Goal: Information Seeking & Learning: Check status

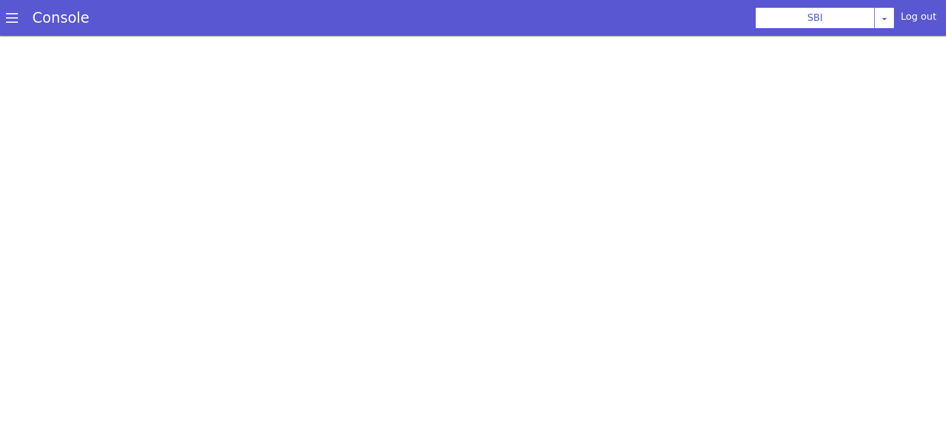
select select "TRANSFER"
select select "en"
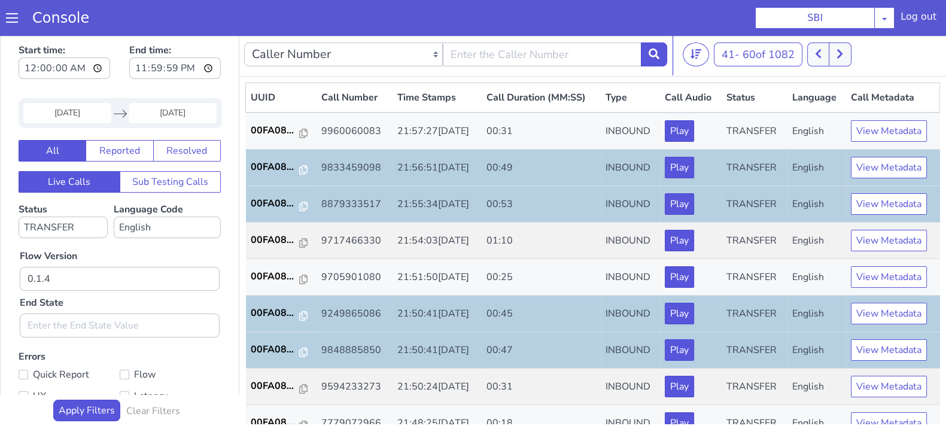
scroll to position [416, 0]
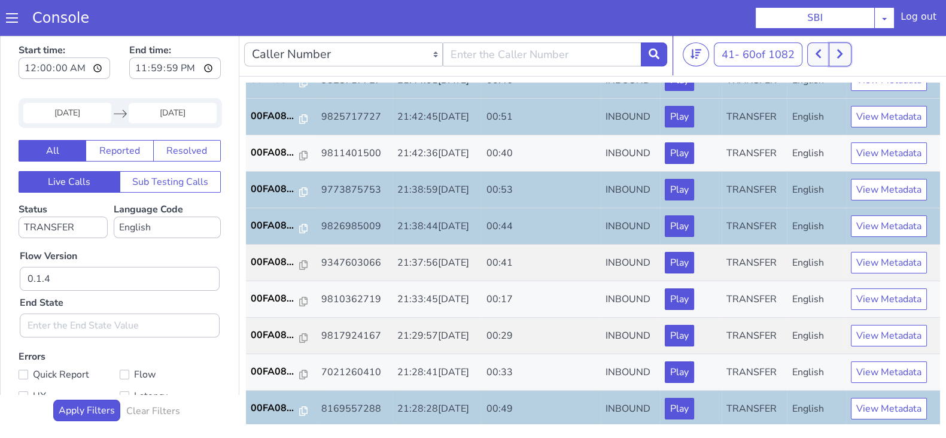
click at [843, 59] on button at bounding box center [840, 54] width 22 height 24
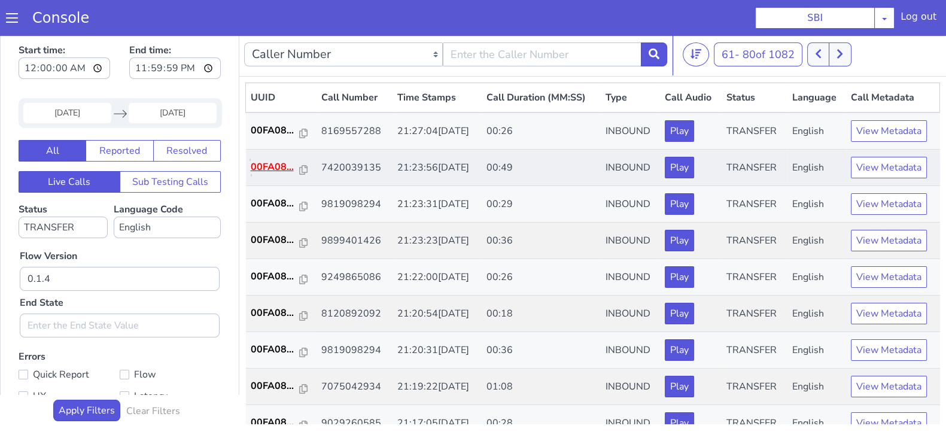
click at [270, 168] on p "00FA08..." at bounding box center [275, 167] width 49 height 14
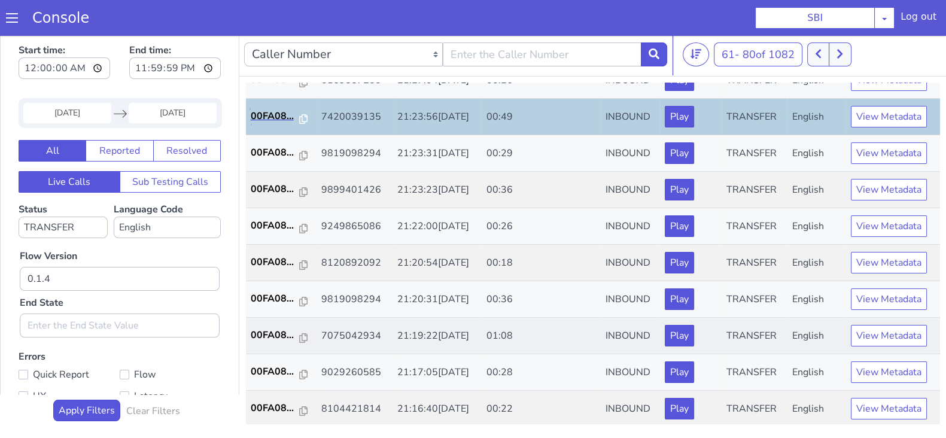
scroll to position [74, 0]
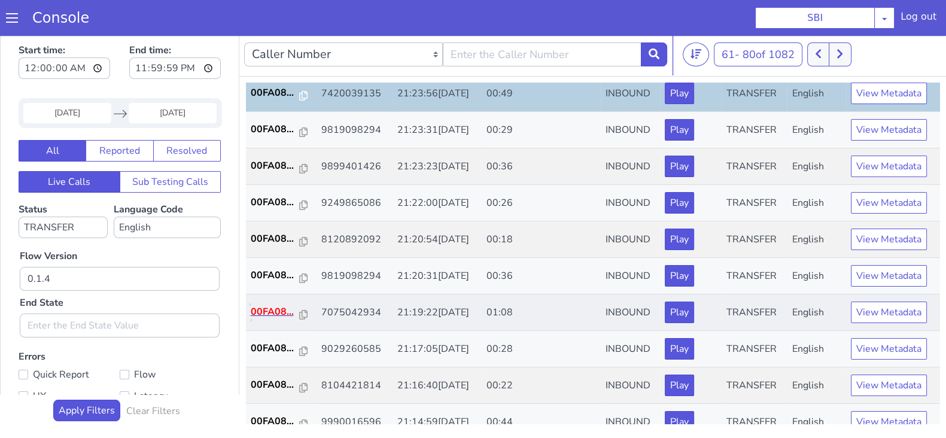
click at [273, 310] on p "00FA08..." at bounding box center [275, 312] width 49 height 14
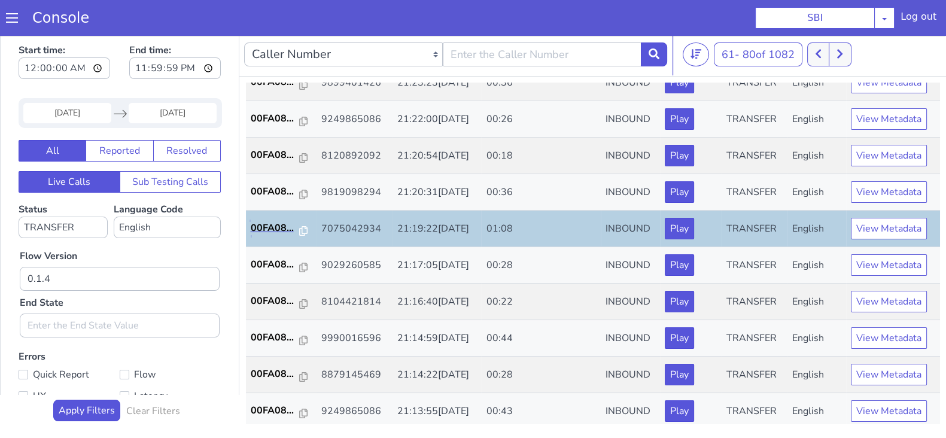
scroll to position [224, 0]
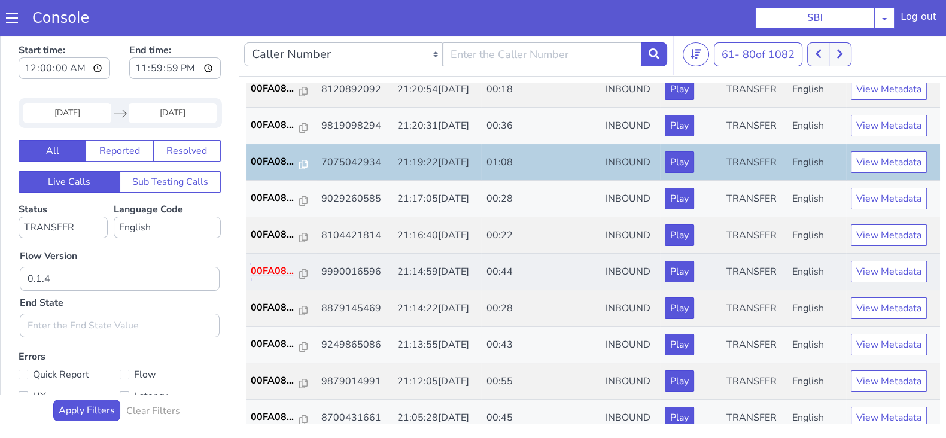
click at [272, 269] on p "00FA08..." at bounding box center [275, 271] width 49 height 14
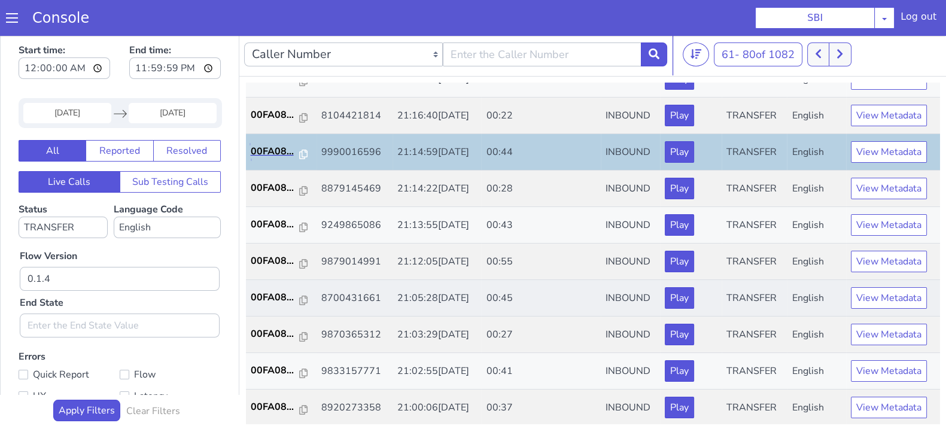
scroll to position [374, 0]
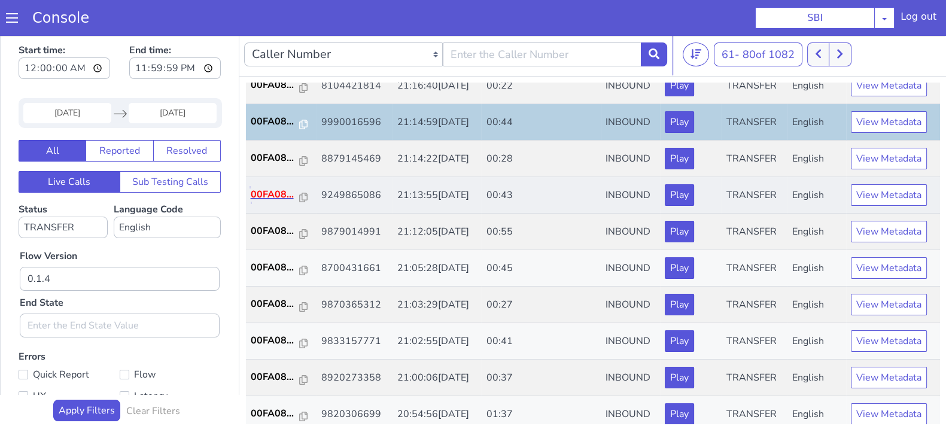
click at [272, 189] on p "00FA08..." at bounding box center [275, 194] width 49 height 14
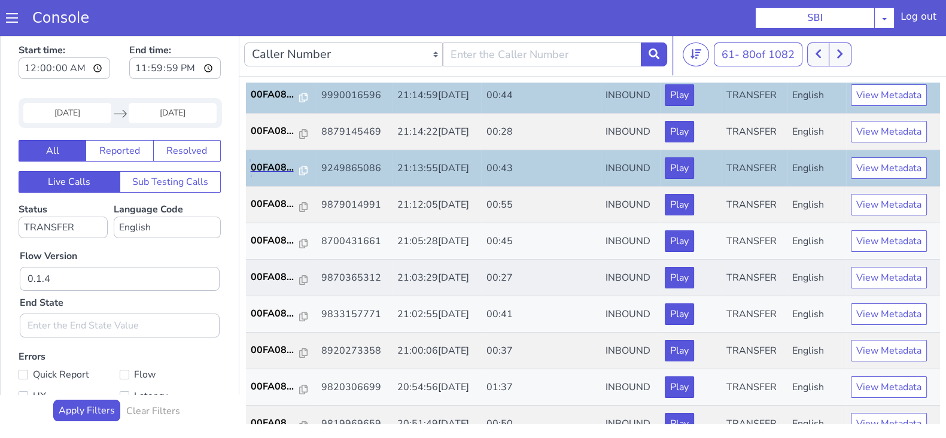
scroll to position [416, 0]
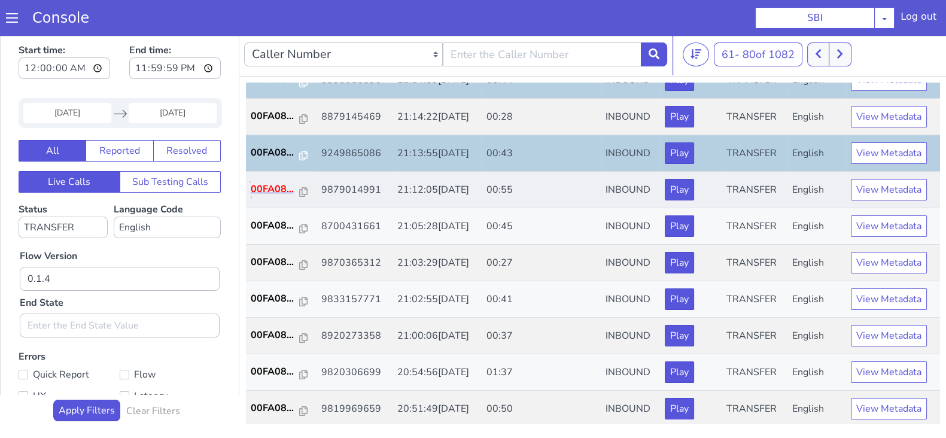
click at [263, 185] on p "00FA08..." at bounding box center [275, 189] width 49 height 14
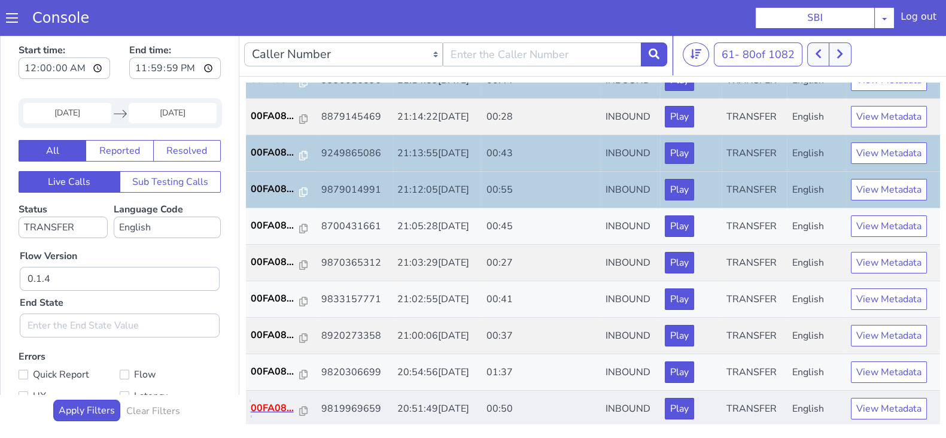
click at [275, 404] on p "00FA08..." at bounding box center [275, 408] width 49 height 14
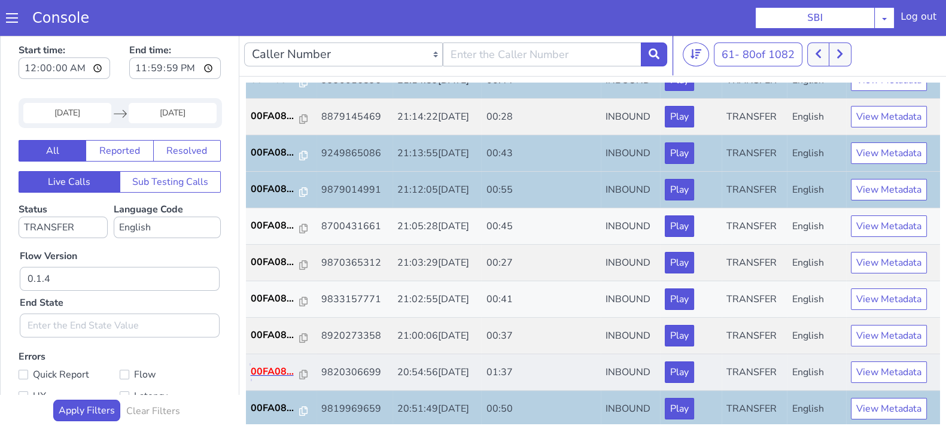
click at [275, 372] on p "00FA08..." at bounding box center [275, 371] width 49 height 14
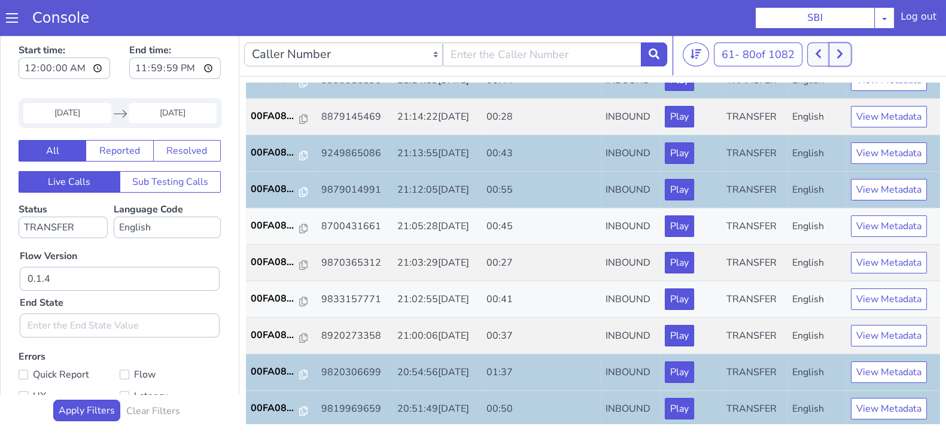
click at [842, 56] on icon at bounding box center [839, 54] width 5 height 9
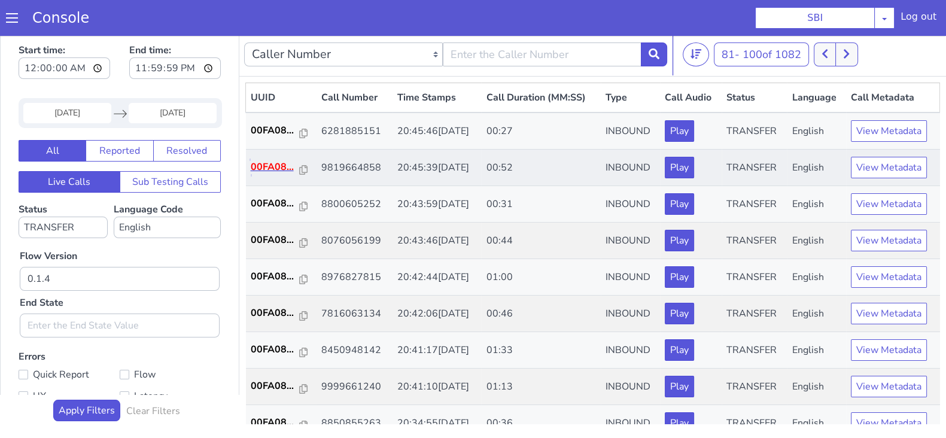
click at [269, 162] on p "00FA08..." at bounding box center [275, 167] width 49 height 14
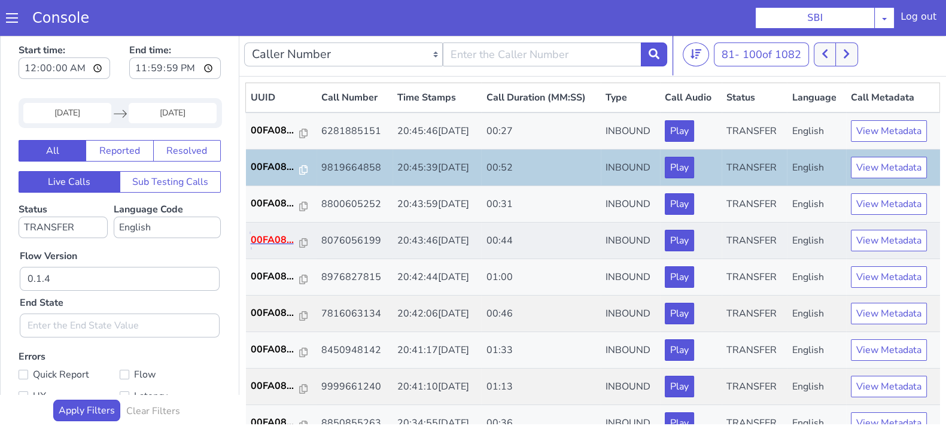
click at [276, 244] on p "00FA08..." at bounding box center [275, 240] width 49 height 14
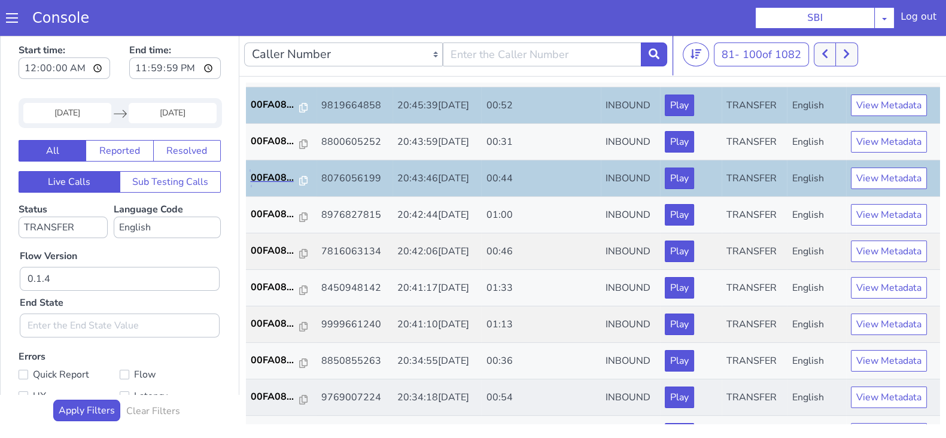
scroll to position [149, 0]
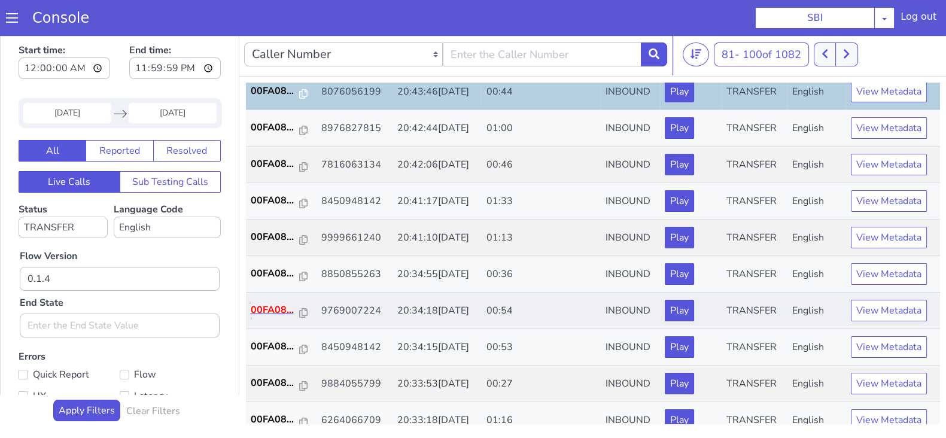
click at [269, 311] on p "00FA08..." at bounding box center [275, 310] width 49 height 14
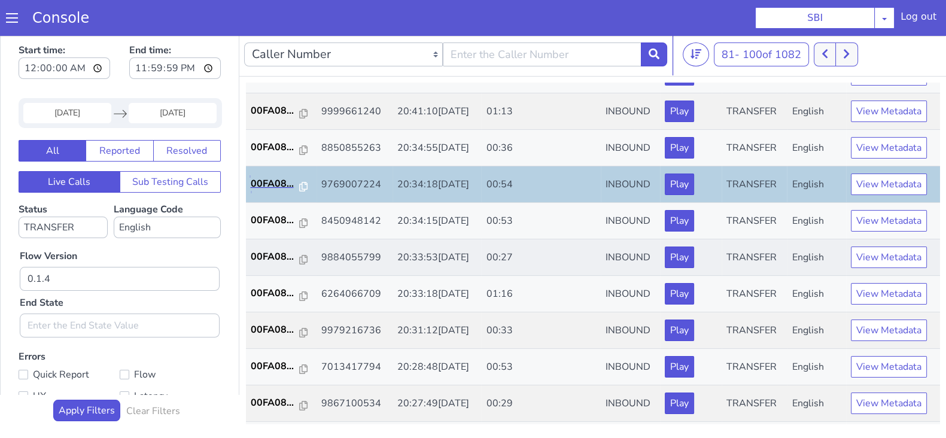
scroll to position [299, 0]
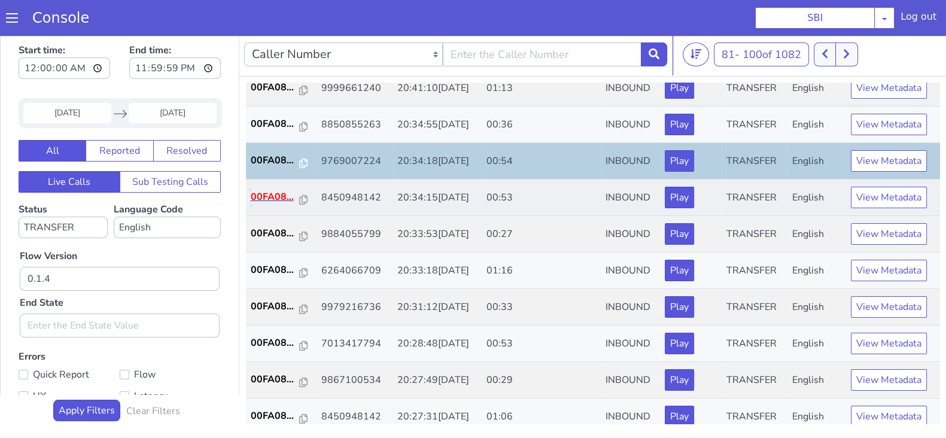
click at [262, 192] on p "00FA08..." at bounding box center [275, 197] width 49 height 14
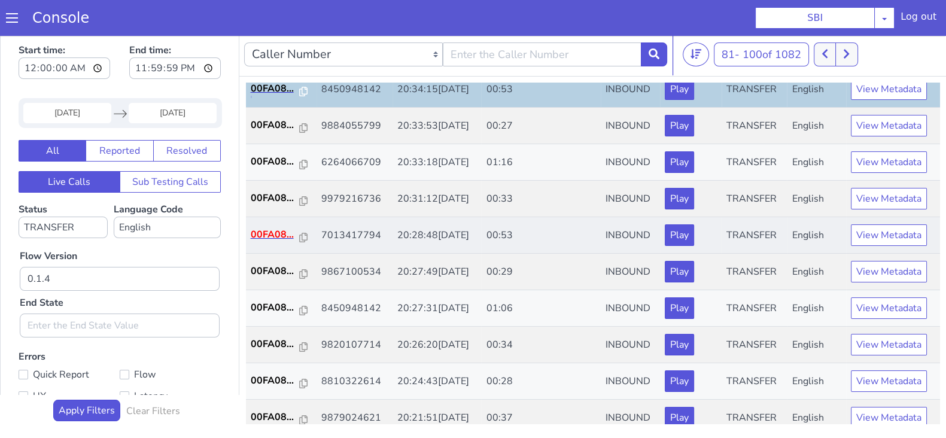
scroll to position [416, 0]
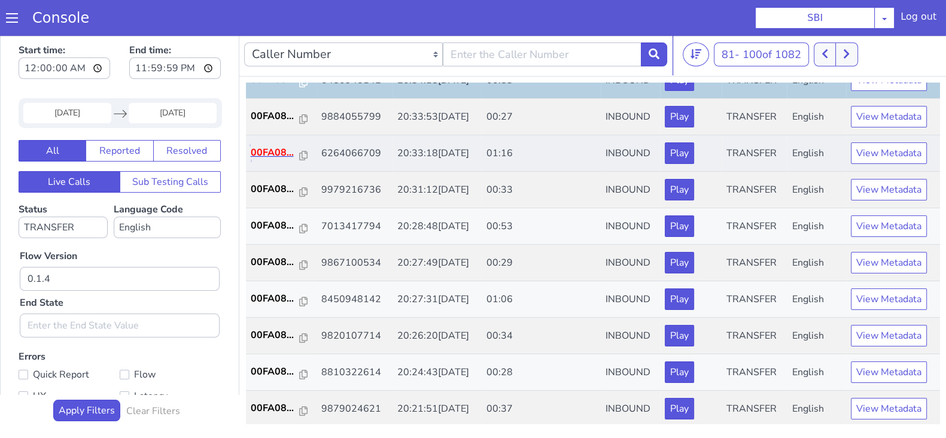
click at [274, 145] on p "00FA08..." at bounding box center [275, 152] width 49 height 14
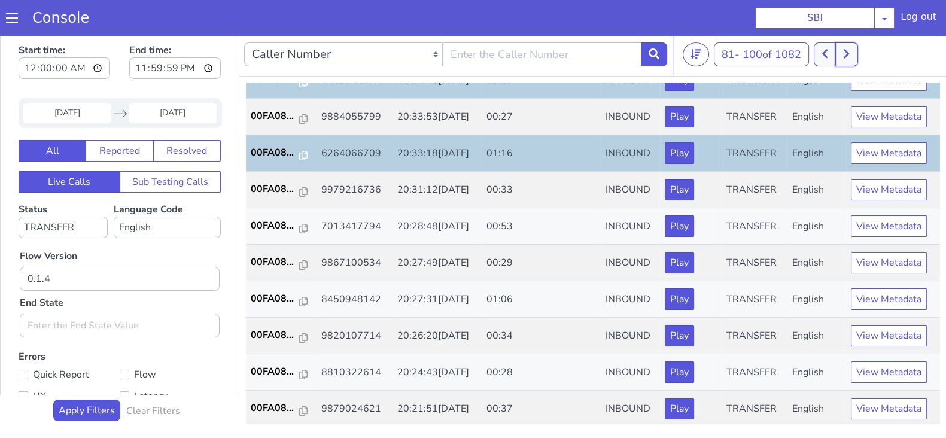
click at [849, 57] on icon at bounding box center [846, 53] width 7 height 11
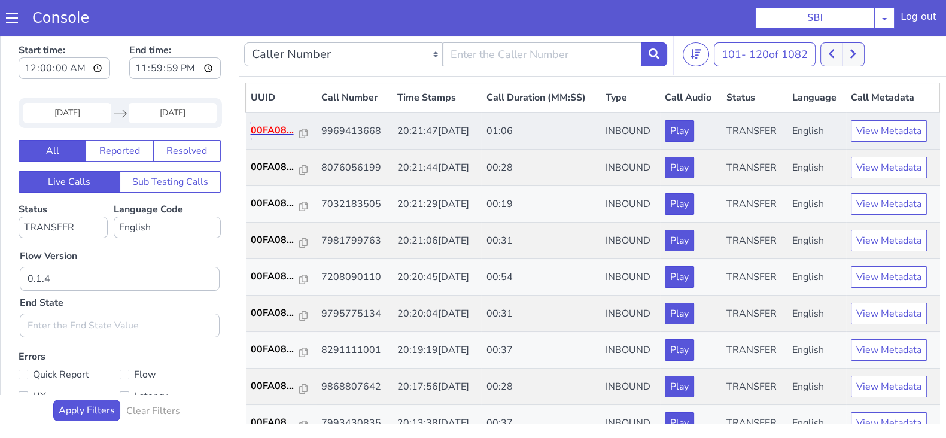
click at [278, 130] on p "00FA08..." at bounding box center [275, 130] width 49 height 14
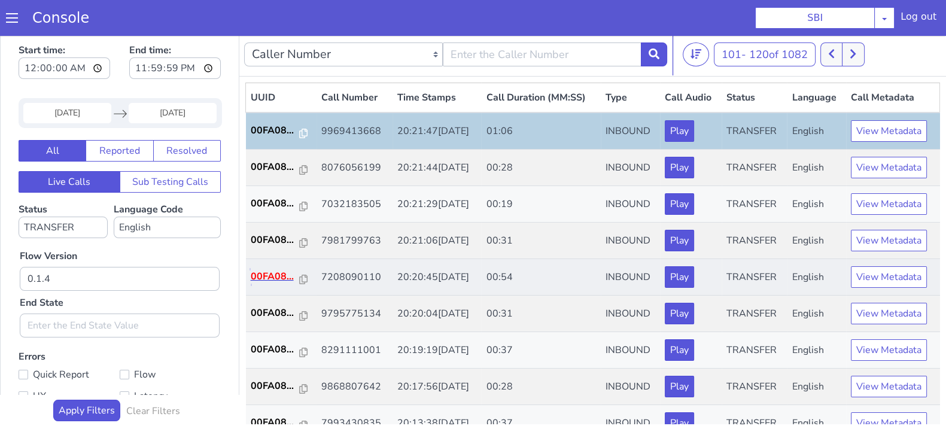
click at [273, 276] on p "00FA08..." at bounding box center [275, 276] width 49 height 14
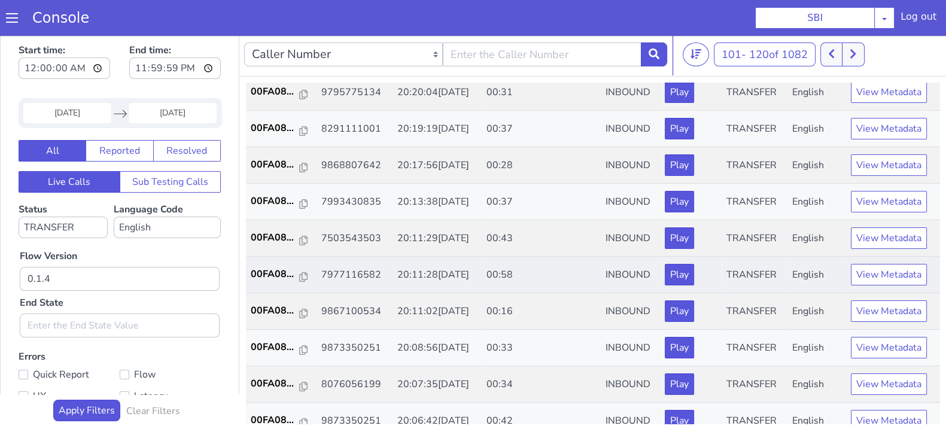
scroll to position [224, 0]
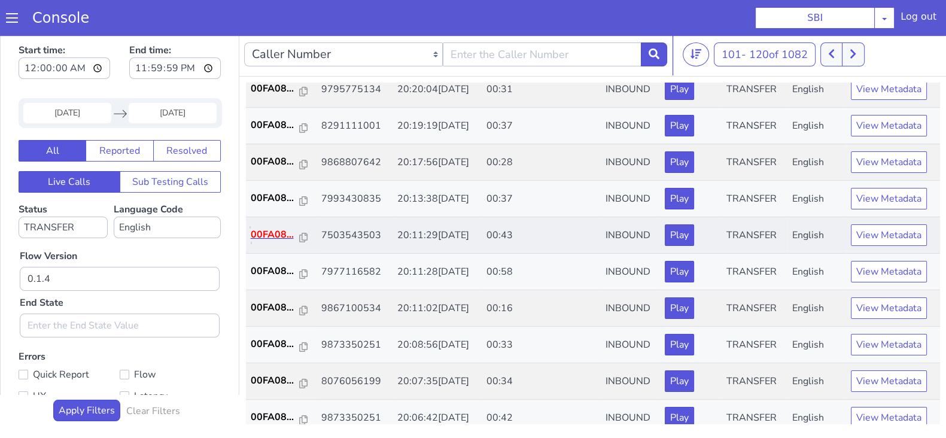
click at [276, 237] on p "00FA08..." at bounding box center [275, 234] width 49 height 14
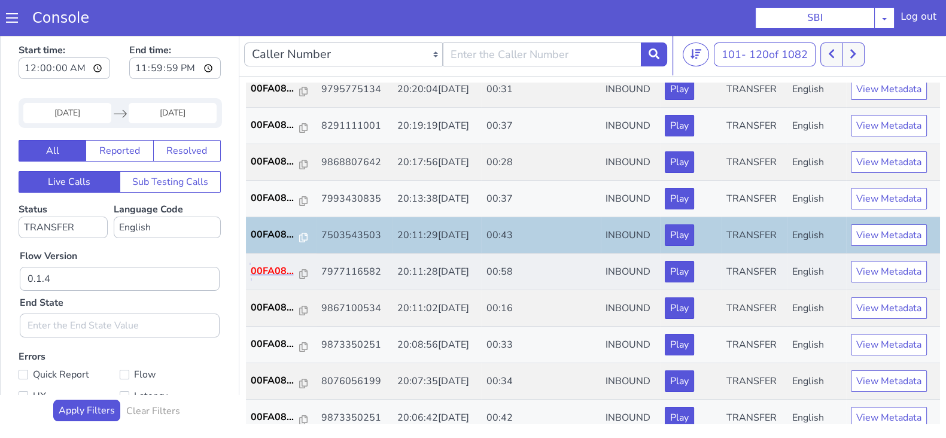
click at [269, 270] on p "00FA08..." at bounding box center [275, 271] width 49 height 14
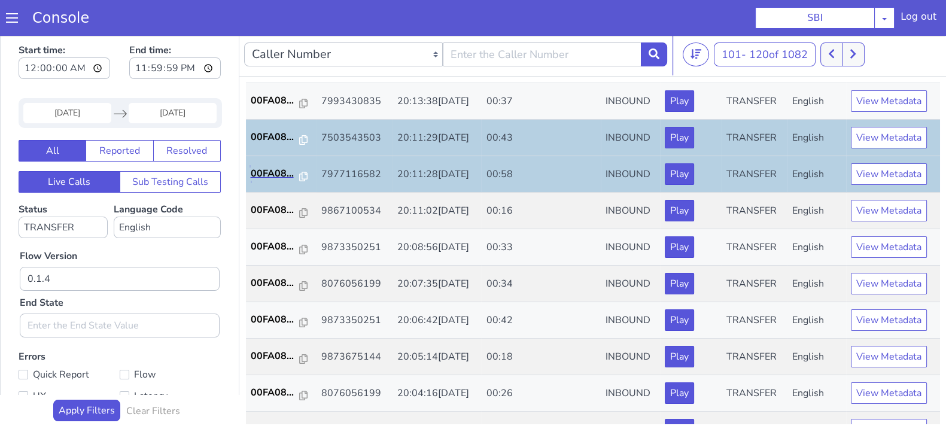
scroll to position [416, 0]
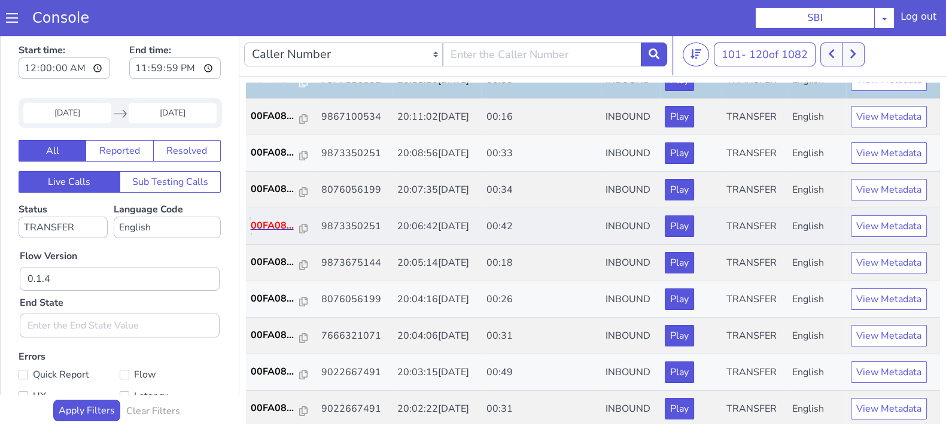
click at [266, 224] on p "00FA08..." at bounding box center [275, 225] width 49 height 14
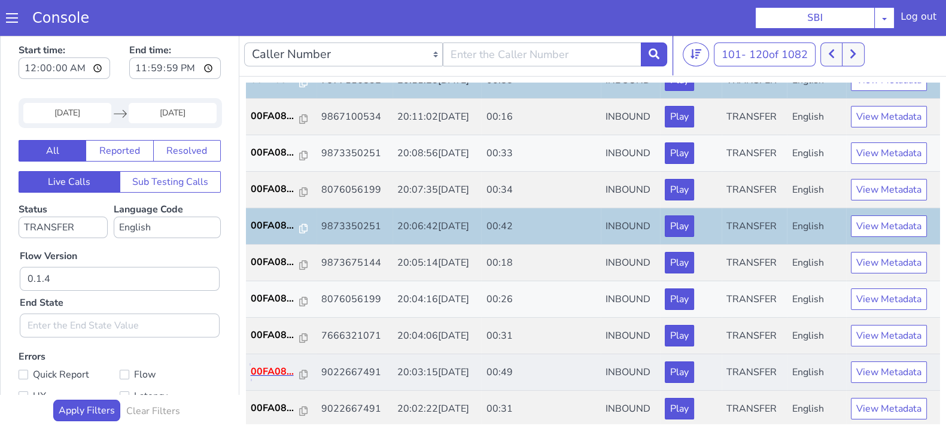
click at [282, 369] on p "00FA08..." at bounding box center [275, 371] width 49 height 14
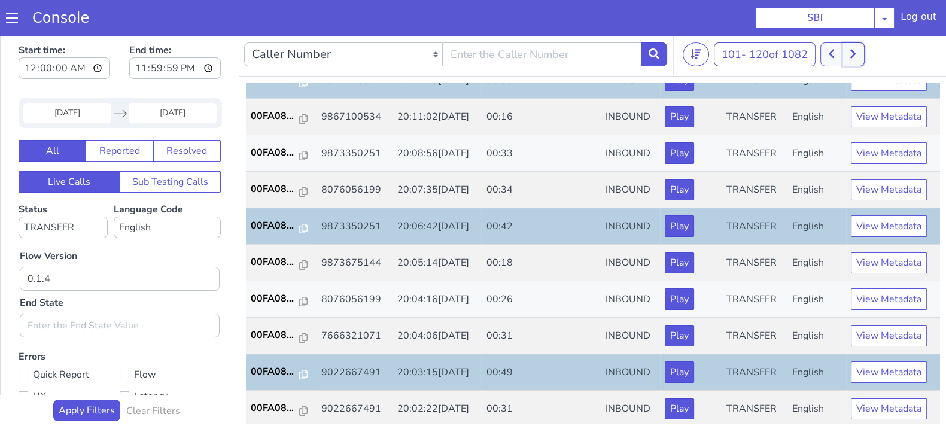
click at [852, 52] on icon at bounding box center [853, 53] width 7 height 11
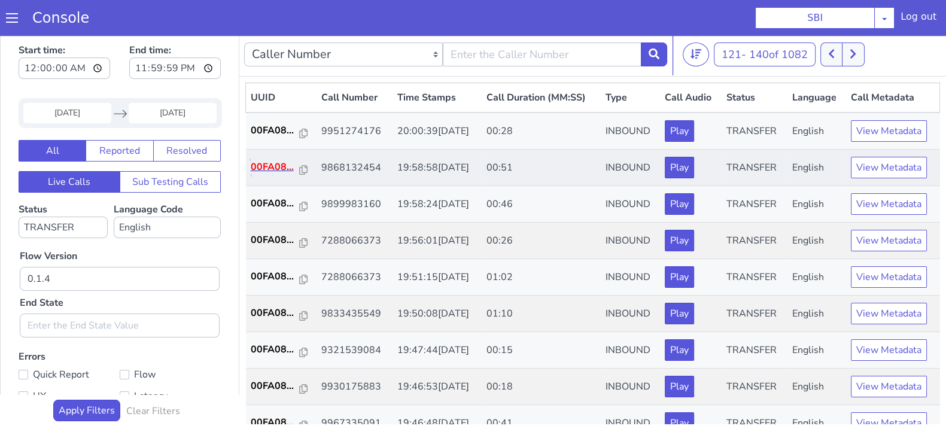
click at [269, 169] on p "00FA08..." at bounding box center [275, 167] width 49 height 14
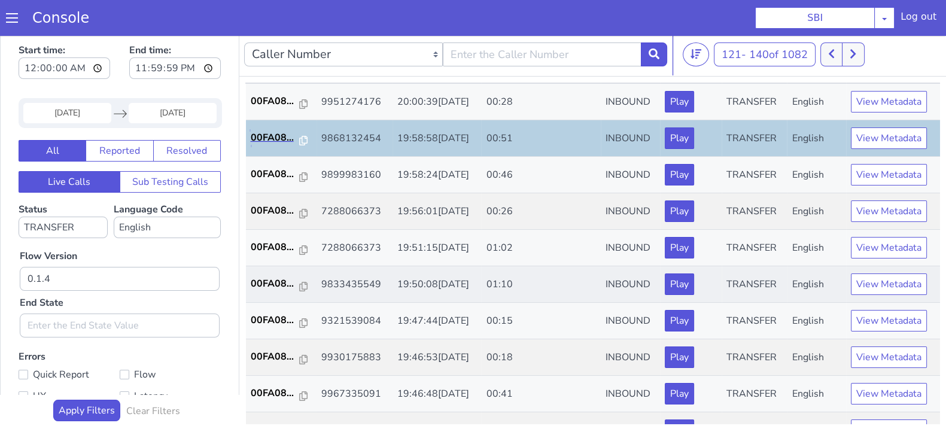
scroll to position [74, 0]
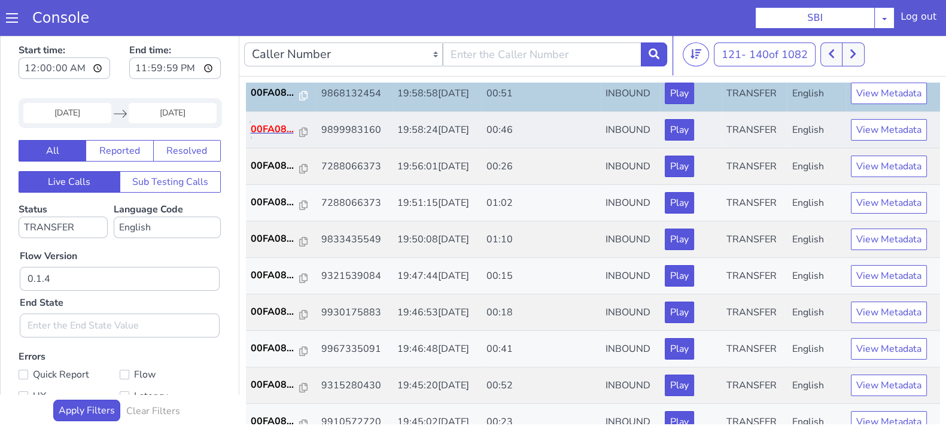
click at [272, 130] on p "00FA08..." at bounding box center [275, 129] width 49 height 14
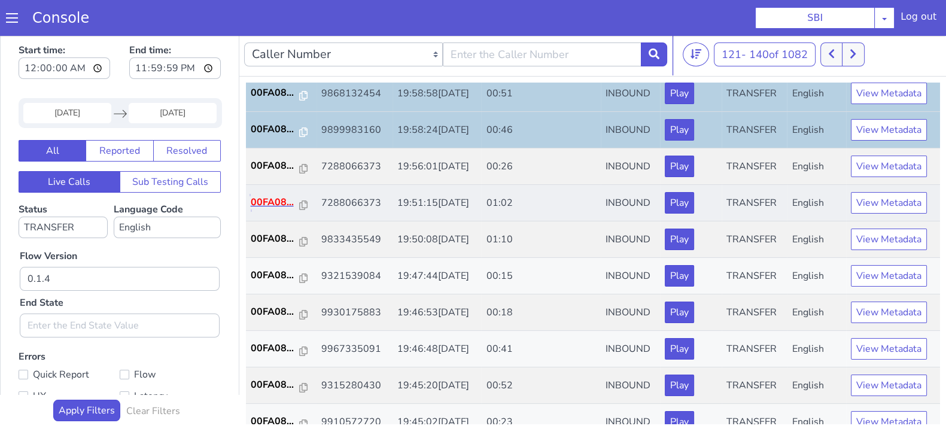
click at [271, 197] on p "00FA08..." at bounding box center [275, 202] width 49 height 14
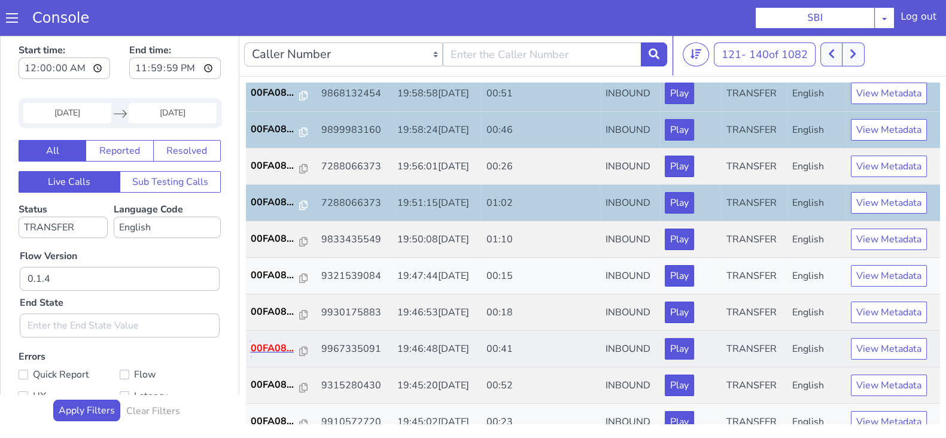
click at [263, 343] on p "00FA08..." at bounding box center [275, 348] width 49 height 14
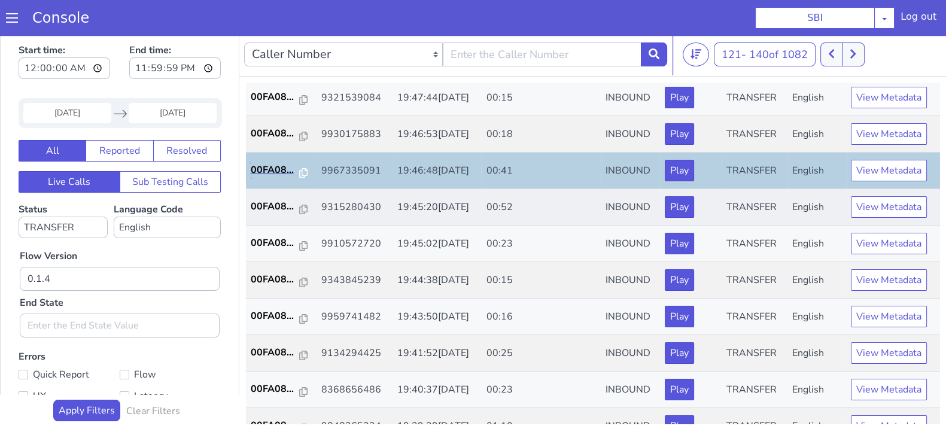
scroll to position [224, 0]
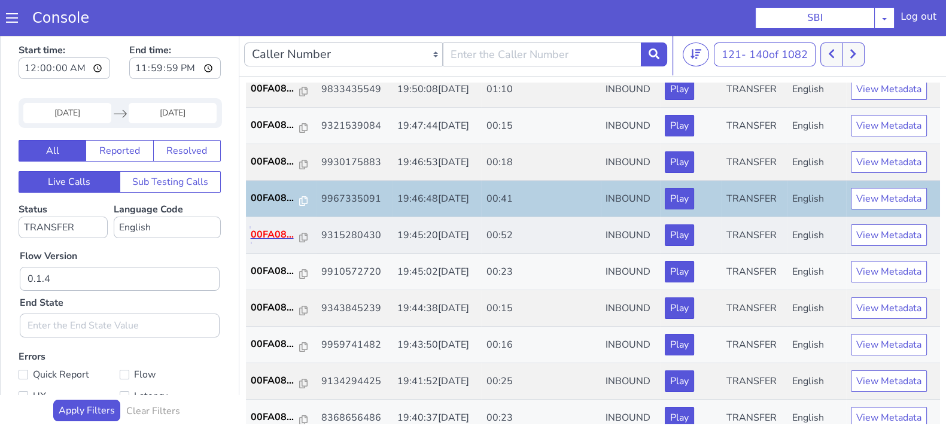
click at [278, 233] on p "00FA08..." at bounding box center [275, 234] width 49 height 14
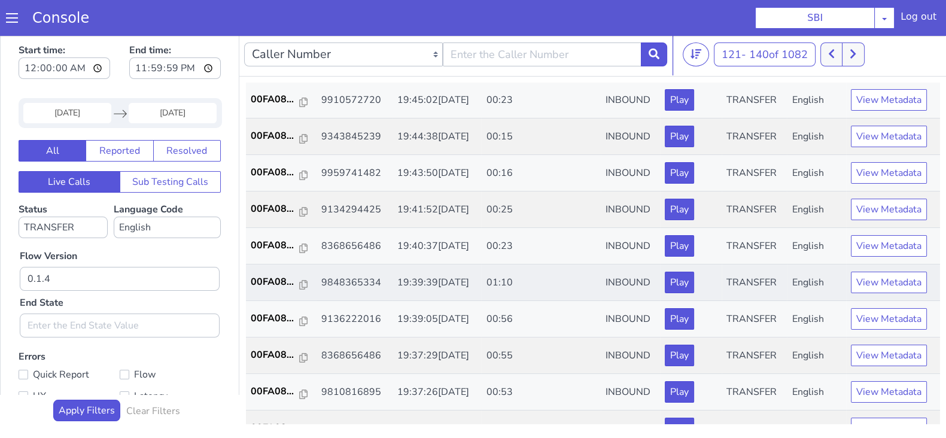
scroll to position [416, 0]
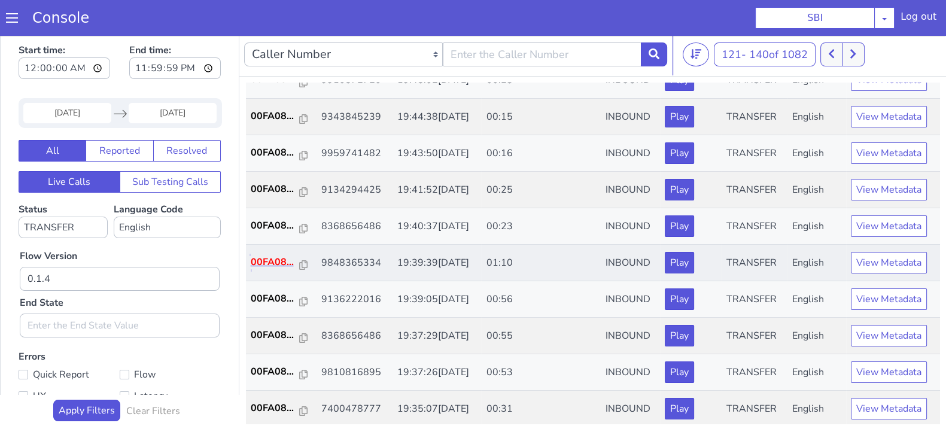
click at [269, 258] on p "00FA08..." at bounding box center [275, 262] width 49 height 14
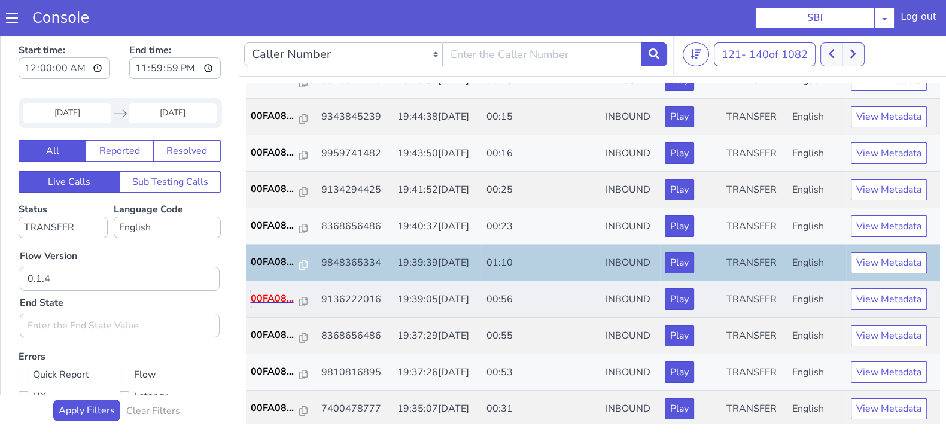
click at [269, 297] on p "00FA08..." at bounding box center [275, 298] width 49 height 14
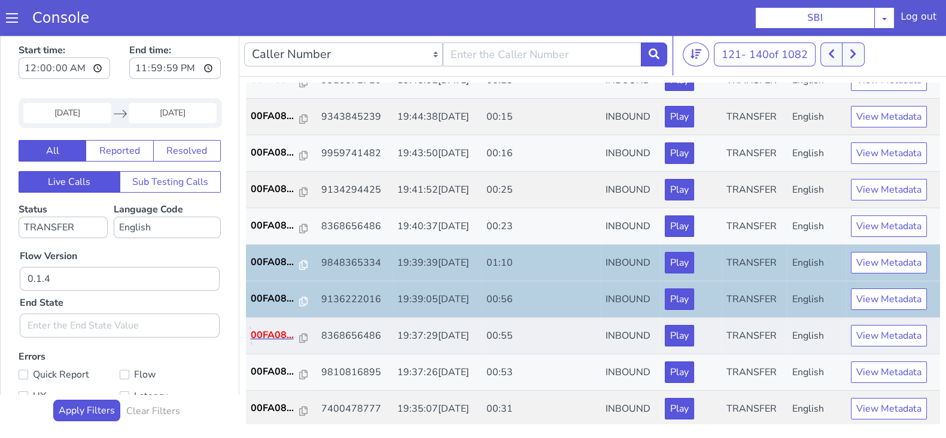
click at [267, 332] on p "00FA08..." at bounding box center [275, 335] width 49 height 14
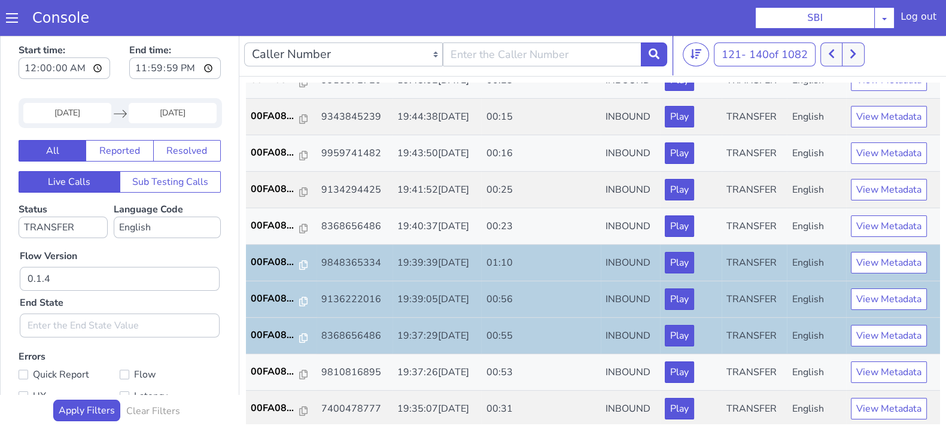
click at [69, 114] on input "28 Aug 2025" at bounding box center [67, 113] width 88 height 20
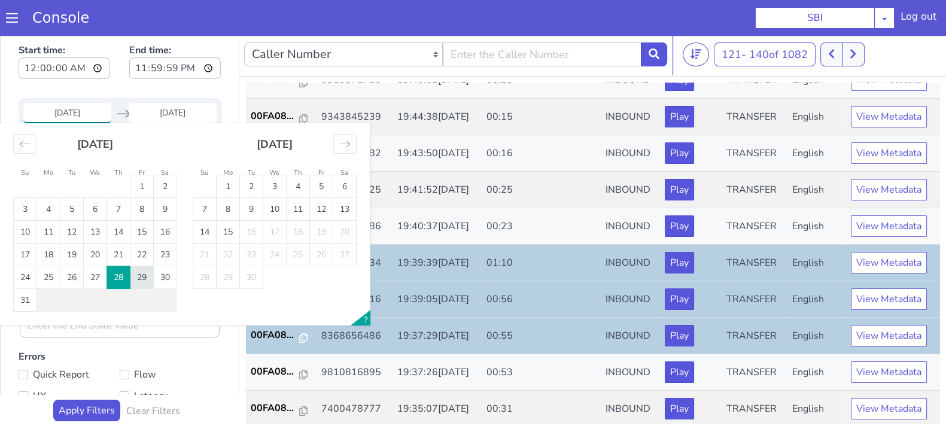
click at [138, 275] on td "29" at bounding box center [141, 277] width 23 height 23
type input "29 Aug 2025"
click at [170, 118] on input "End Date" at bounding box center [173, 113] width 88 height 20
click at [138, 276] on td "29" at bounding box center [141, 277] width 23 height 23
type input "29 Aug 2025"
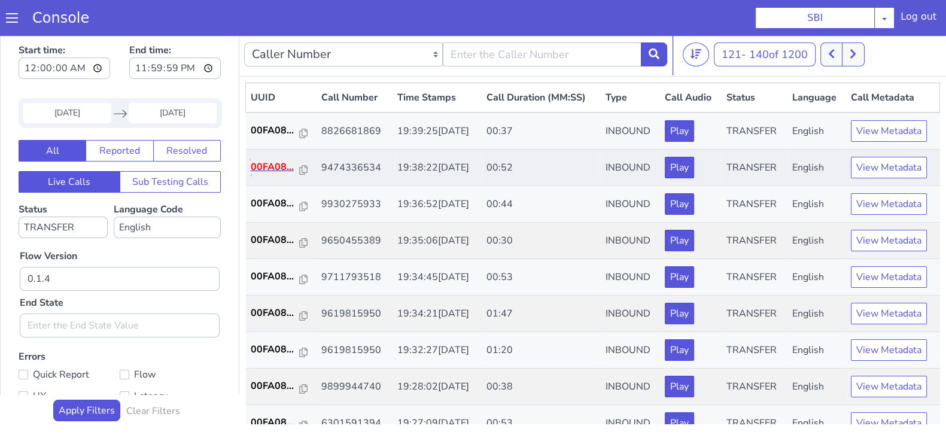
click at [273, 162] on p "00FA08..." at bounding box center [275, 167] width 49 height 14
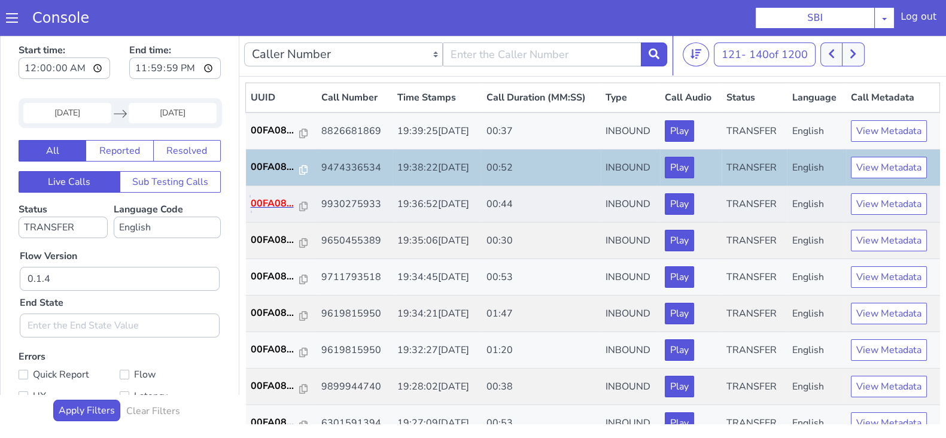
click at [281, 200] on p "00FA08..." at bounding box center [275, 203] width 49 height 14
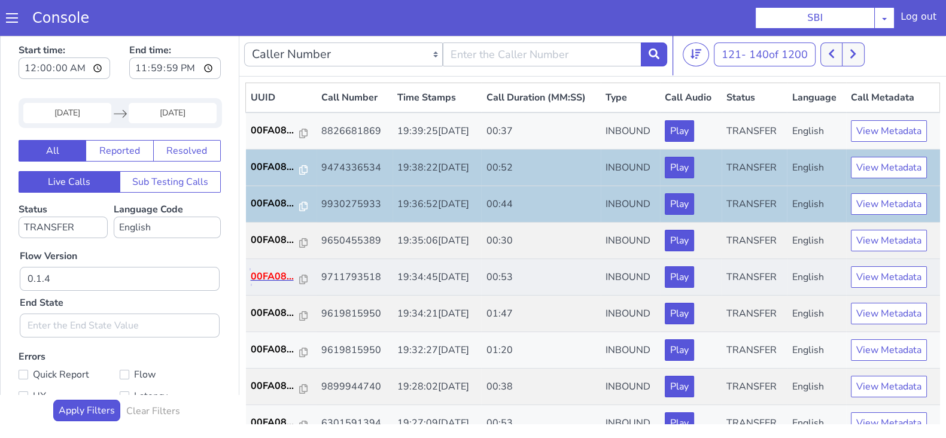
click at [271, 279] on p "00FA08..." at bounding box center [275, 276] width 49 height 14
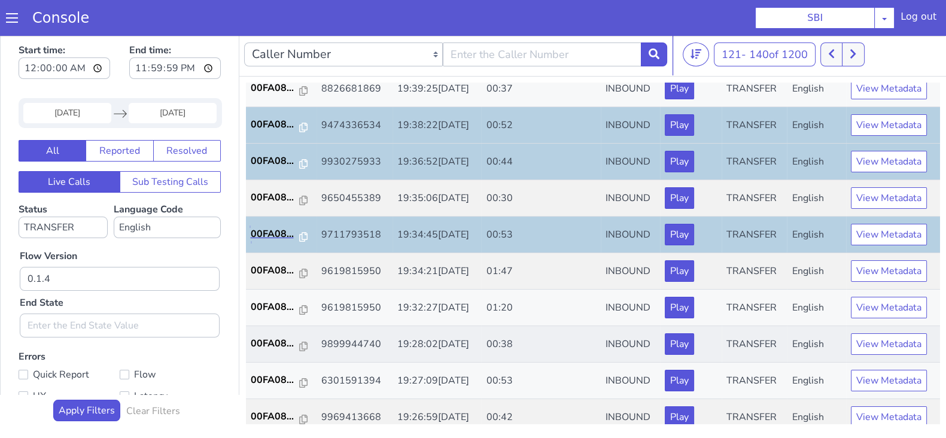
scroll to position [74, 0]
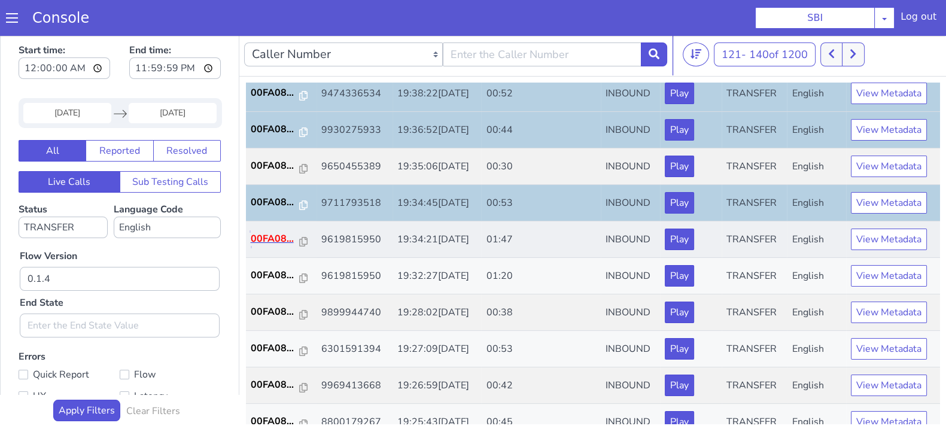
click at [266, 235] on p "00FA08..." at bounding box center [275, 239] width 49 height 14
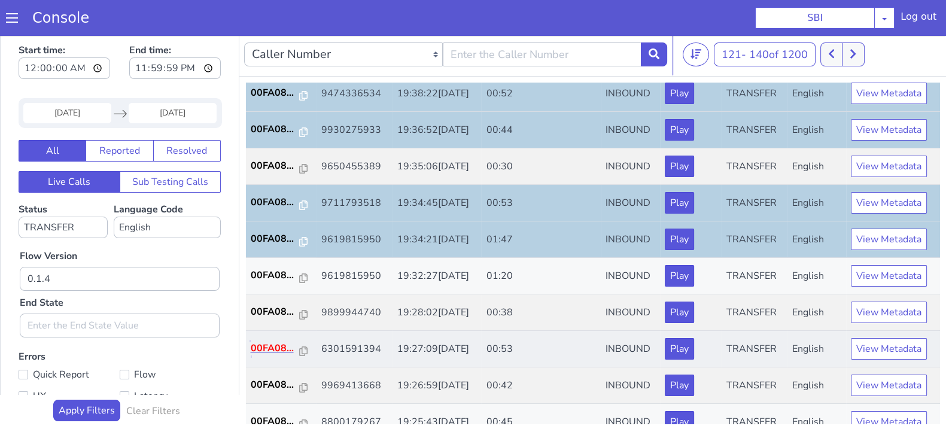
click at [273, 349] on p "00FA08..." at bounding box center [275, 348] width 49 height 14
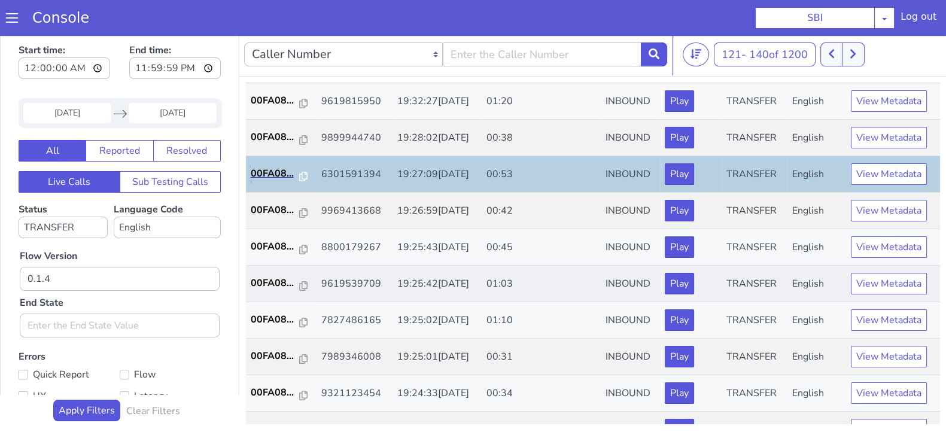
scroll to position [299, 0]
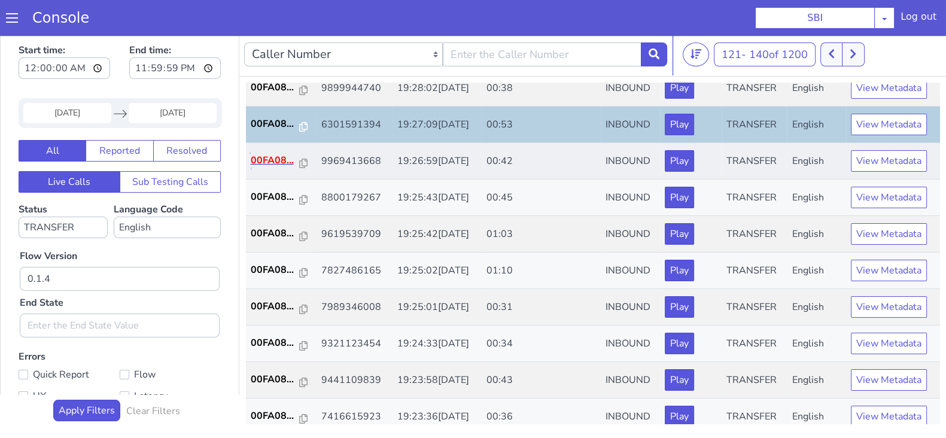
click at [279, 157] on p "00FA08..." at bounding box center [275, 160] width 49 height 14
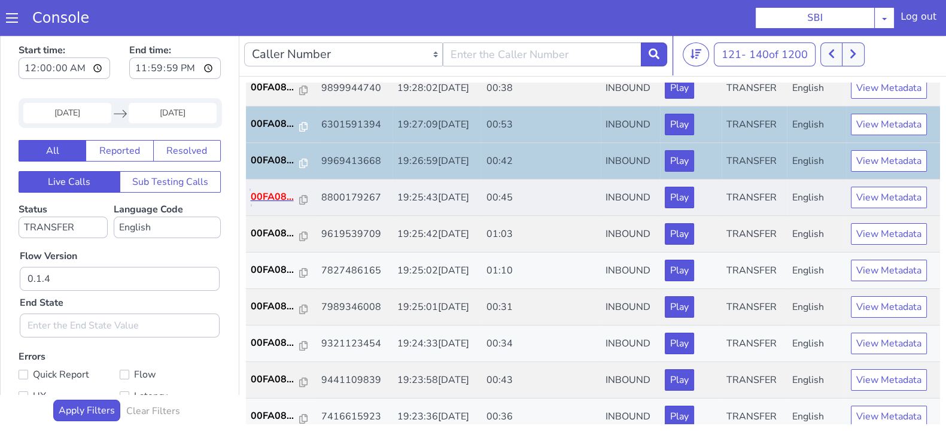
click at [270, 193] on p "00FA08..." at bounding box center [275, 197] width 49 height 14
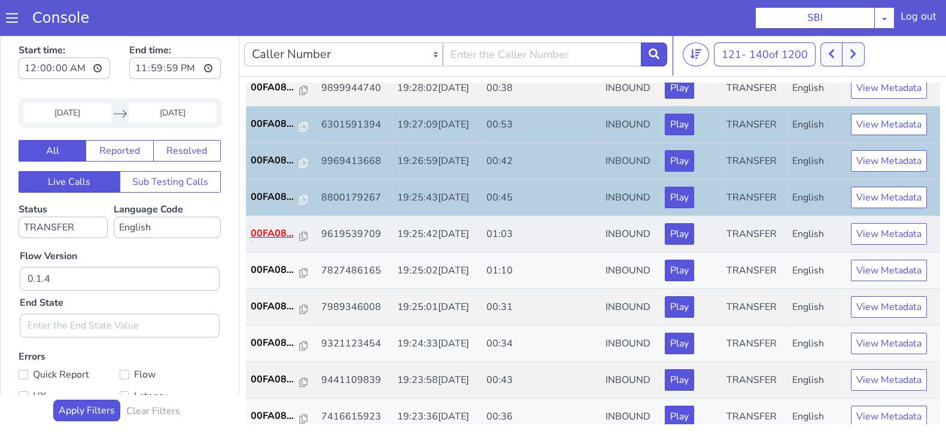
click at [269, 227] on p "00FA08..." at bounding box center [275, 233] width 49 height 14
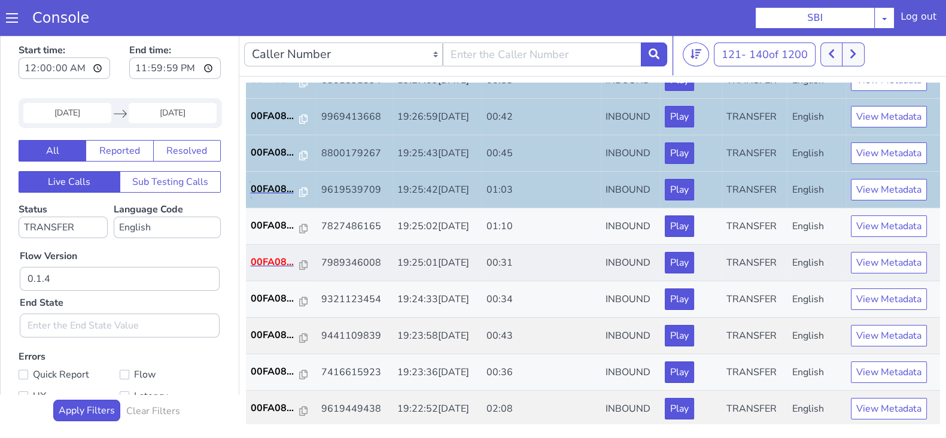
scroll to position [374, 0]
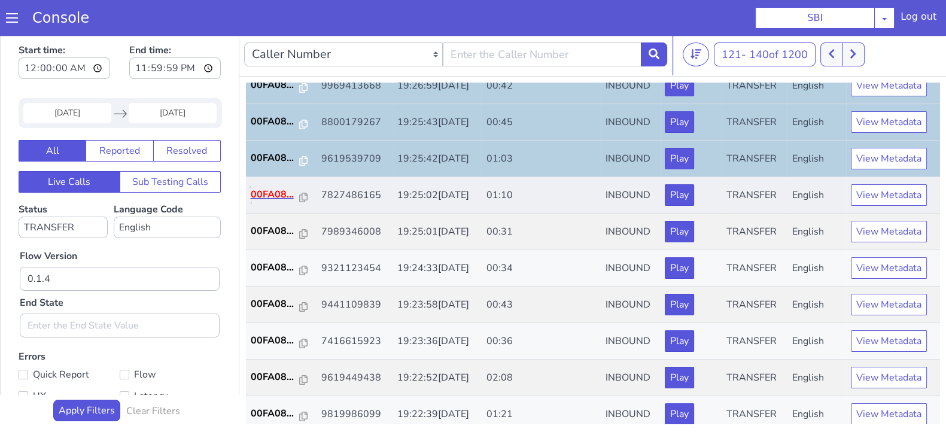
click at [263, 193] on p "00FA08..." at bounding box center [275, 194] width 49 height 14
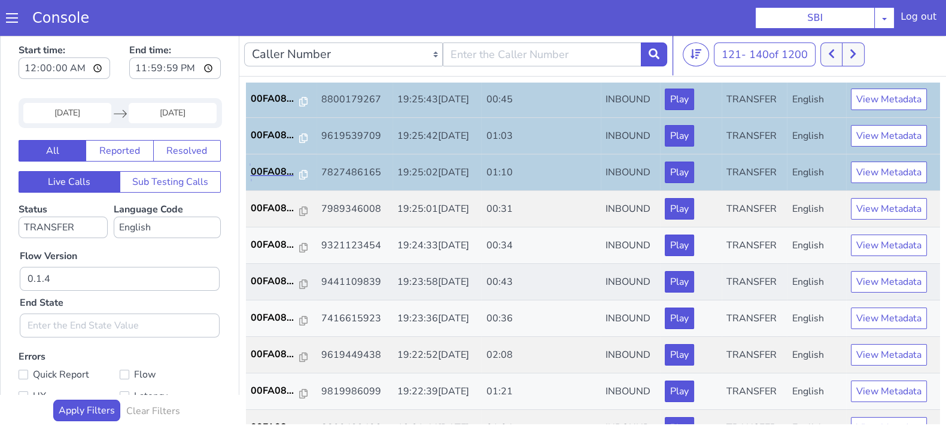
scroll to position [416, 0]
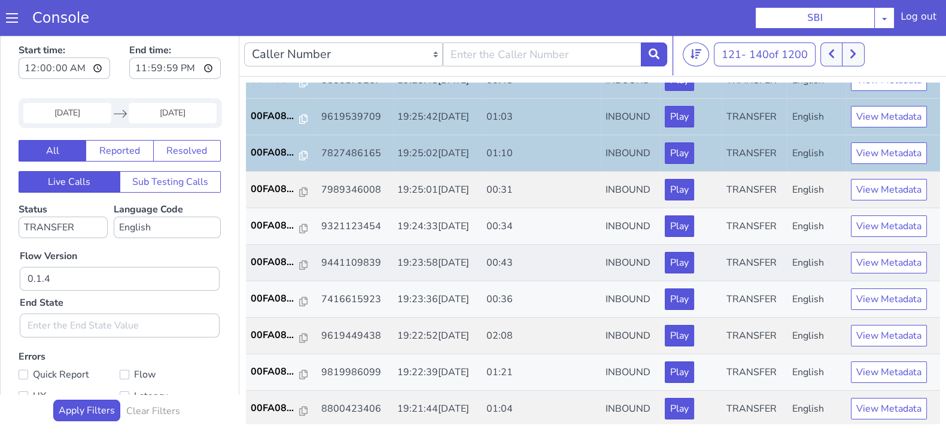
click at [273, 251] on td "00FA08..." at bounding box center [281, 263] width 71 height 36
click at [278, 261] on p "00FA08..." at bounding box center [275, 262] width 49 height 14
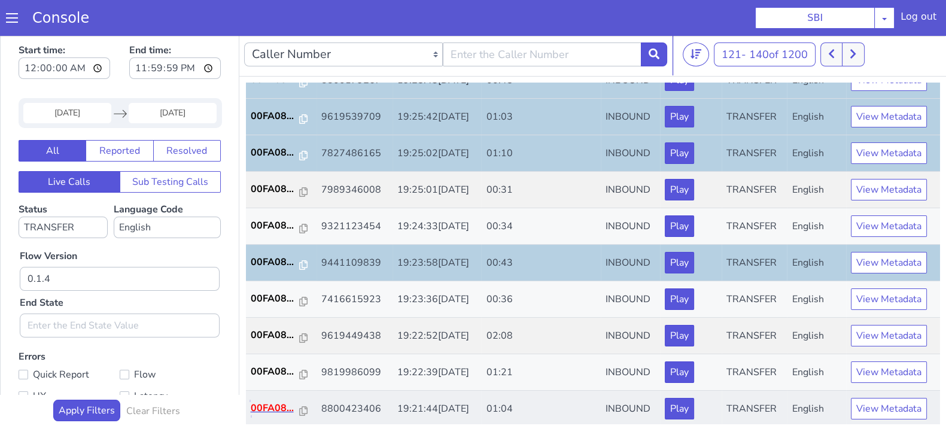
click at [265, 405] on p "00FA08..." at bounding box center [275, 408] width 49 height 14
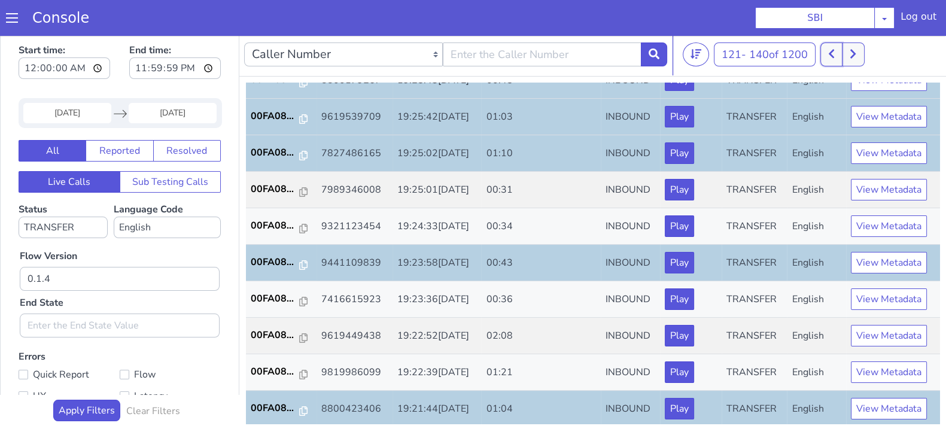
click at [842, 56] on button at bounding box center [831, 54] width 22 height 24
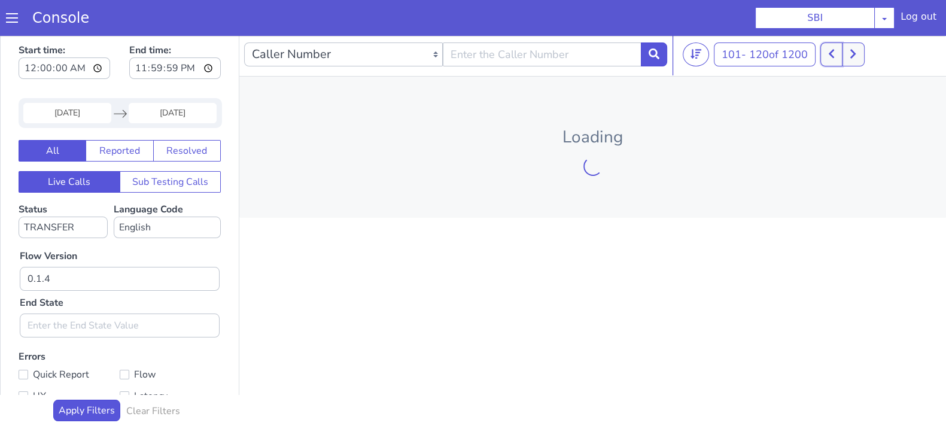
click at [838, 55] on button at bounding box center [831, 54] width 22 height 24
click at [838, 55] on button at bounding box center [840, 54] width 22 height 24
click at [838, 55] on button at bounding box center [846, 54] width 22 height 24
click at [838, 55] on button at bounding box center [831, 54] width 22 height 24
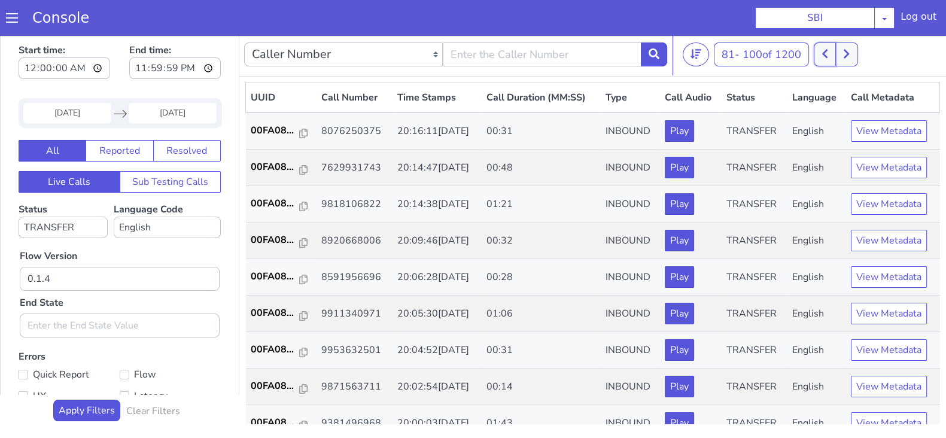
click at [827, 51] on icon at bounding box center [824, 54] width 5 height 9
click at [827, 51] on button at bounding box center [818, 54] width 22 height 24
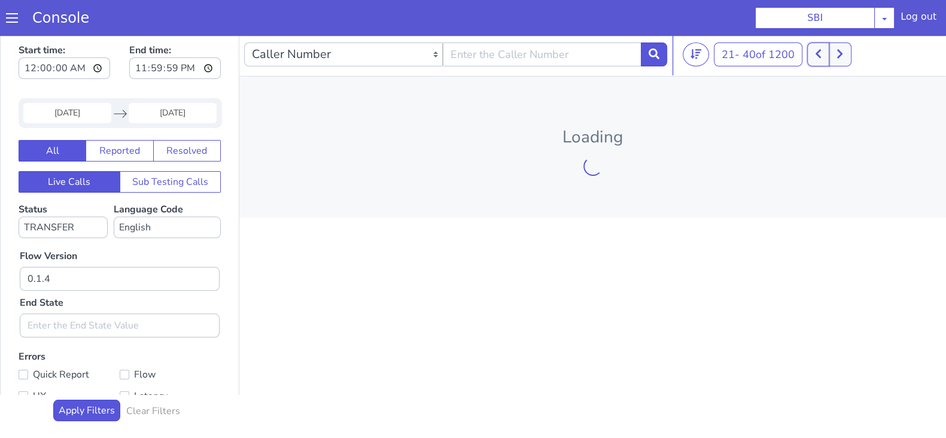
click at [827, 51] on button at bounding box center [818, 54] width 22 height 24
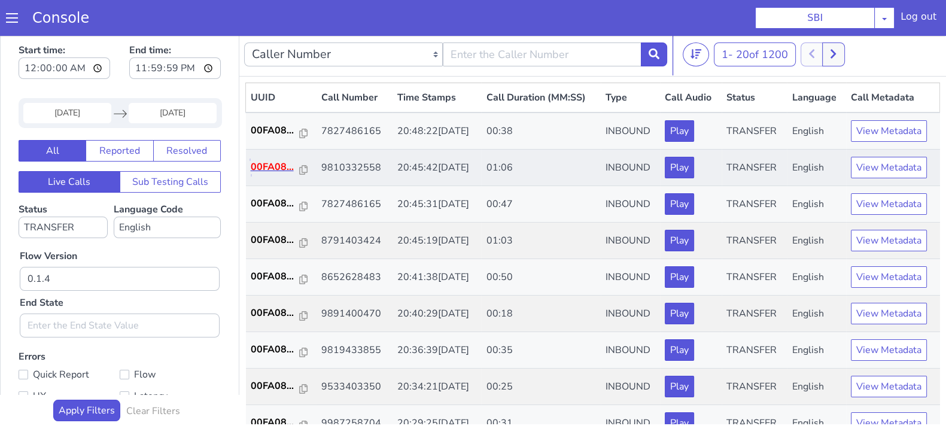
click at [264, 163] on p "00FA08..." at bounding box center [275, 167] width 49 height 14
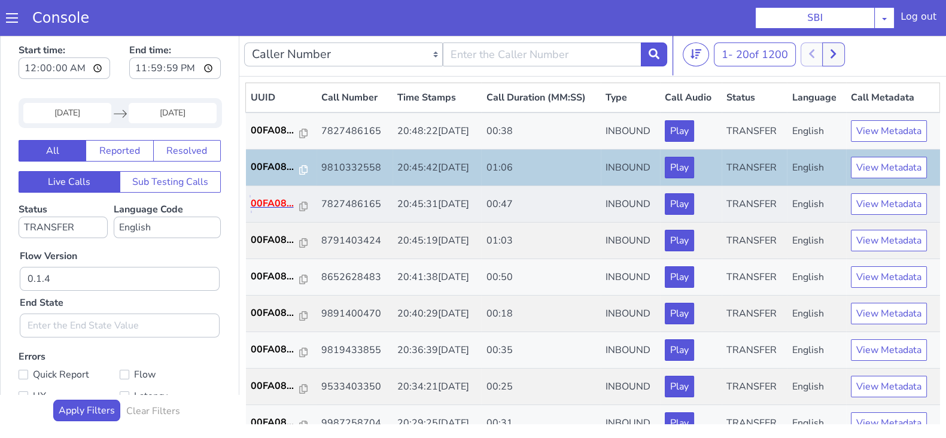
click at [272, 196] on p "00FA08..." at bounding box center [275, 203] width 49 height 14
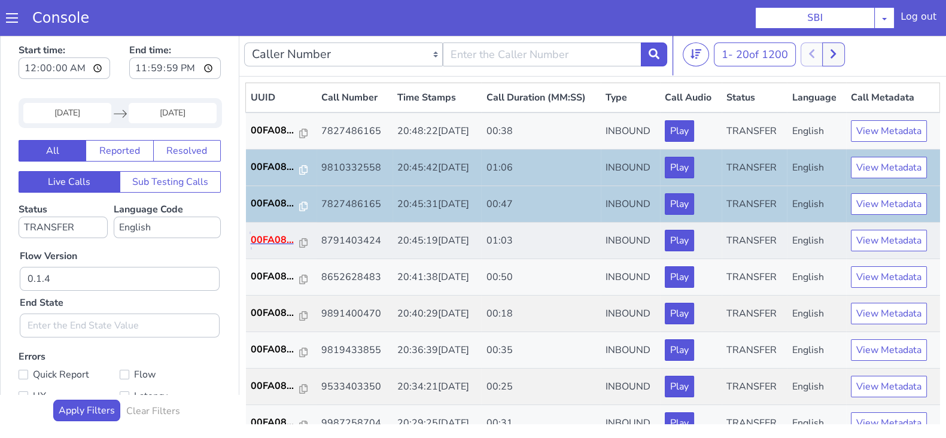
click at [270, 235] on p "00FA08..." at bounding box center [275, 240] width 49 height 14
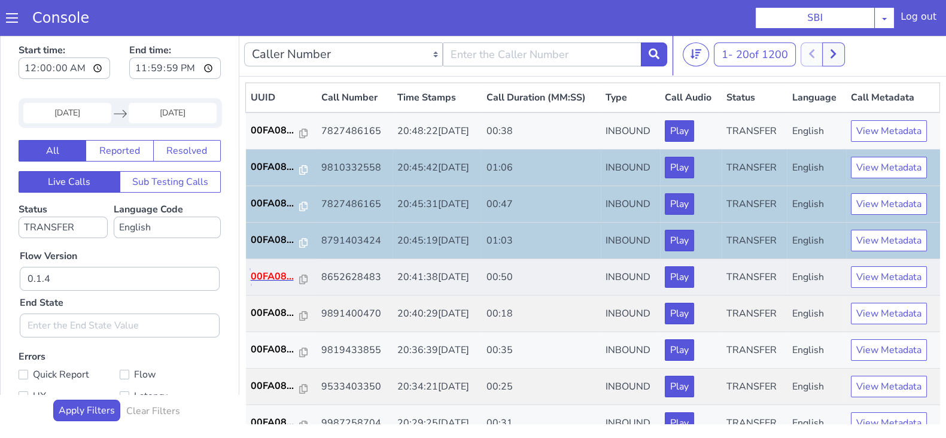
click at [266, 274] on p "00FA08..." at bounding box center [275, 276] width 49 height 14
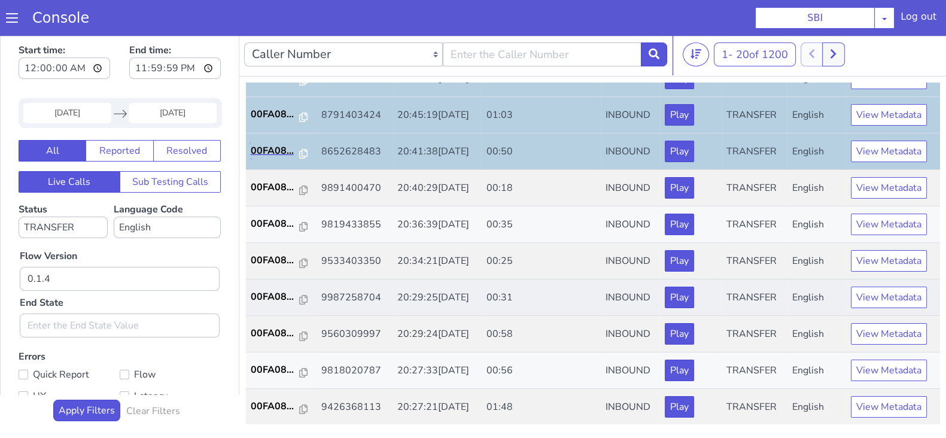
scroll to position [149, 0]
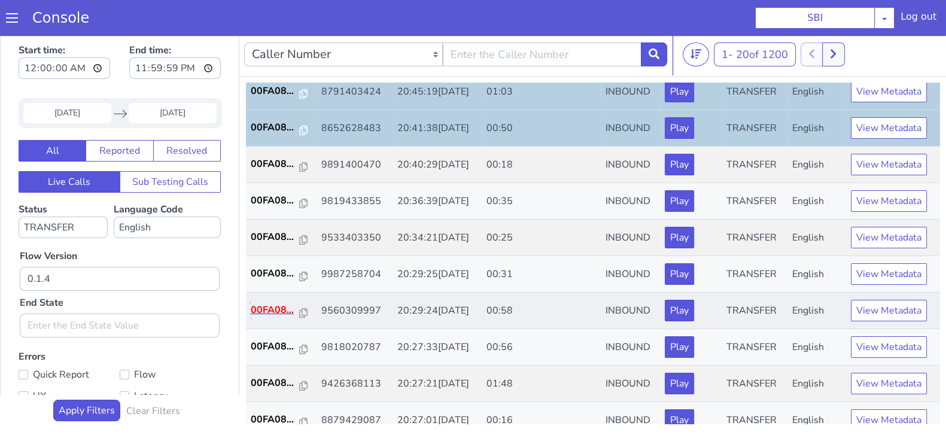
click at [278, 306] on p "00FA08..." at bounding box center [275, 310] width 49 height 14
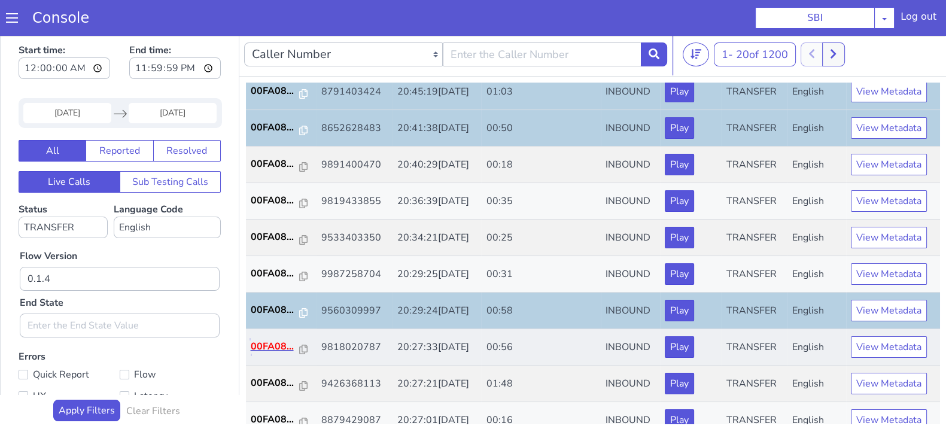
click at [267, 339] on p "00FA08..." at bounding box center [275, 346] width 49 height 14
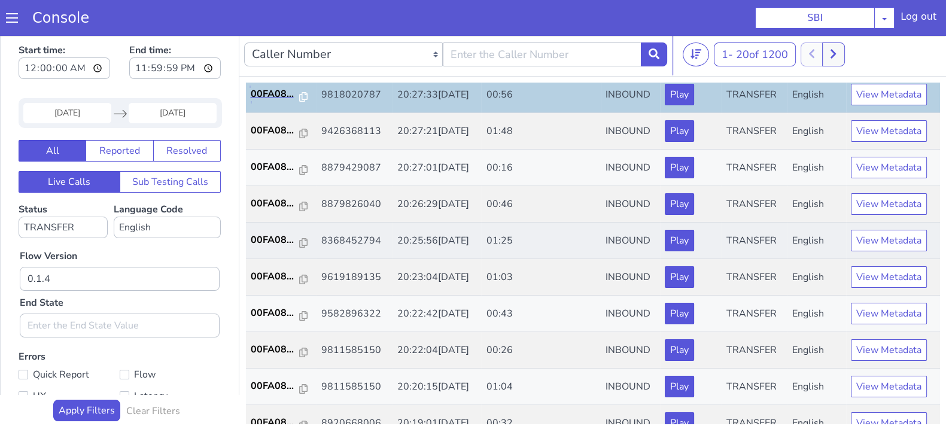
scroll to position [416, 0]
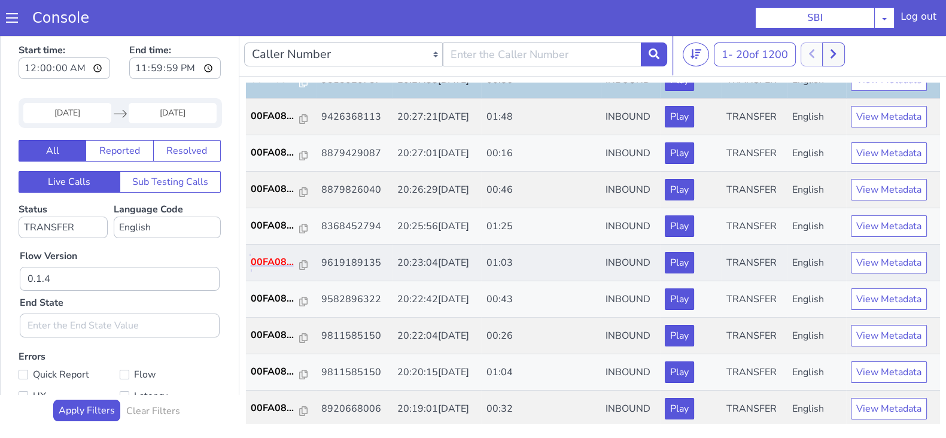
click at [269, 259] on p "00FA08..." at bounding box center [275, 262] width 49 height 14
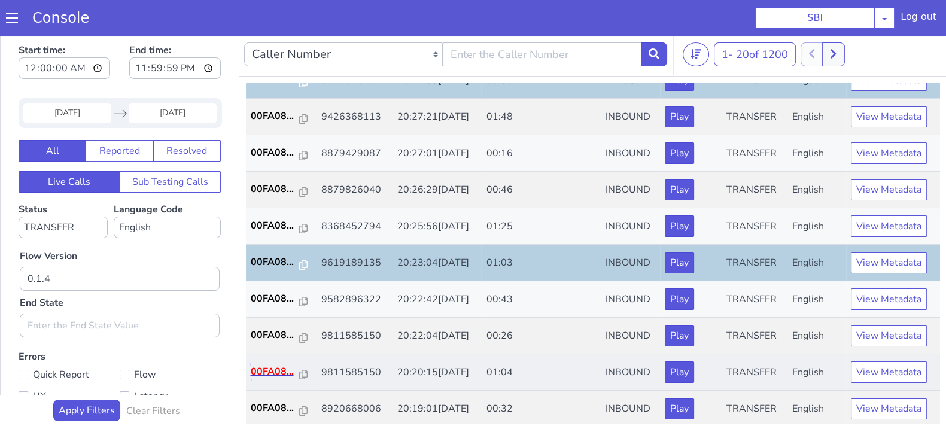
click at [254, 364] on p "00FA08..." at bounding box center [275, 371] width 49 height 14
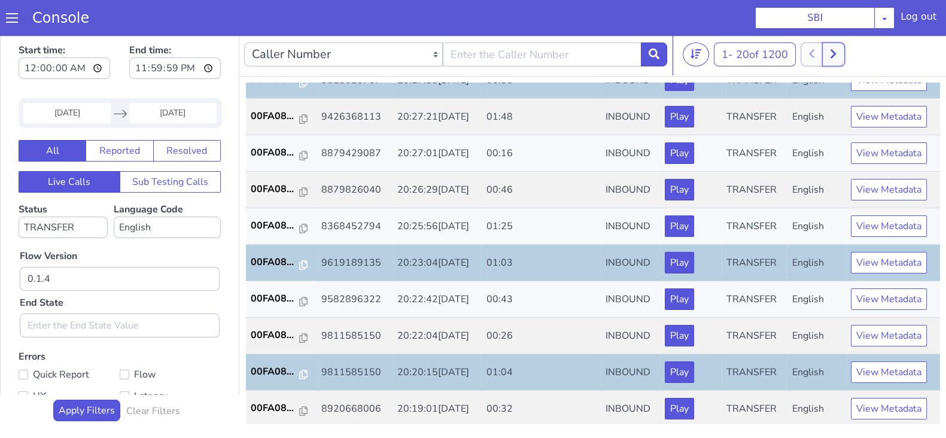
click at [836, 58] on icon at bounding box center [833, 53] width 7 height 11
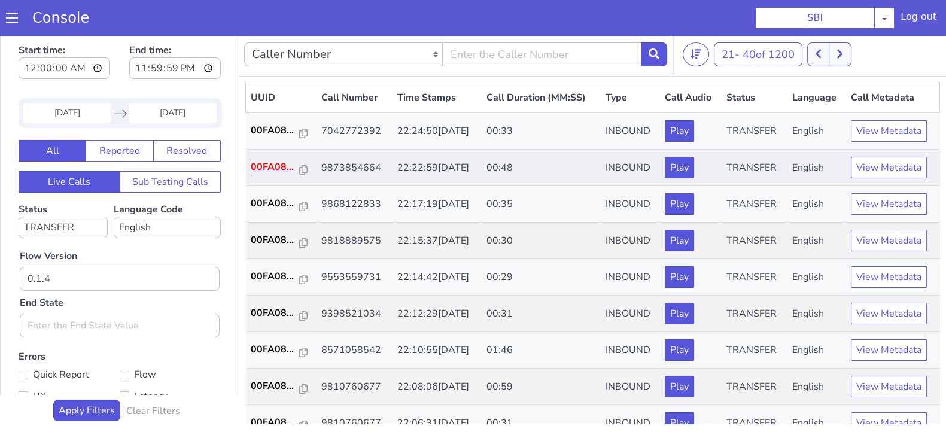
click at [284, 168] on p "00FA08..." at bounding box center [275, 167] width 49 height 14
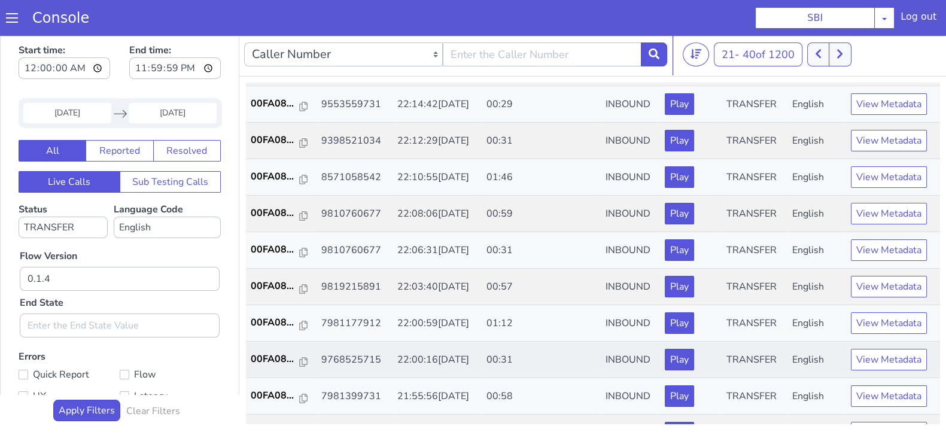
scroll to position [149, 0]
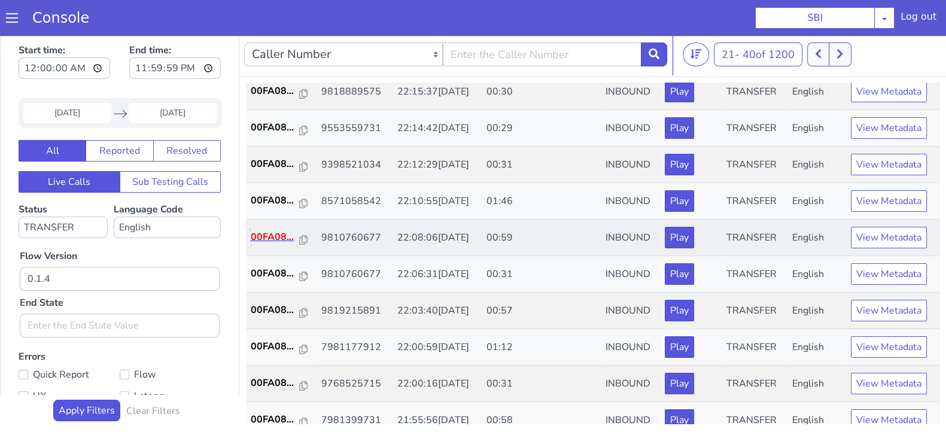
click at [272, 238] on p "00FA08..." at bounding box center [275, 237] width 49 height 14
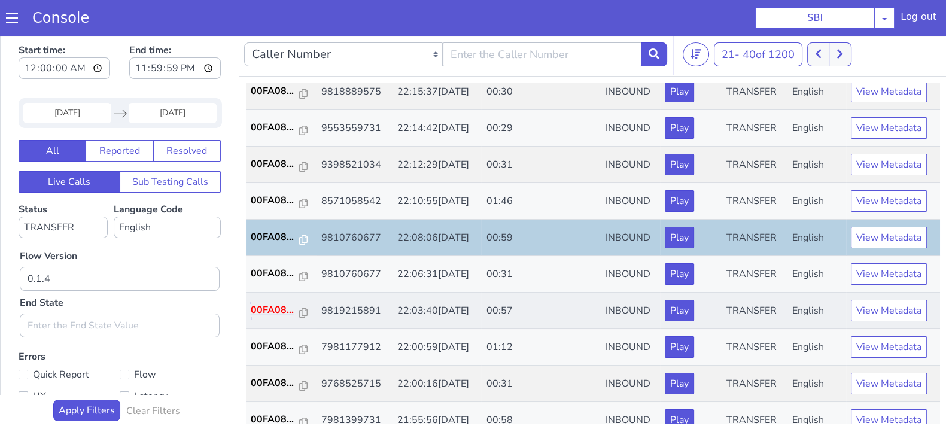
click at [273, 306] on p "00FA08..." at bounding box center [275, 310] width 49 height 14
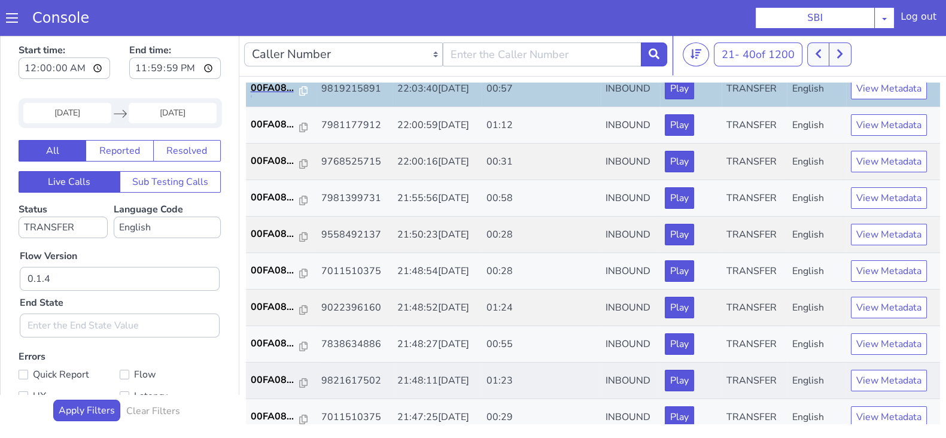
scroll to position [374, 0]
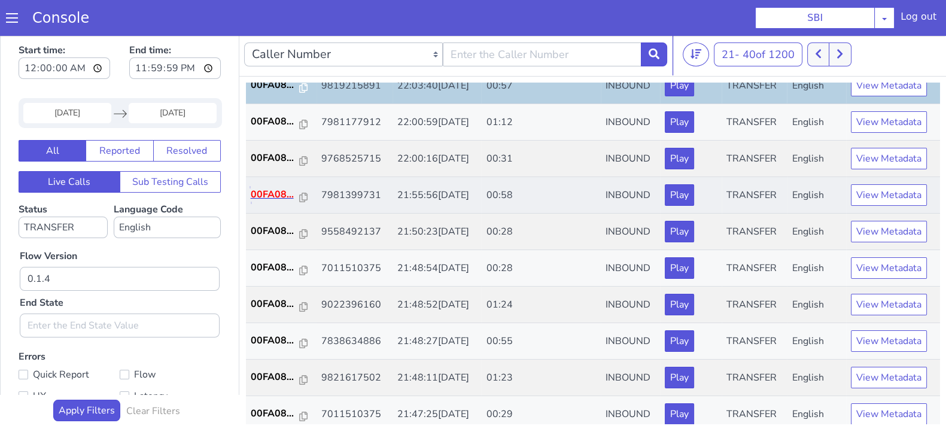
click at [260, 197] on p "00FA08..." at bounding box center [275, 194] width 49 height 14
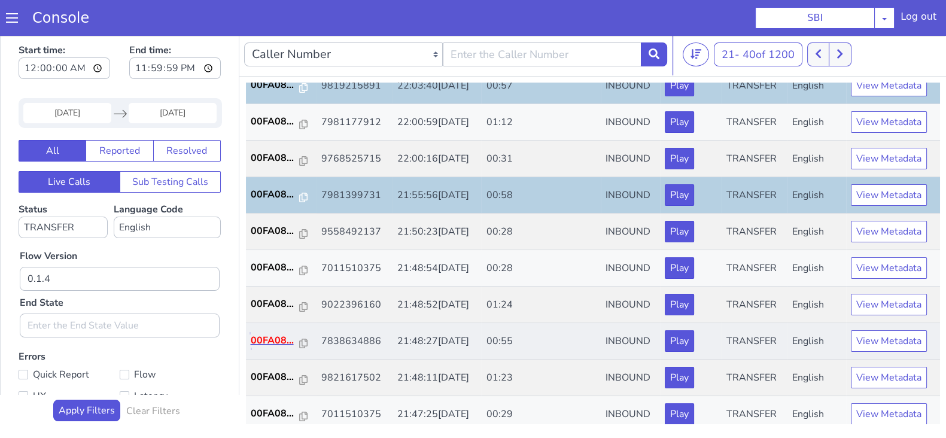
click at [269, 336] on p "00FA08..." at bounding box center [275, 340] width 49 height 14
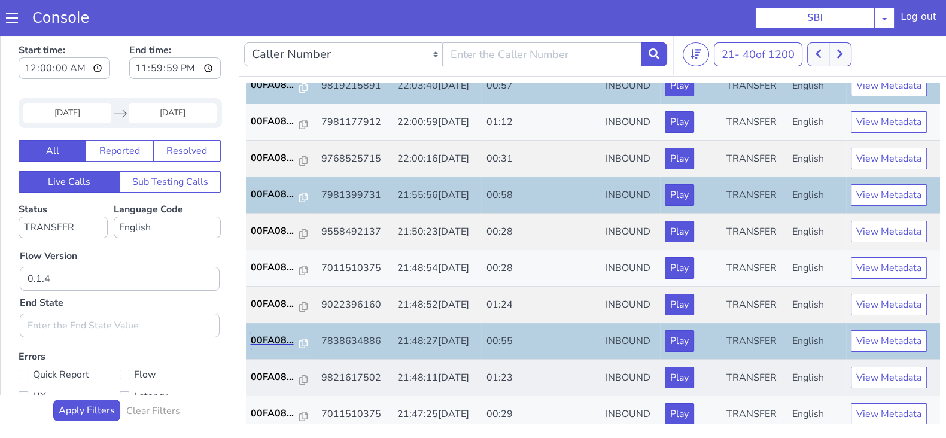
scroll to position [416, 0]
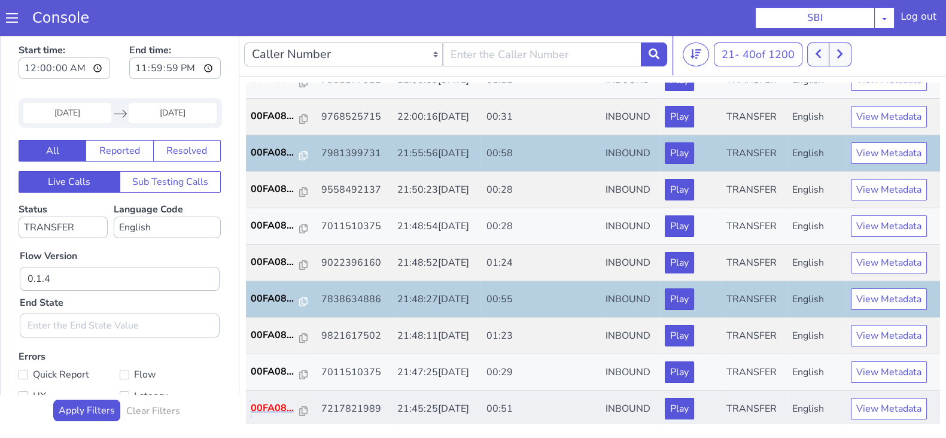
click at [275, 403] on p "00FA08..." at bounding box center [275, 408] width 49 height 14
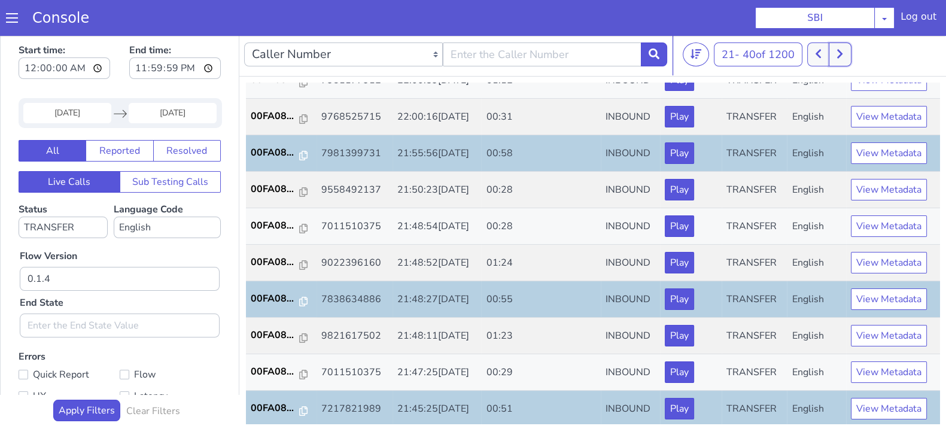
click at [847, 55] on button at bounding box center [840, 54] width 22 height 24
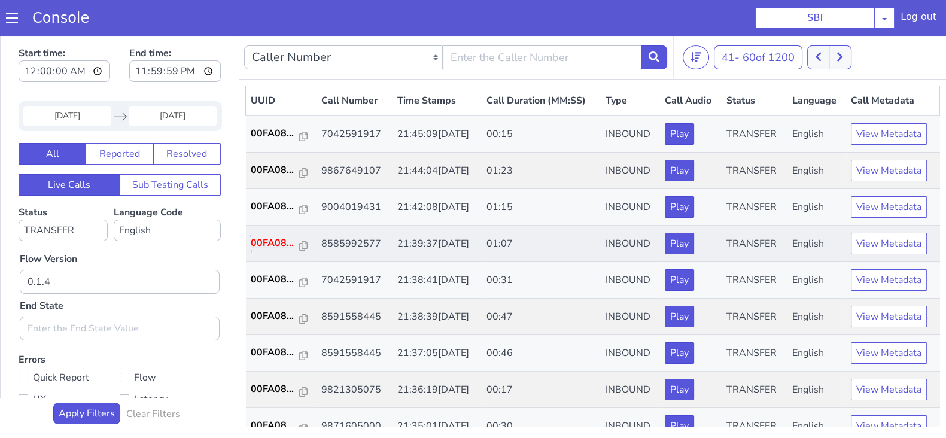
click at [260, 244] on p "00FA08..." at bounding box center [275, 243] width 49 height 14
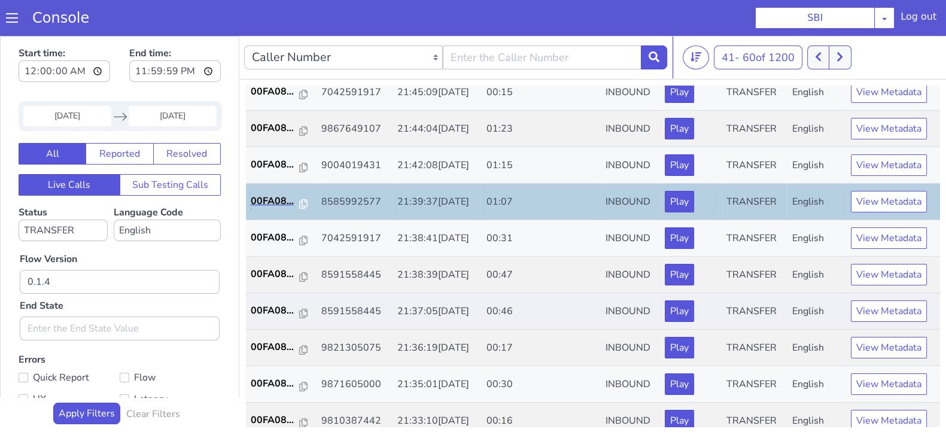
scroll to position [149, 0]
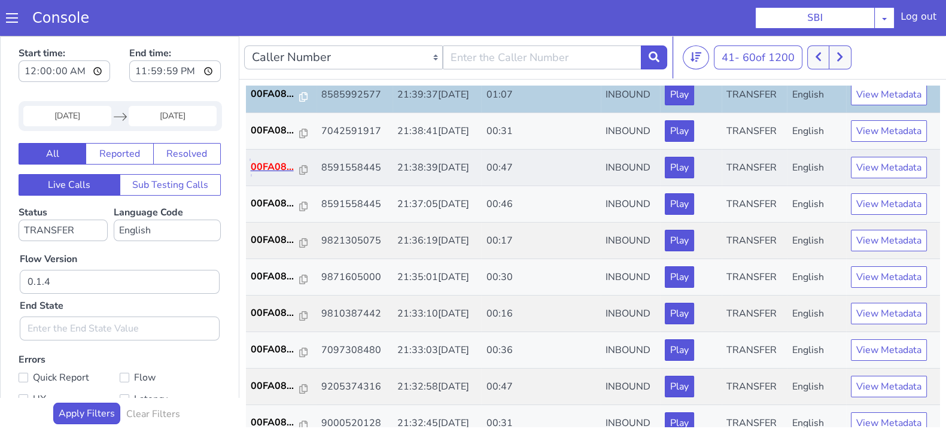
click at [282, 169] on p "00FA08..." at bounding box center [275, 167] width 49 height 14
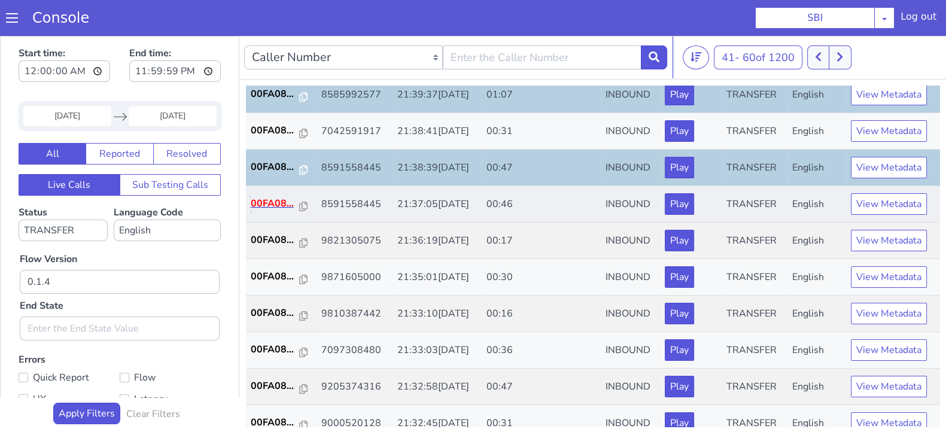
click at [263, 205] on p "00FA08..." at bounding box center [275, 203] width 49 height 14
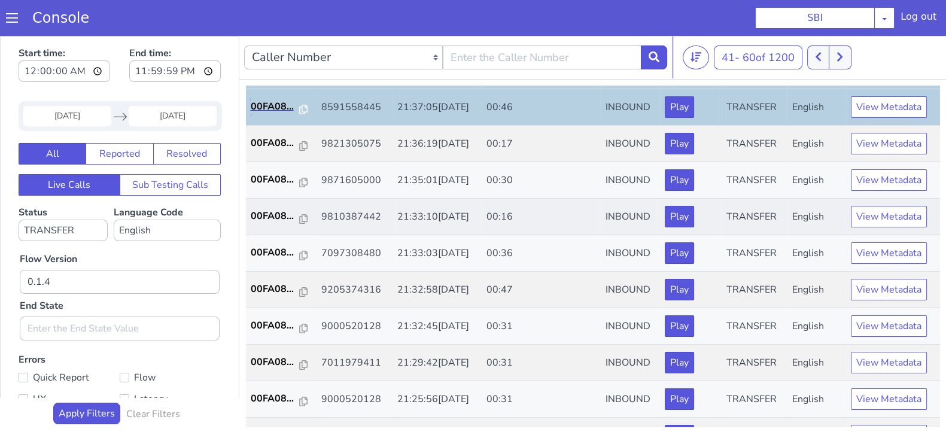
scroll to position [299, 0]
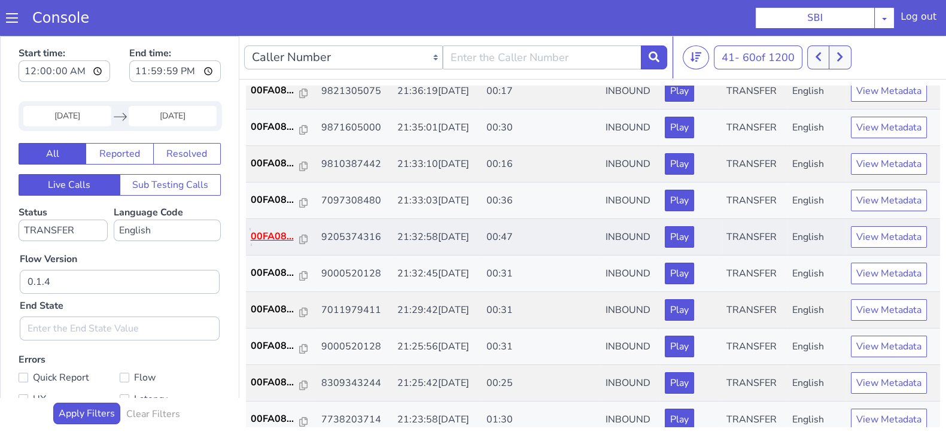
click at [258, 239] on p "00FA08..." at bounding box center [275, 236] width 49 height 14
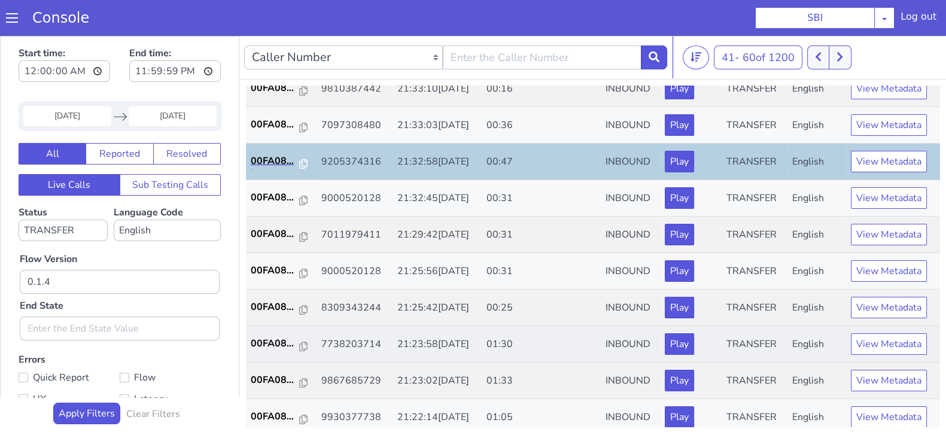
scroll to position [416, 0]
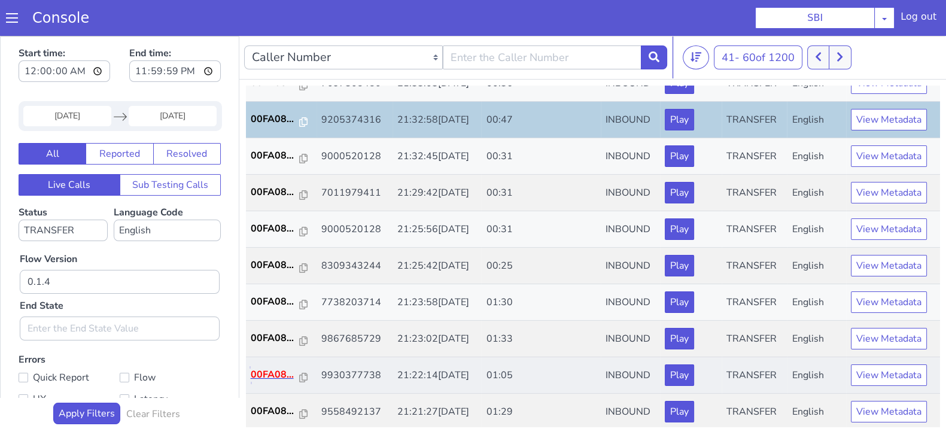
click at [281, 367] on p "00FA08..." at bounding box center [275, 374] width 49 height 14
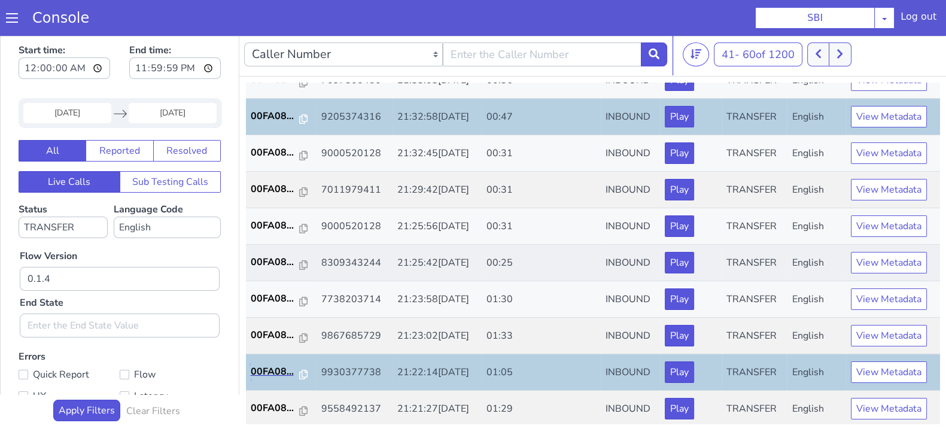
scroll to position [3, 0]
click at [838, 56] on button at bounding box center [840, 54] width 22 height 24
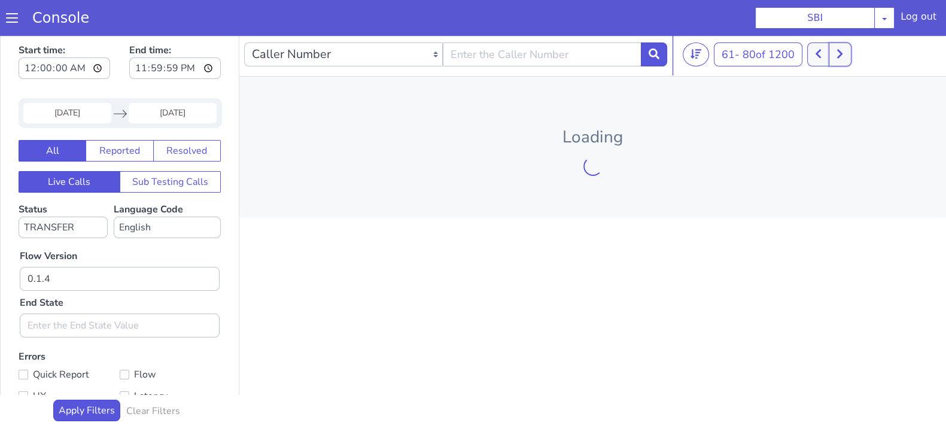
click at [838, 56] on button at bounding box center [840, 54] width 22 height 24
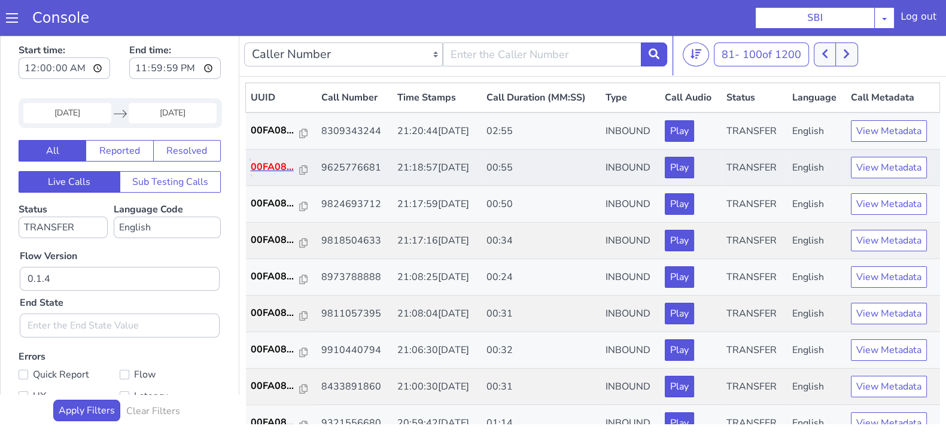
click at [276, 168] on p "00FA08..." at bounding box center [275, 167] width 49 height 14
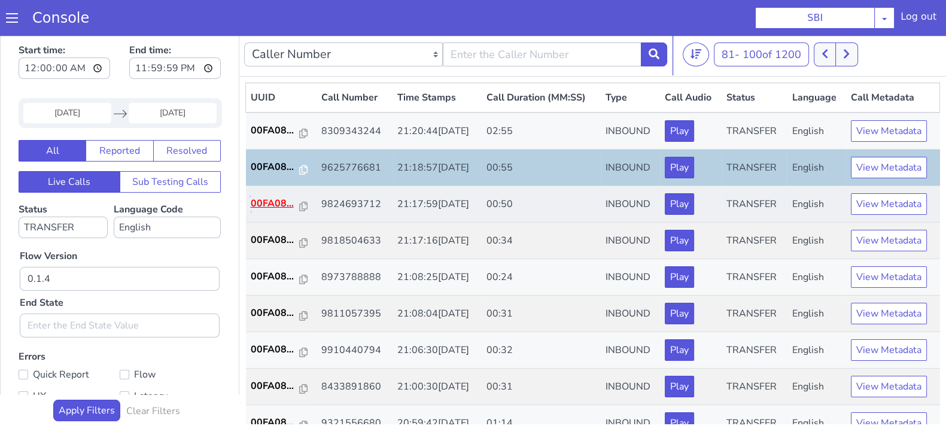
click at [270, 205] on p "00FA08..." at bounding box center [275, 203] width 49 height 14
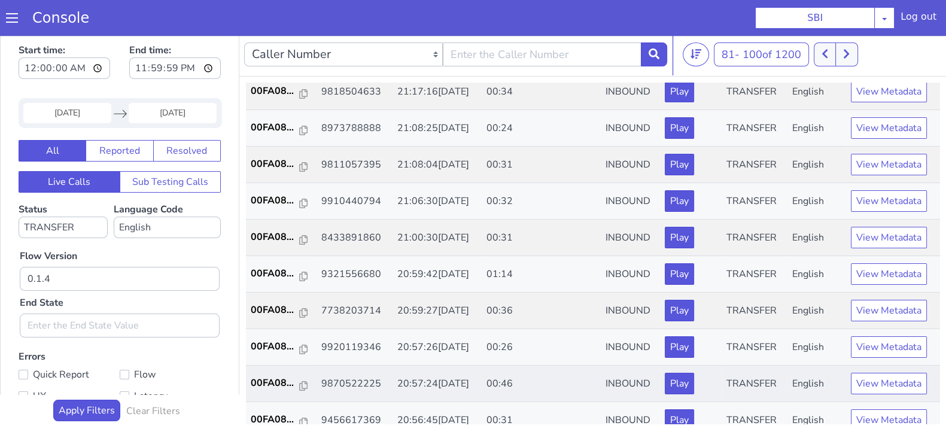
scroll to position [224, 0]
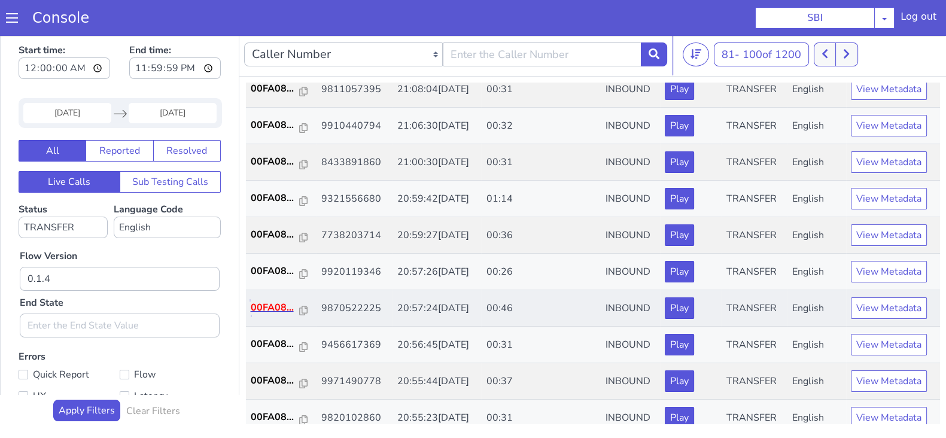
click at [274, 306] on p "00FA08..." at bounding box center [275, 307] width 49 height 14
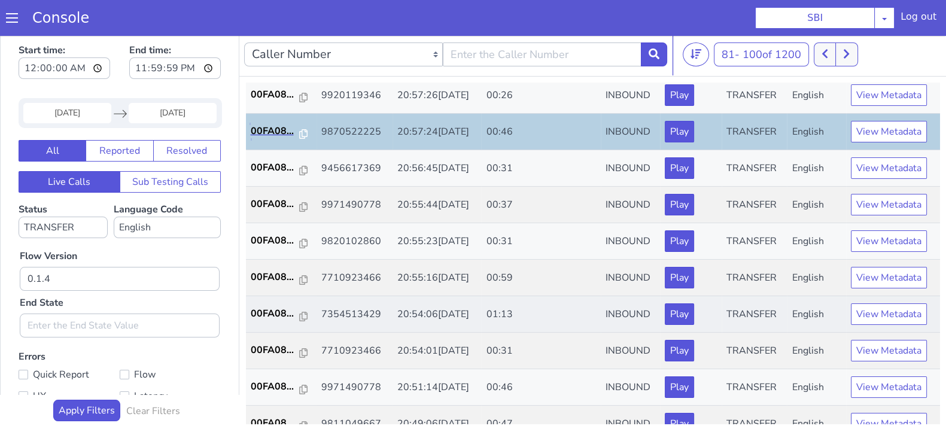
scroll to position [416, 0]
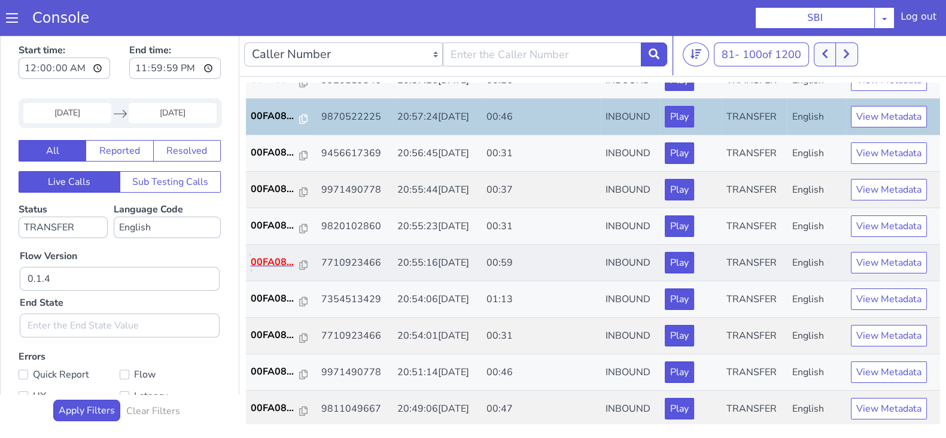
click at [270, 255] on p "00FA08..." at bounding box center [275, 262] width 49 height 14
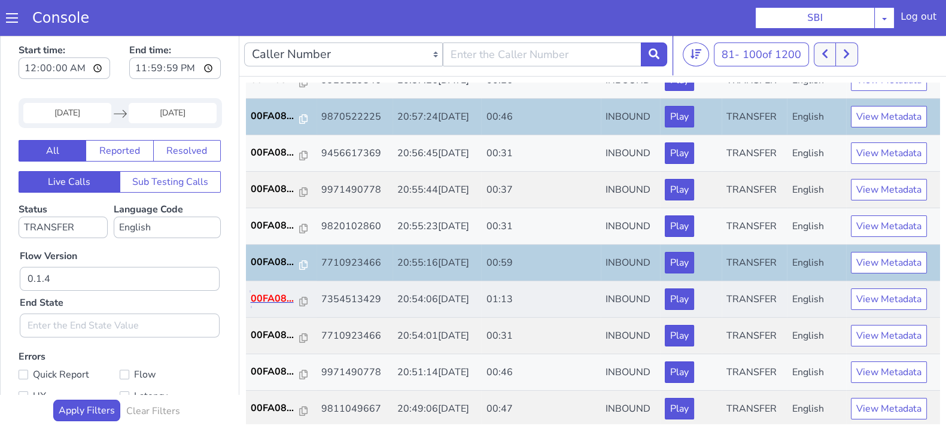
click at [279, 297] on p "00FA08..." at bounding box center [275, 298] width 49 height 14
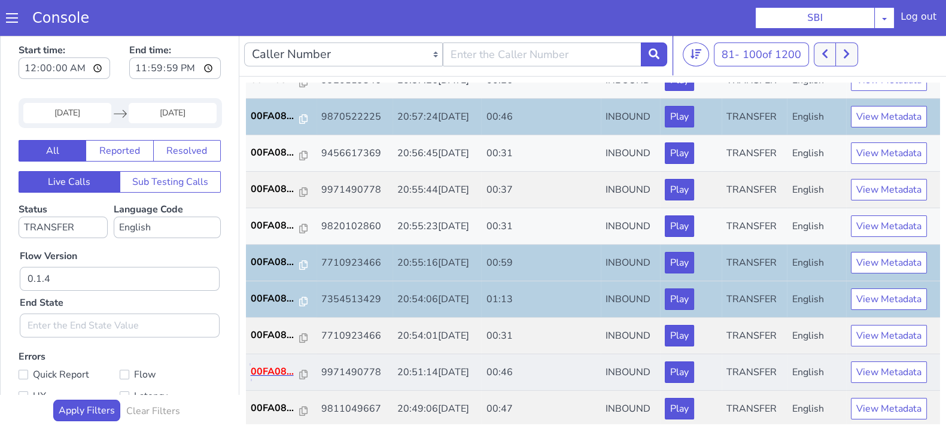
click at [278, 367] on p "00FA08..." at bounding box center [275, 371] width 49 height 14
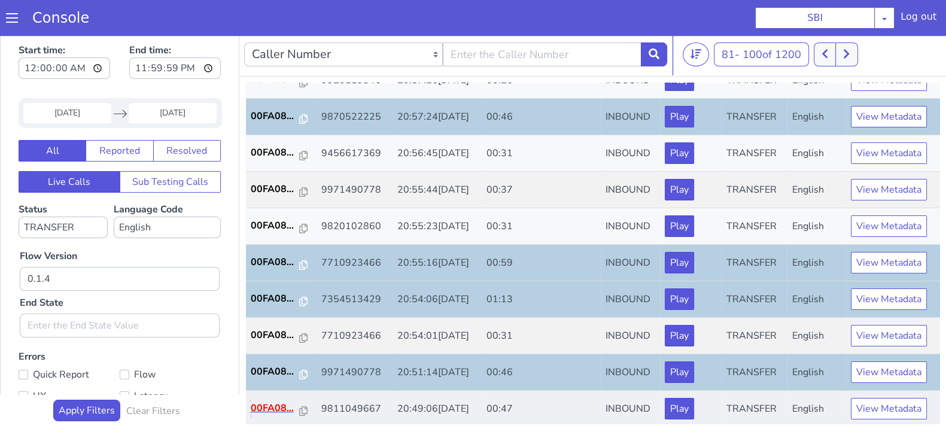
click at [256, 410] on p "00FA08..." at bounding box center [275, 408] width 49 height 14
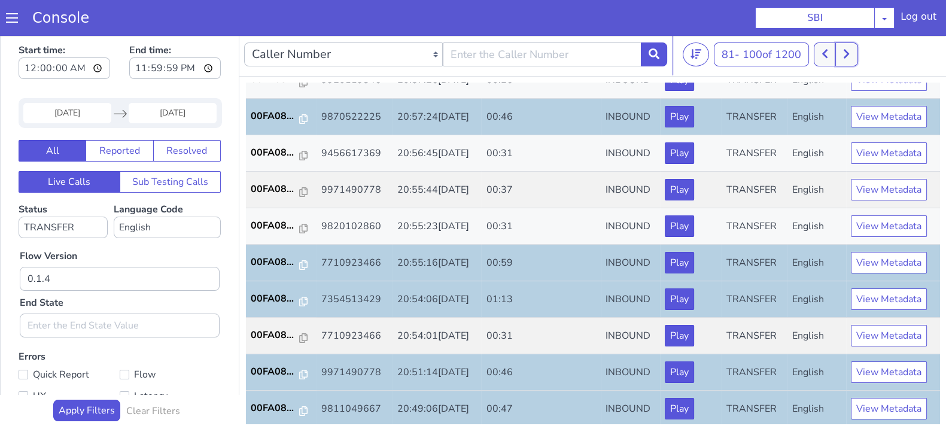
click at [854, 54] on button at bounding box center [846, 54] width 22 height 24
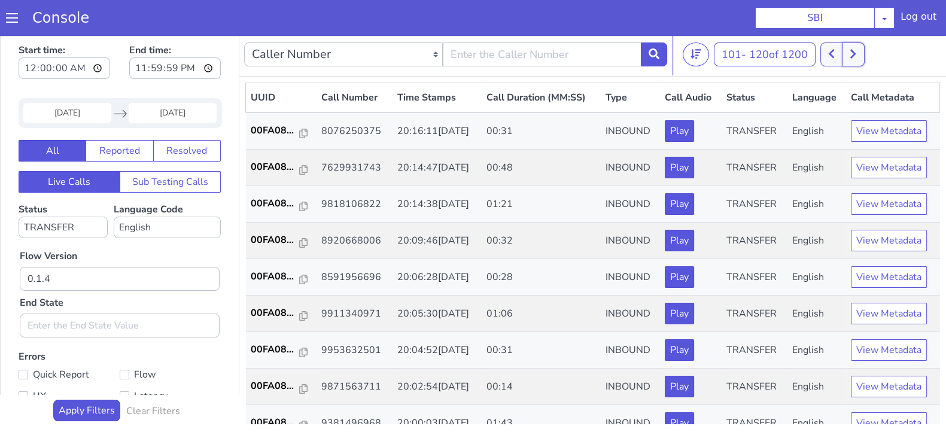
drag, startPoint x: 854, startPoint y: 54, endPoint x: 856, endPoint y: 75, distance: 21.0
drag, startPoint x: 856, startPoint y: 75, endPoint x: 272, endPoint y: 162, distance: 590.4
click at [272, 162] on p "00FA08..." at bounding box center [275, 167] width 49 height 14
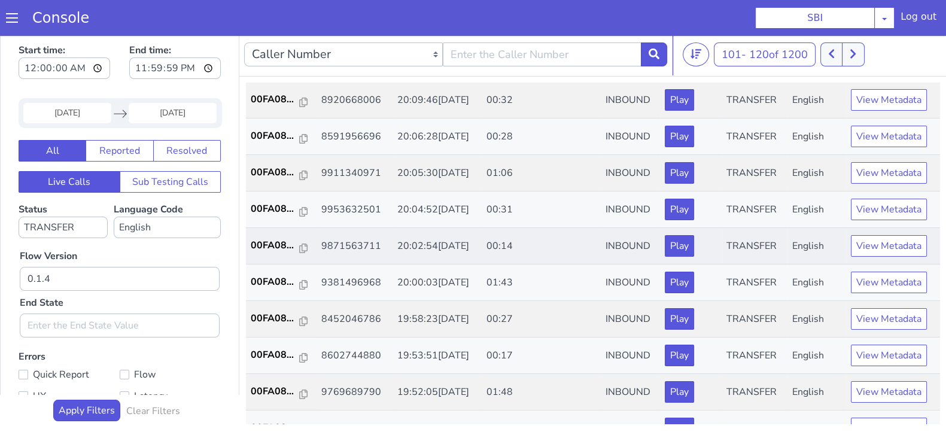
scroll to position [149, 0]
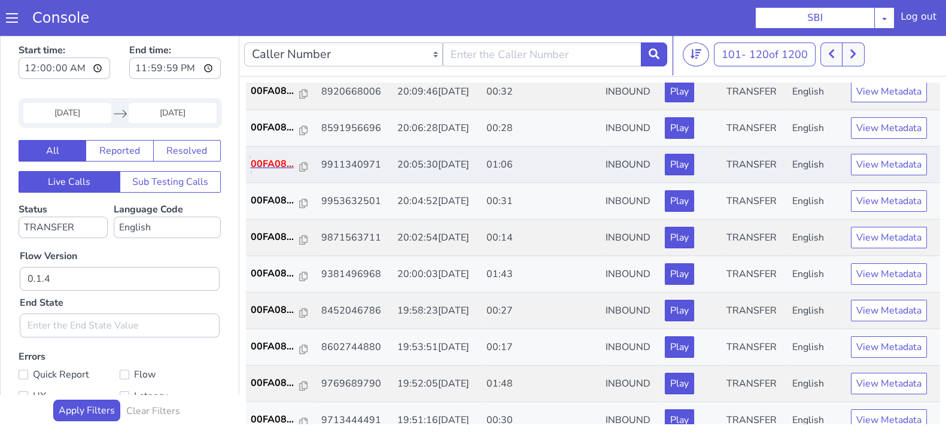
click at [266, 162] on p "00FA08..." at bounding box center [275, 164] width 49 height 14
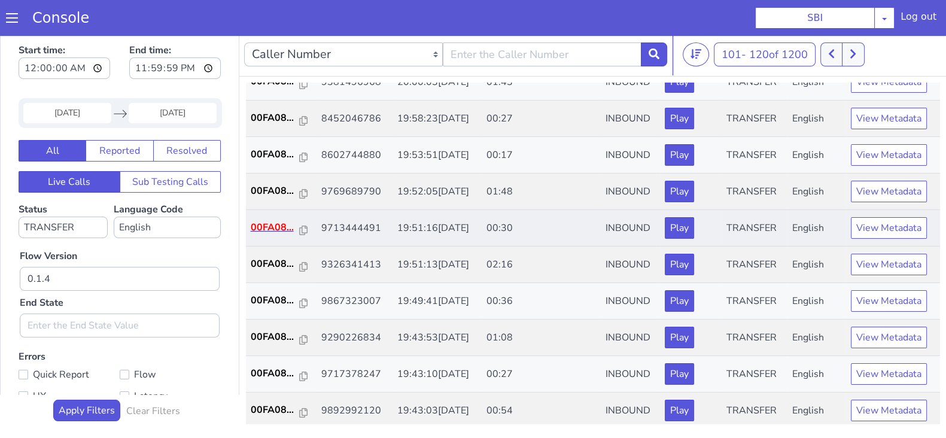
scroll to position [374, 0]
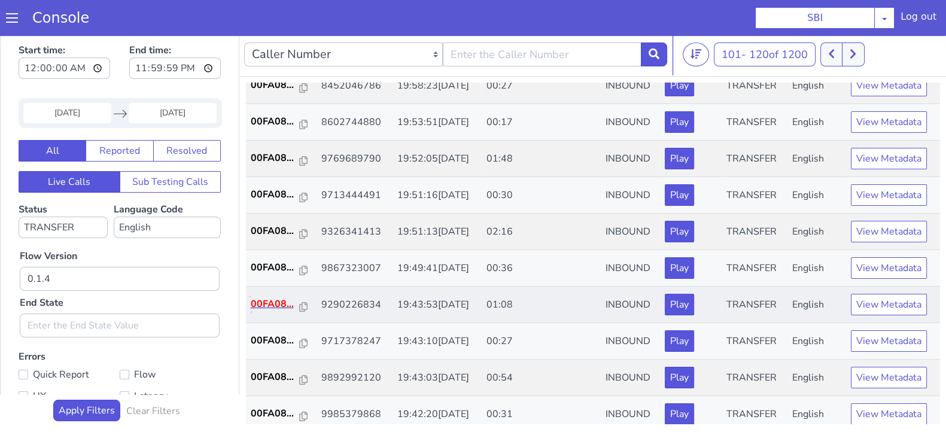
click at [278, 303] on p "00FA08..." at bounding box center [275, 304] width 49 height 14
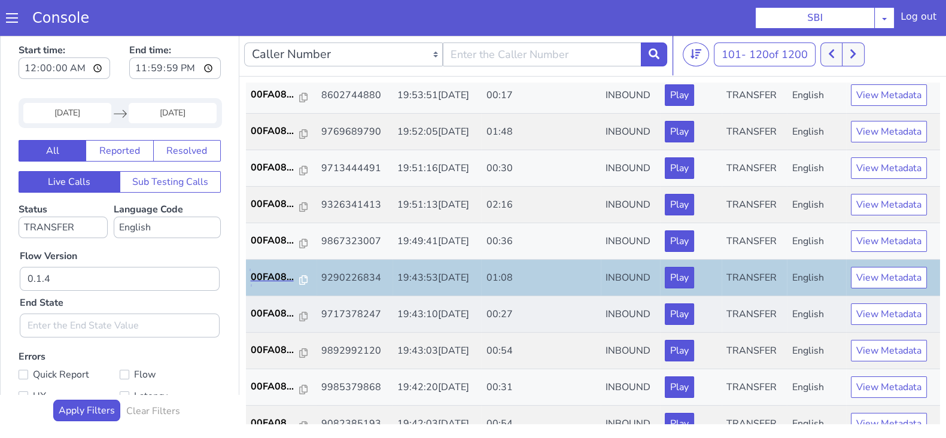
scroll to position [416, 0]
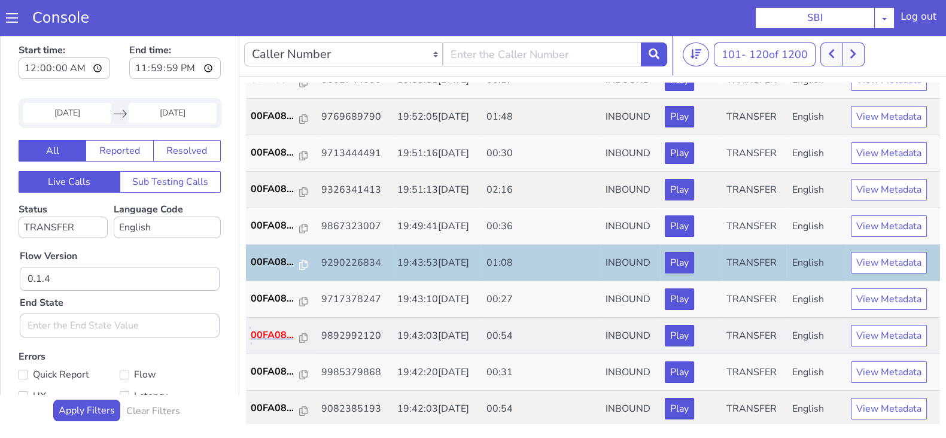
click at [266, 328] on p "00FA08..." at bounding box center [275, 335] width 49 height 14
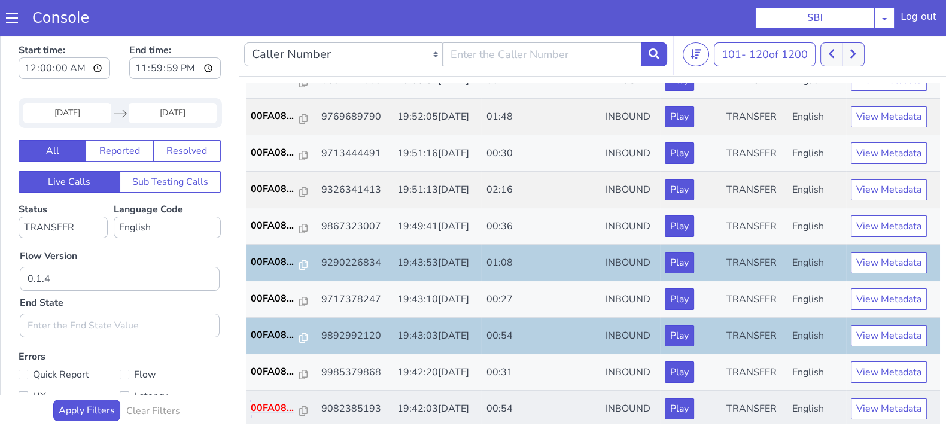
click at [272, 405] on p "00FA08..." at bounding box center [275, 408] width 49 height 14
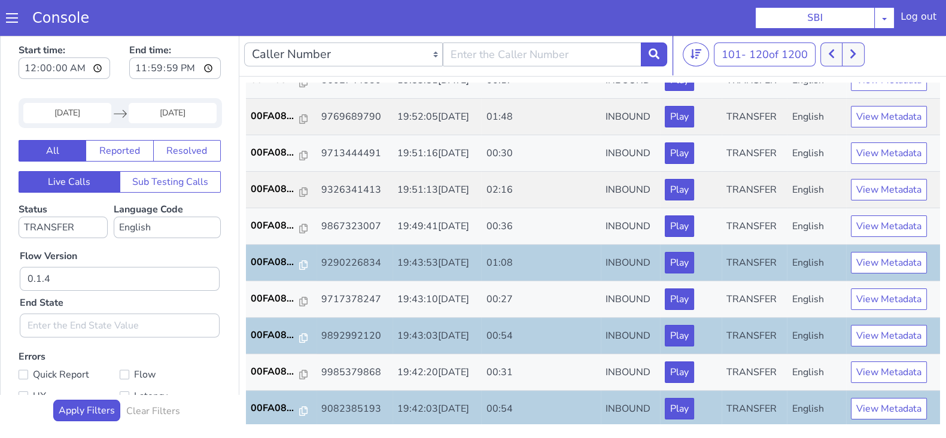
click at [74, 109] on input "29 Aug 2025" at bounding box center [67, 113] width 88 height 20
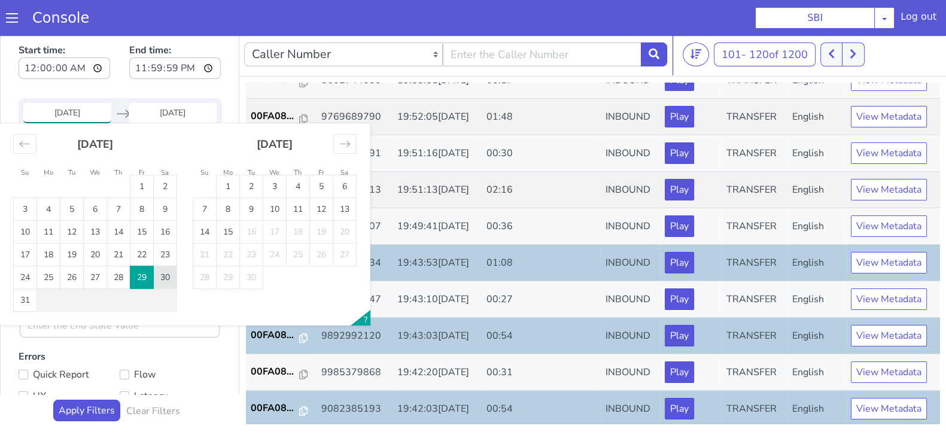
click at [168, 276] on td "30" at bounding box center [165, 277] width 23 height 23
type input "30 Aug 2025"
click at [173, 107] on input "End Date" at bounding box center [173, 113] width 88 height 20
click at [165, 278] on td "30" at bounding box center [165, 277] width 23 height 23
type input "30 Aug 2025"
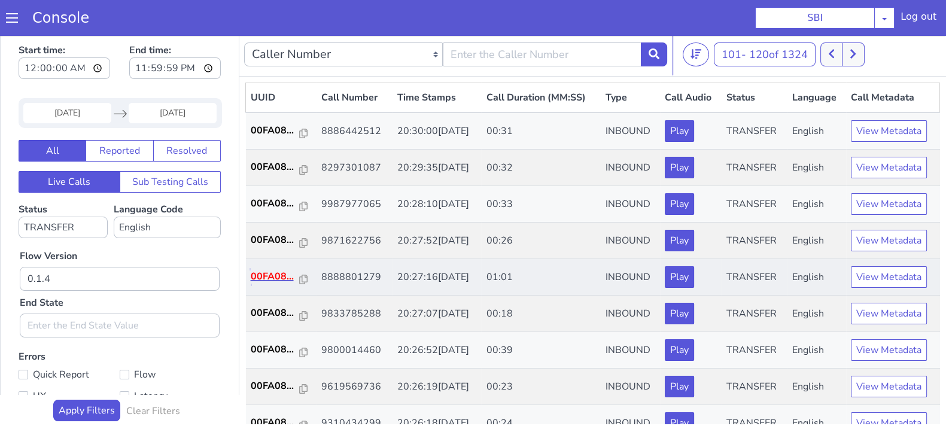
click at [276, 276] on p "00FA08..." at bounding box center [275, 276] width 49 height 14
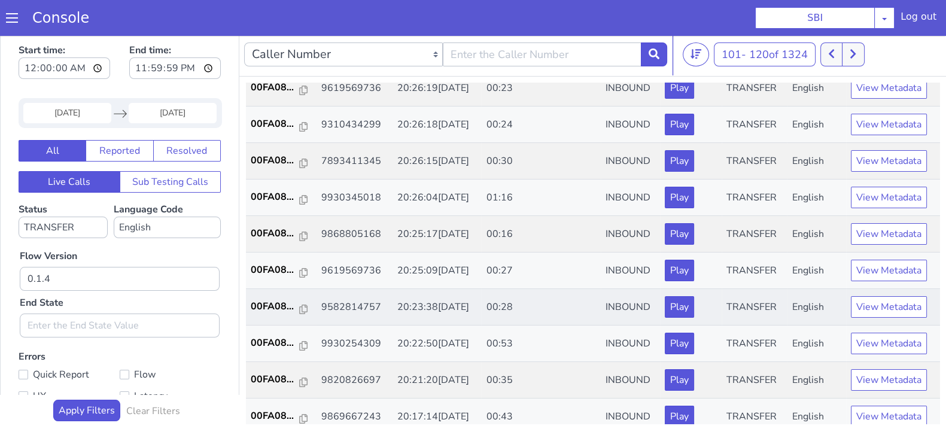
scroll to position [374, 0]
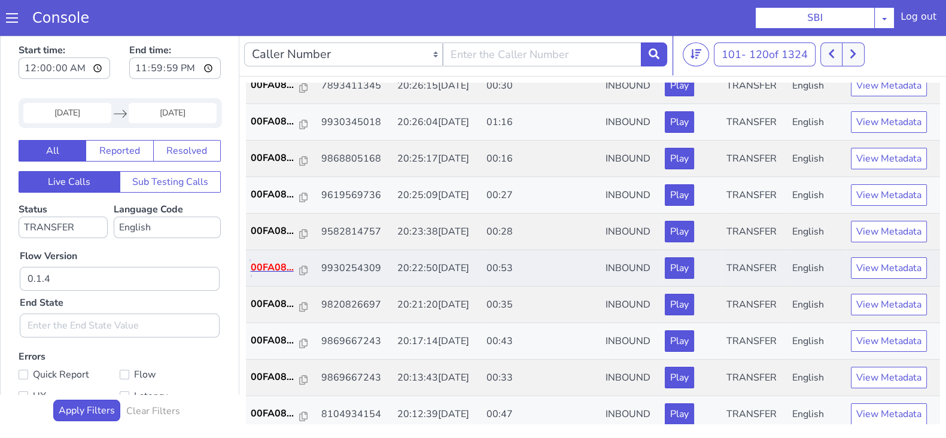
click at [280, 266] on p "00FA08..." at bounding box center [275, 267] width 49 height 14
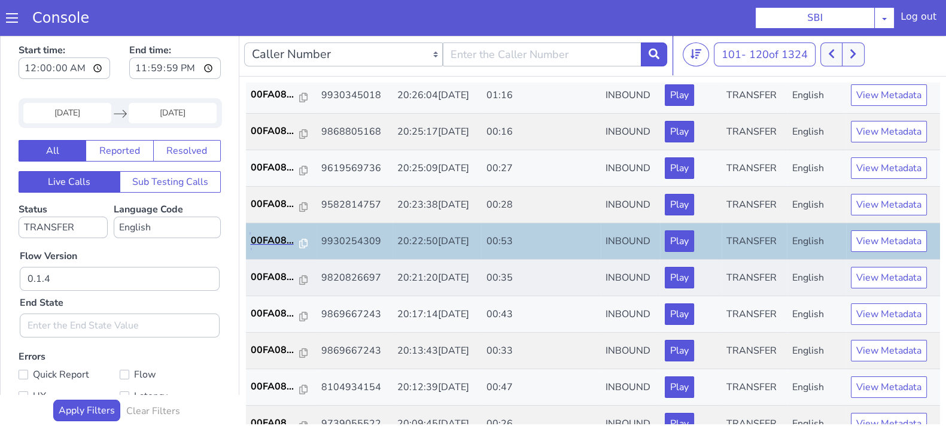
scroll to position [416, 0]
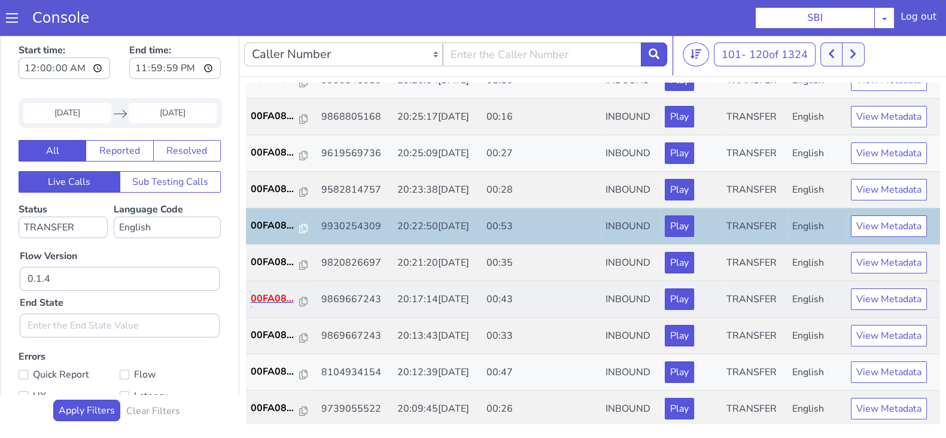
click at [268, 297] on p "00FA08..." at bounding box center [275, 298] width 49 height 14
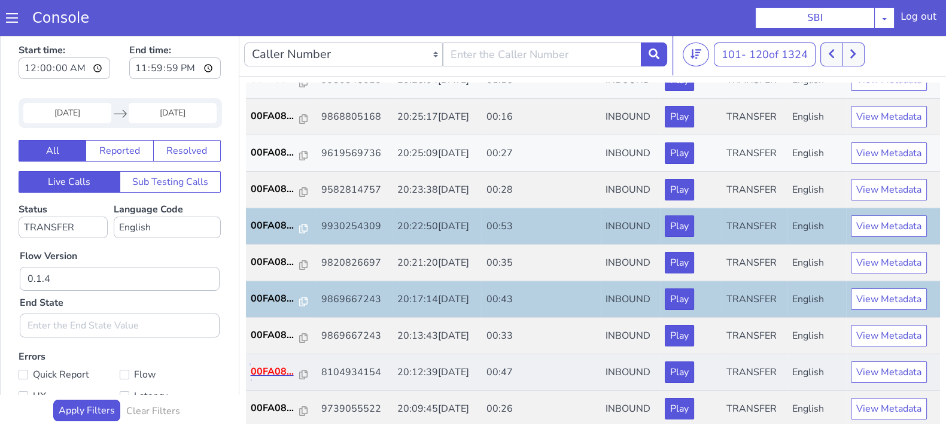
click at [273, 375] on p "00FA08..." at bounding box center [275, 371] width 49 height 14
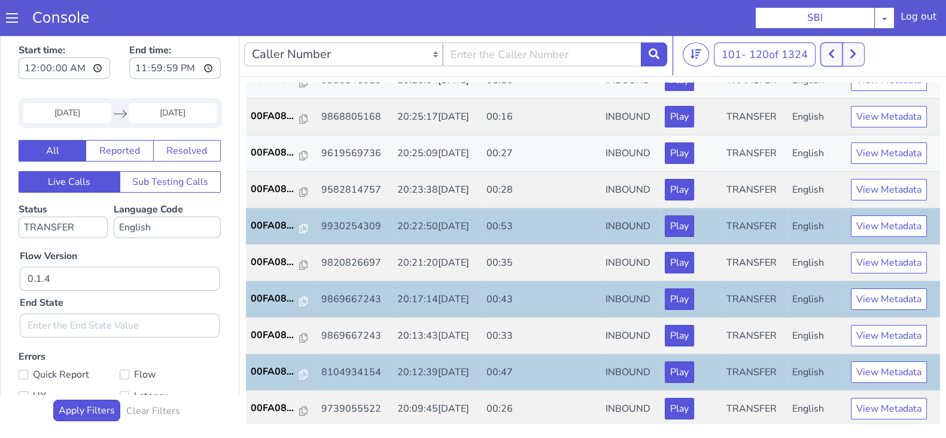
click at [835, 51] on icon at bounding box center [831, 53] width 7 height 11
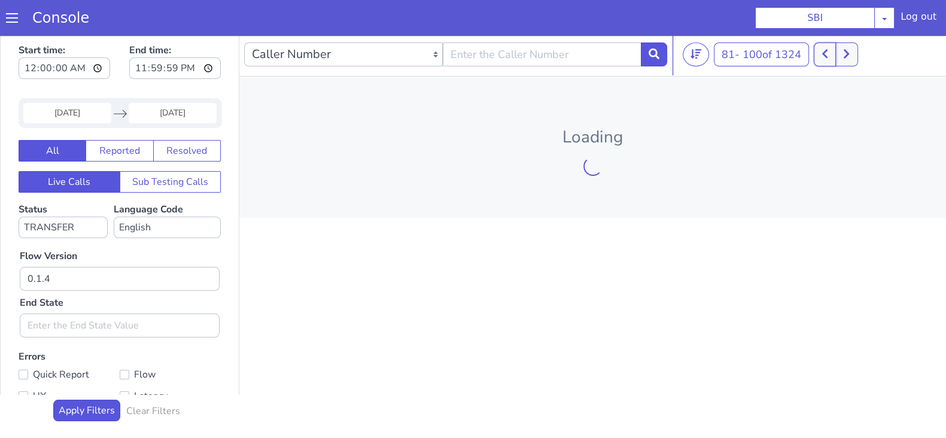
click at [836, 51] on button at bounding box center [825, 54] width 22 height 24
click at [836, 51] on button at bounding box center [840, 54] width 22 height 24
click at [836, 51] on button at bounding box center [825, 54] width 22 height 24
click at [836, 51] on button at bounding box center [846, 54] width 22 height 24
click at [831, 51] on button at bounding box center [825, 54] width 22 height 24
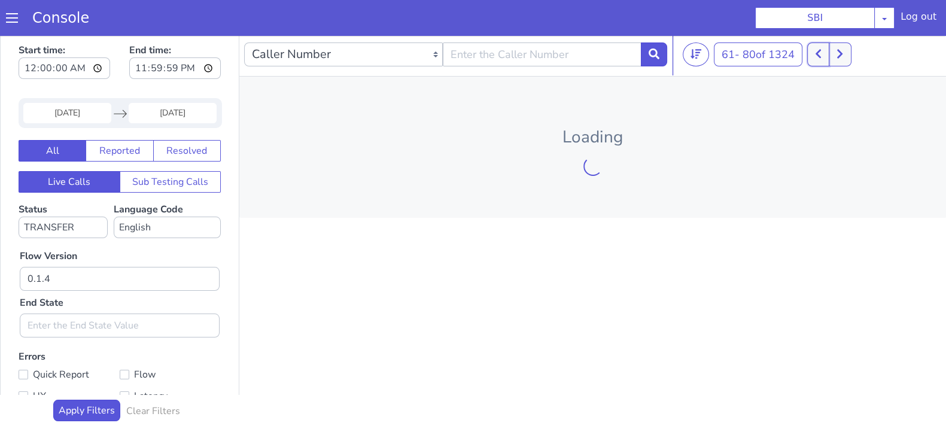
click at [829, 51] on button at bounding box center [818, 54] width 22 height 24
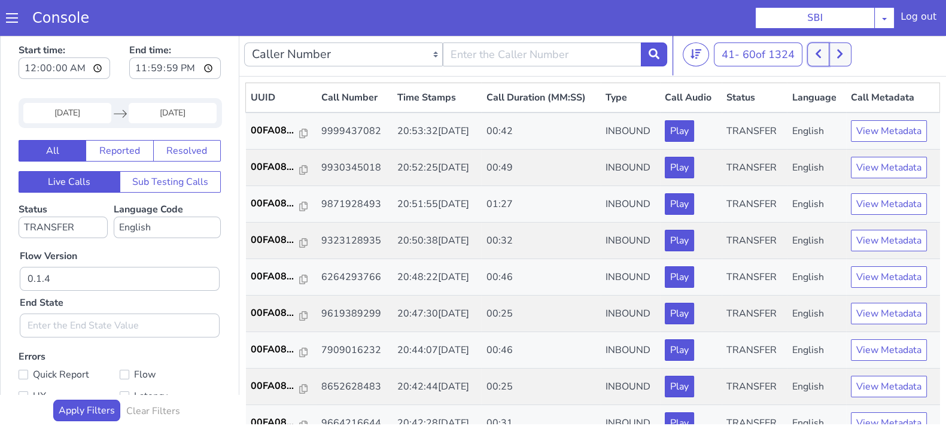
click at [821, 52] on icon at bounding box center [818, 53] width 7 height 11
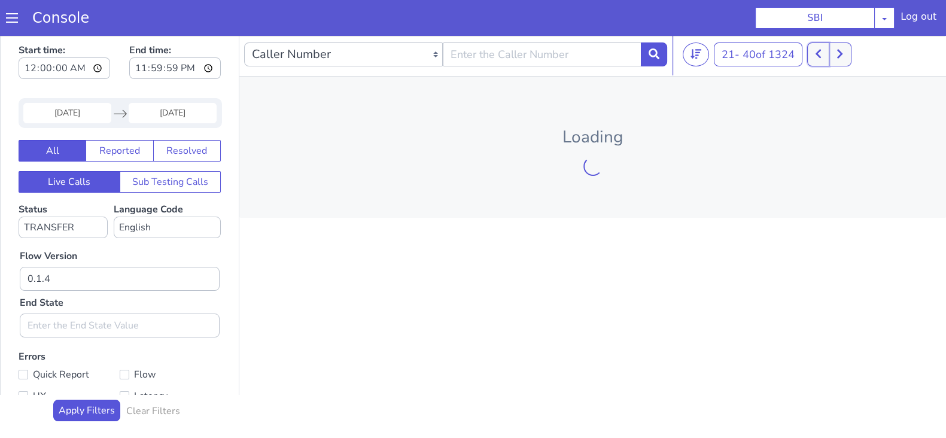
click at [821, 52] on icon at bounding box center [818, 53] width 7 height 11
click at [823, 52] on div at bounding box center [823, 54] width 44 height 24
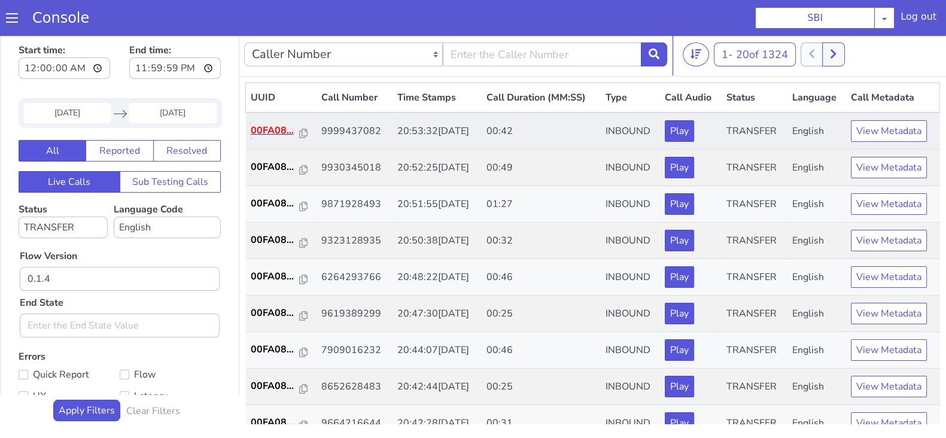
click at [282, 130] on p "00FA08..." at bounding box center [275, 130] width 49 height 14
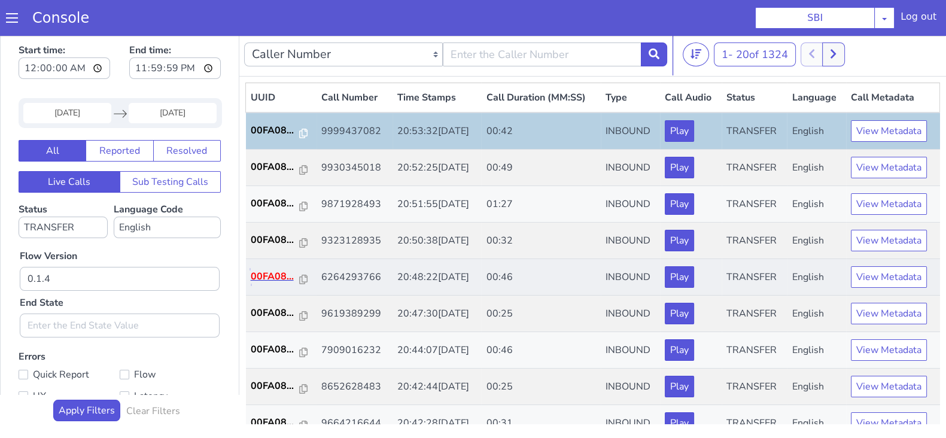
click at [273, 269] on p "00FA08..." at bounding box center [275, 276] width 49 height 14
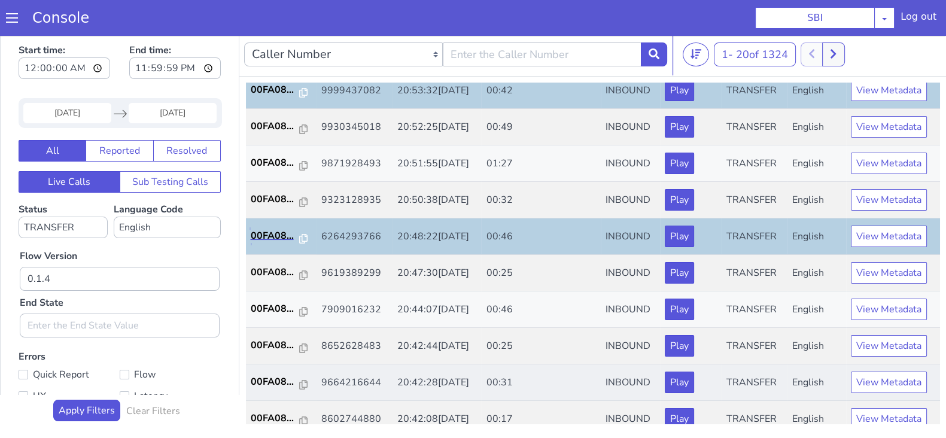
scroll to position [74, 0]
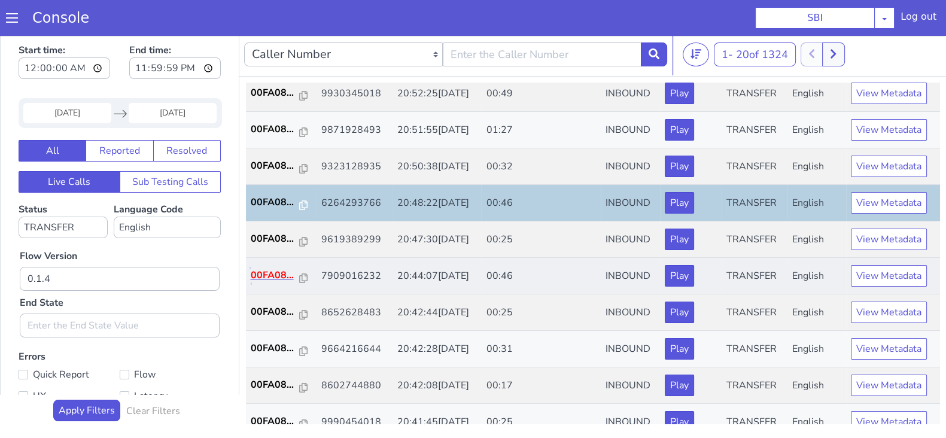
click at [255, 270] on p "00FA08..." at bounding box center [275, 275] width 49 height 14
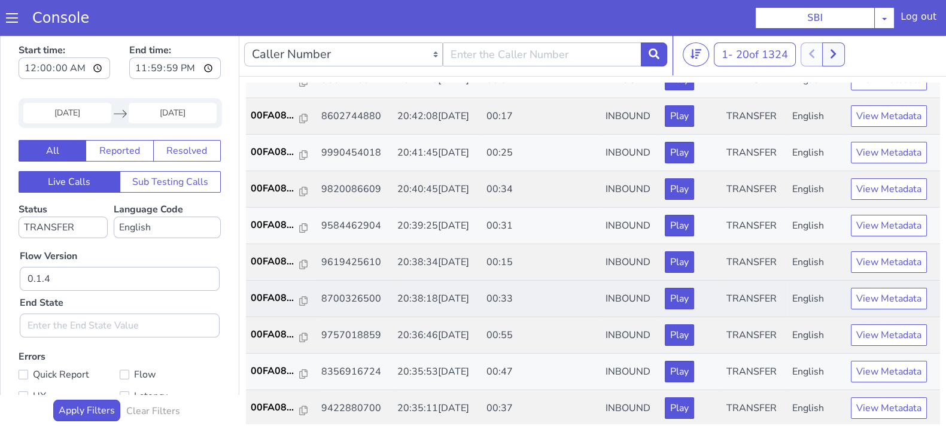
scroll to position [374, 0]
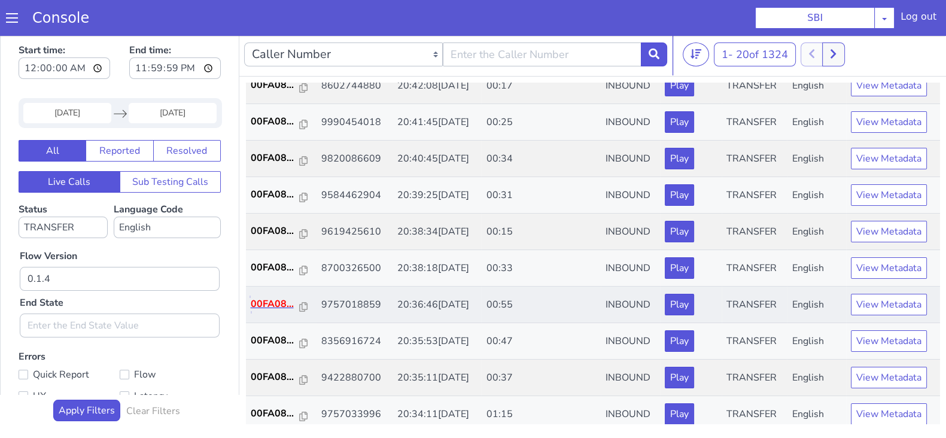
click at [273, 300] on p "00FA08..." at bounding box center [275, 304] width 49 height 14
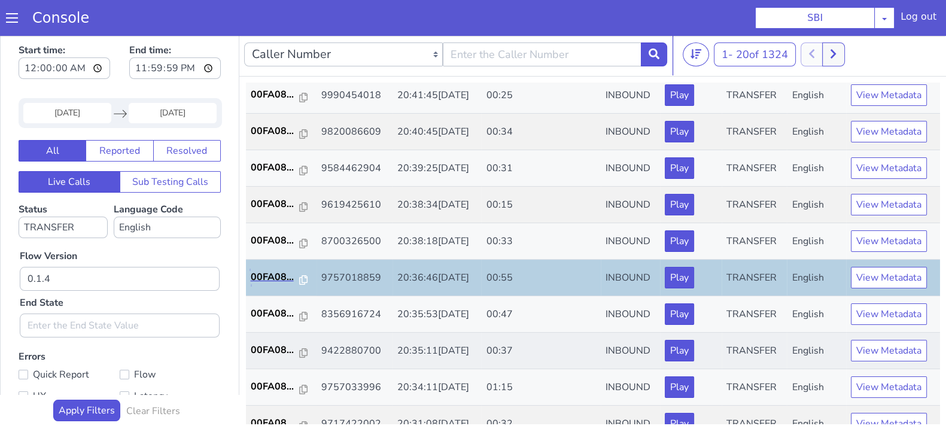
scroll to position [416, 0]
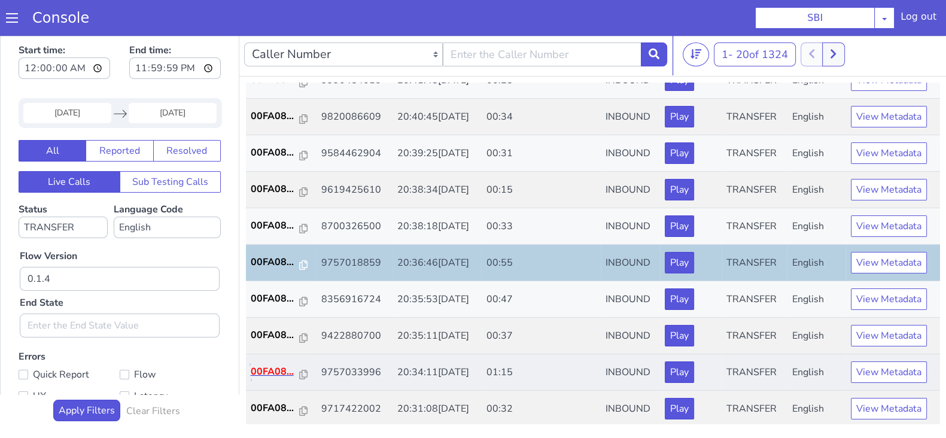
click at [267, 367] on p "00FA08..." at bounding box center [275, 371] width 49 height 14
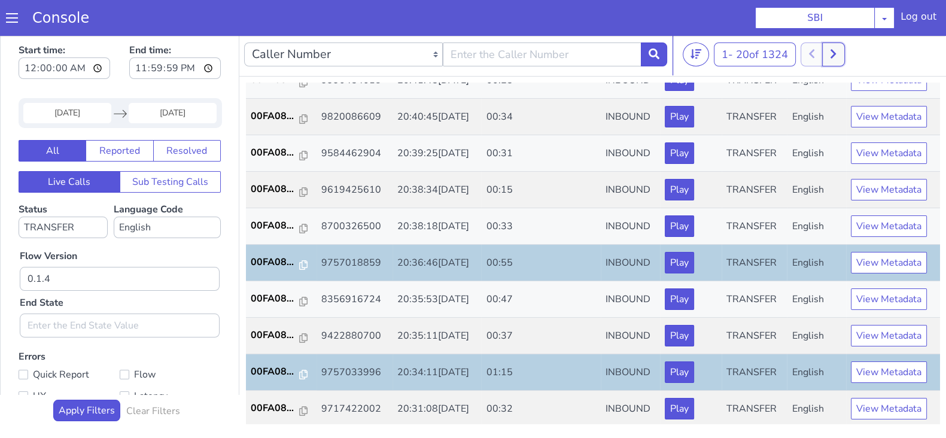
click at [829, 58] on button at bounding box center [833, 54] width 22 height 24
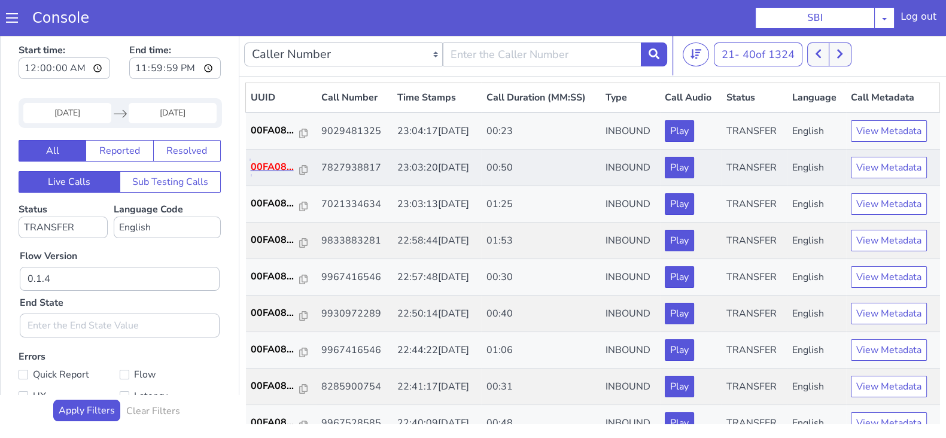
click at [284, 169] on p "00FA08..." at bounding box center [275, 167] width 49 height 14
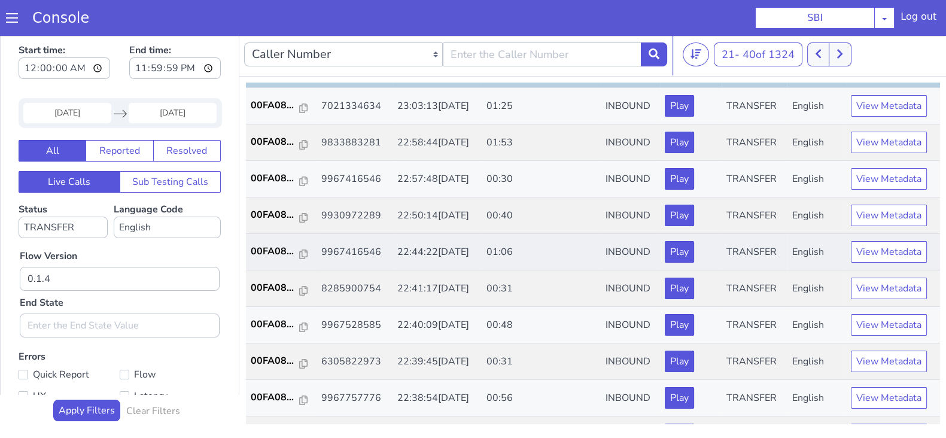
scroll to position [74, 0]
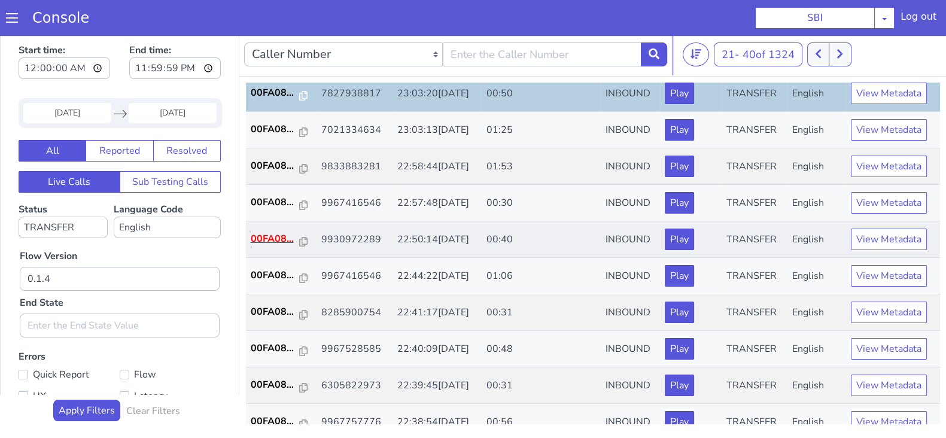
click at [272, 235] on p "00FA08..." at bounding box center [275, 239] width 49 height 14
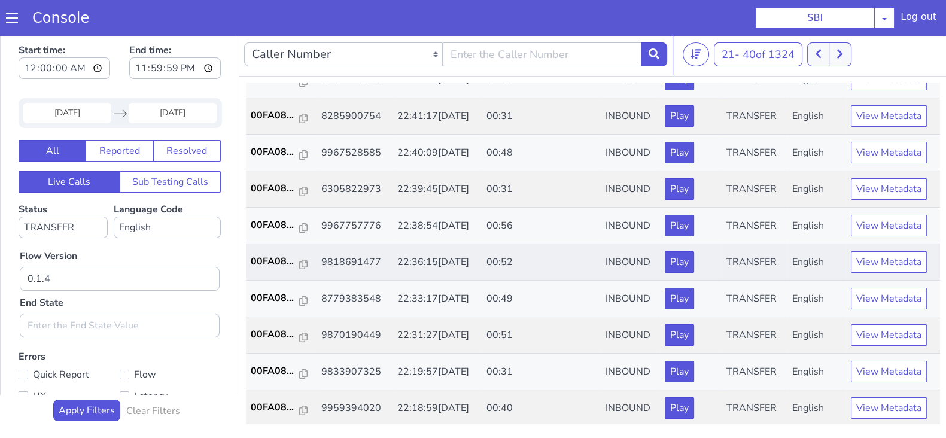
scroll to position [299, 0]
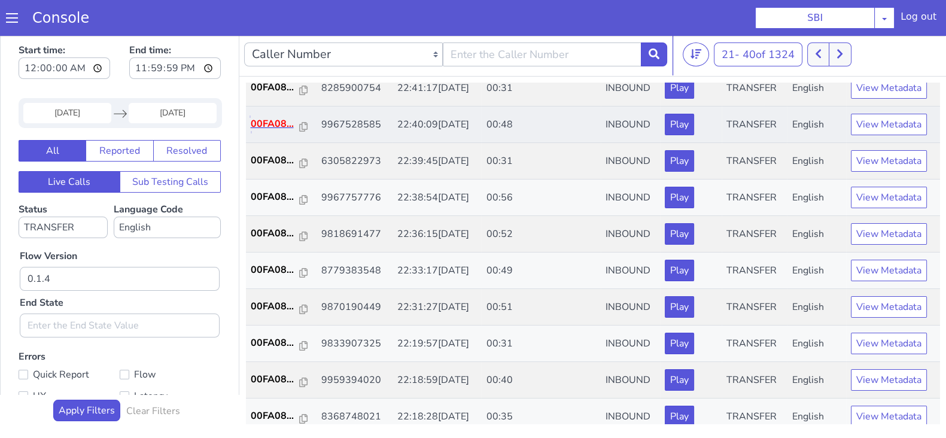
click at [282, 126] on p "00FA08..." at bounding box center [275, 124] width 49 height 14
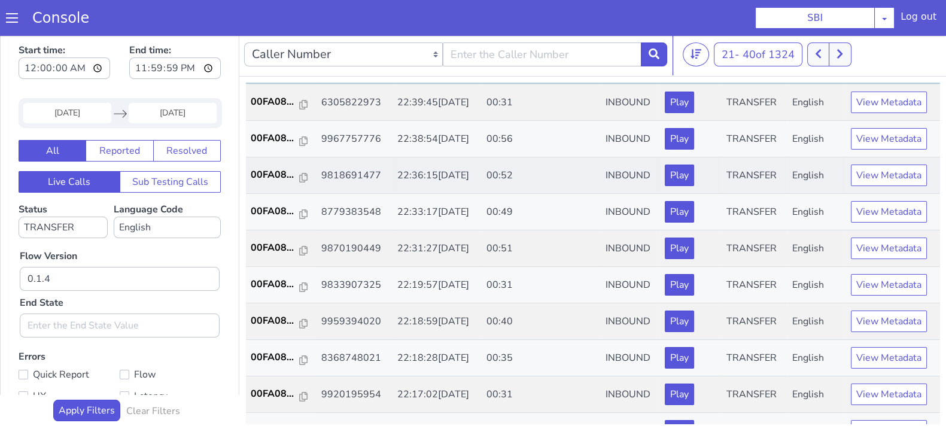
scroll to position [266, 0]
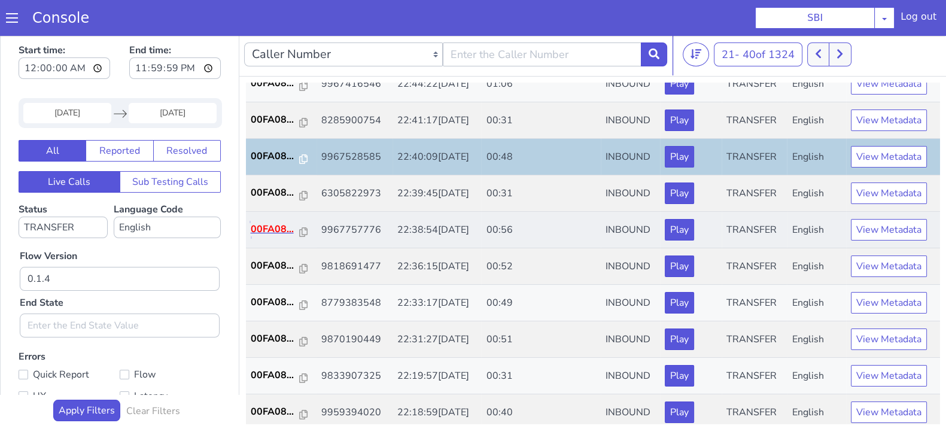
click at [275, 226] on p "00FA08..." at bounding box center [275, 229] width 49 height 14
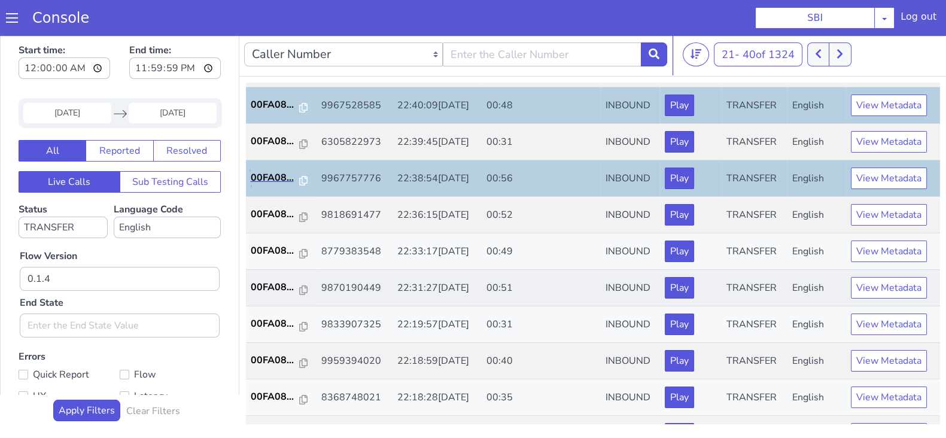
scroll to position [341, 0]
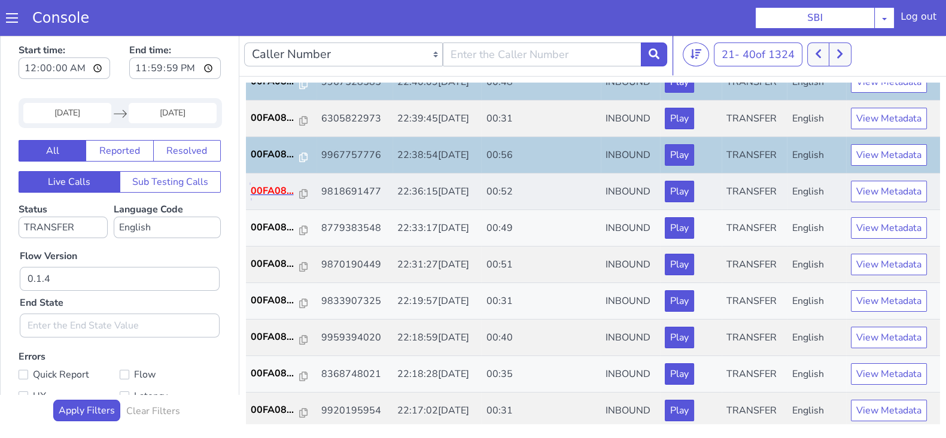
click at [279, 189] on p "00FA08..." at bounding box center [275, 191] width 49 height 14
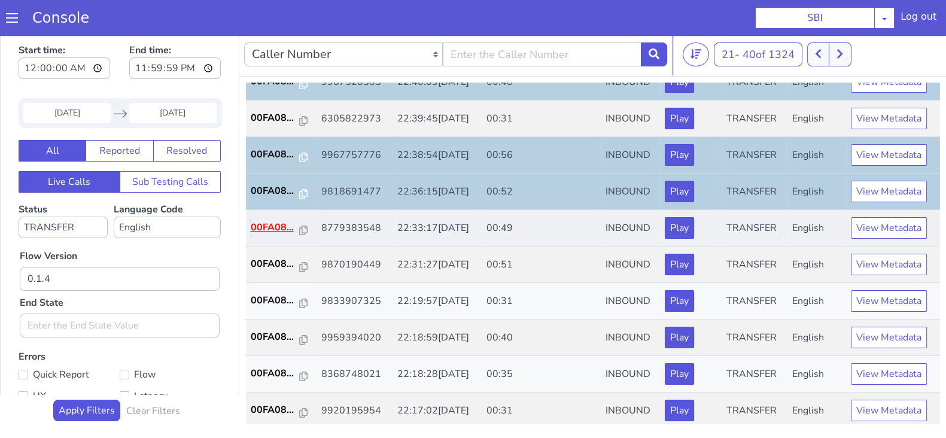
click at [279, 223] on p "00FA08..." at bounding box center [275, 227] width 49 height 14
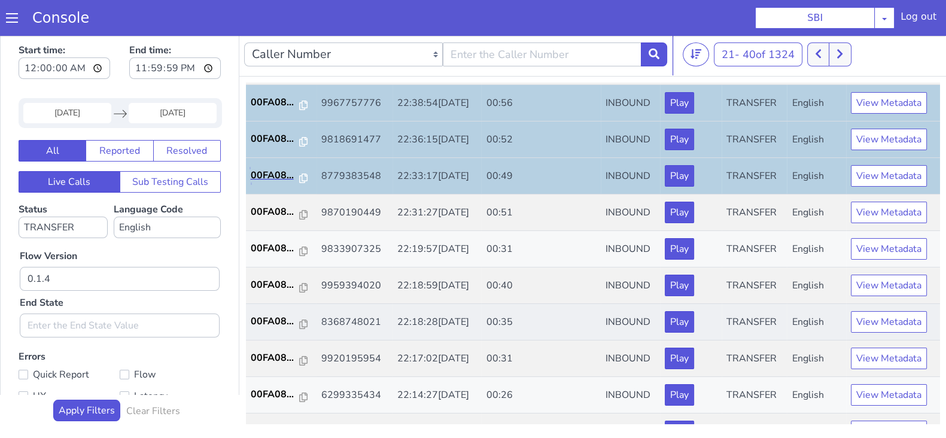
scroll to position [416, 0]
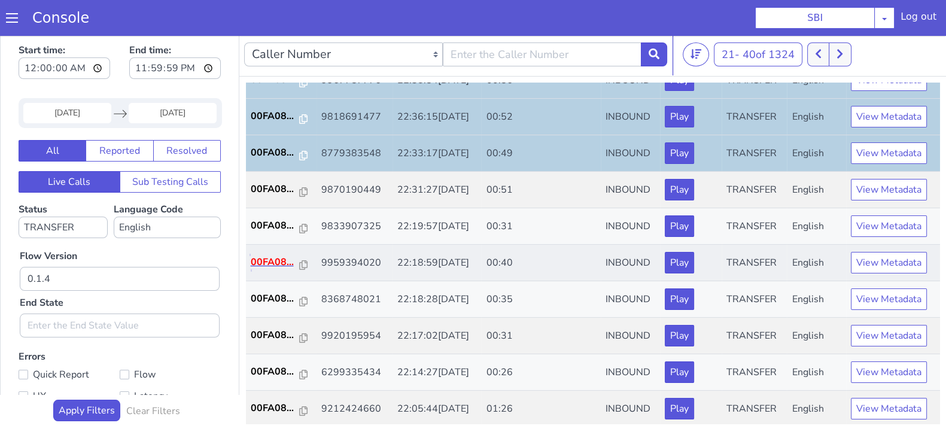
click at [275, 262] on p "00FA08..." at bounding box center [275, 262] width 49 height 14
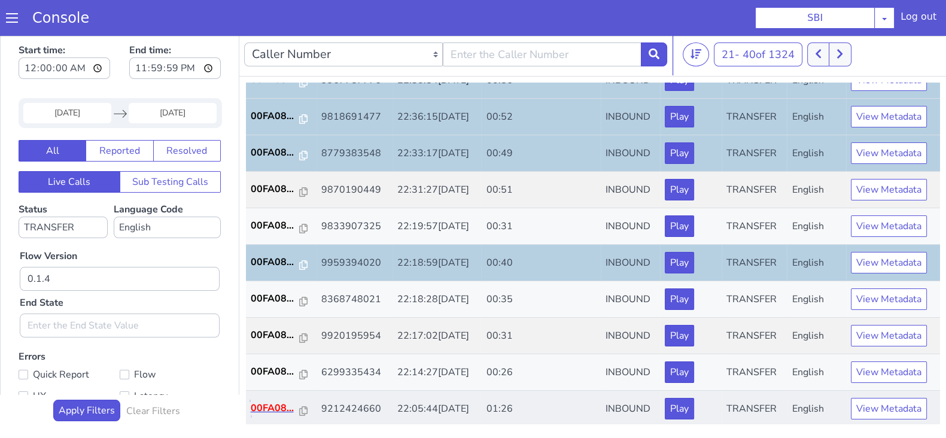
click at [269, 404] on p "00FA08..." at bounding box center [275, 408] width 49 height 14
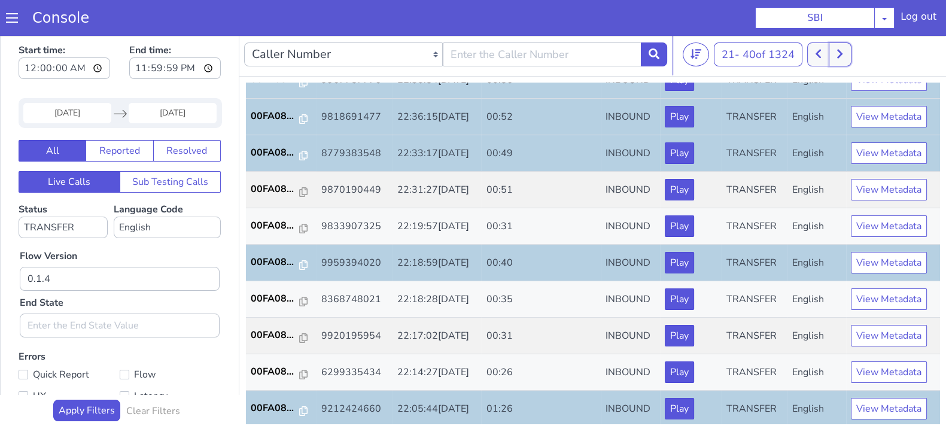
click at [847, 53] on button at bounding box center [840, 54] width 22 height 24
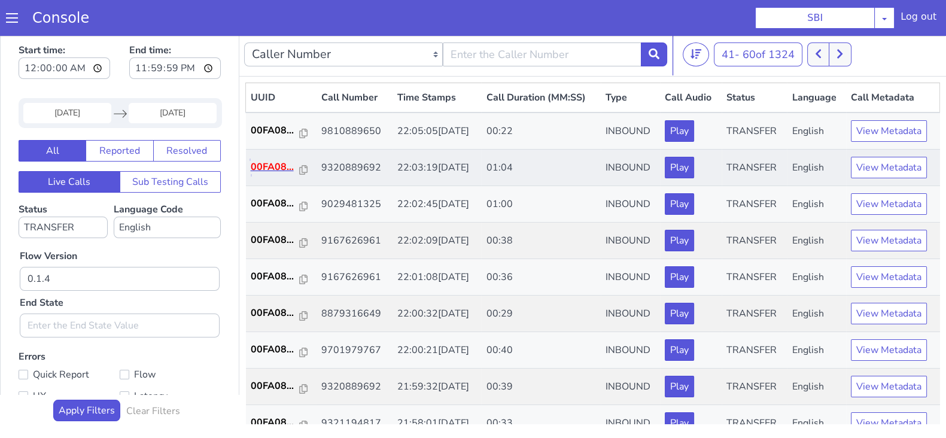
click at [279, 166] on p "00FA08..." at bounding box center [275, 167] width 49 height 14
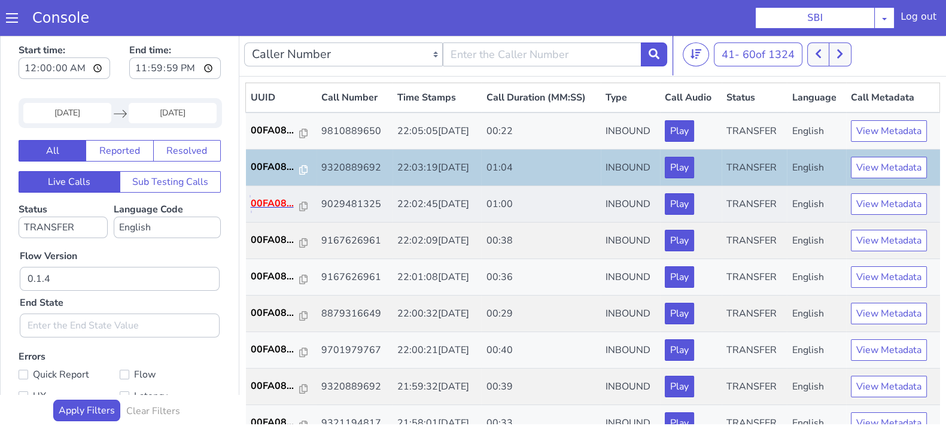
click at [278, 206] on p "00FA08..." at bounding box center [275, 203] width 49 height 14
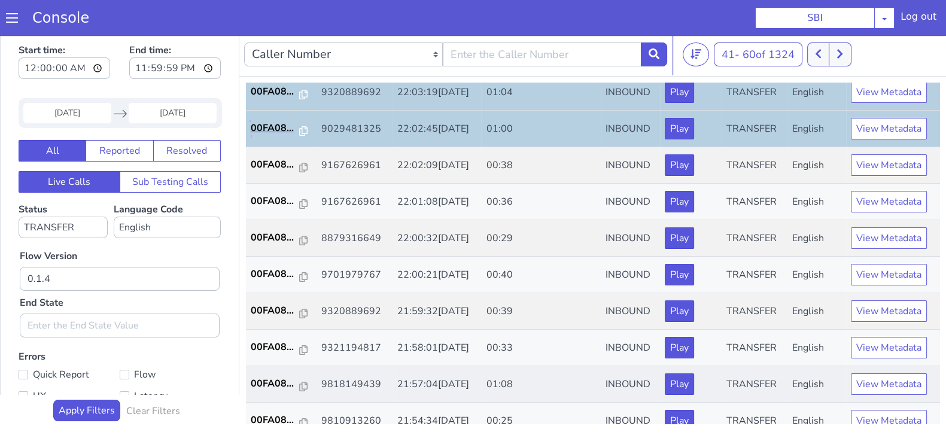
scroll to position [149, 0]
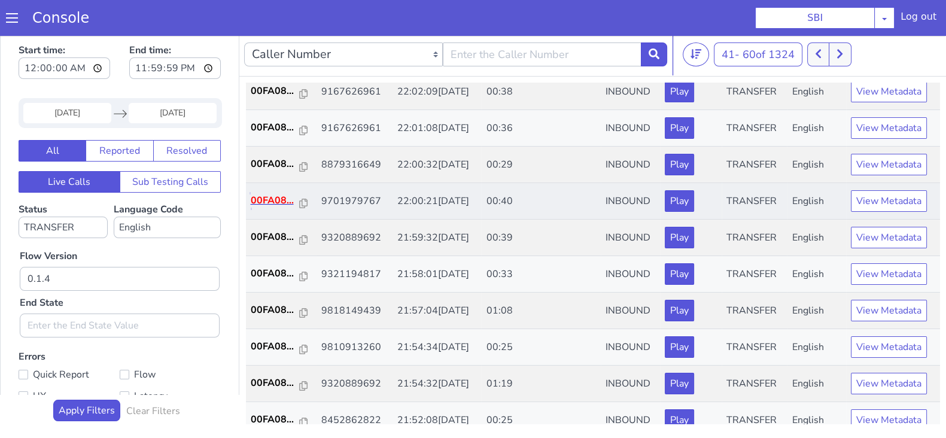
click at [266, 196] on p "00FA08..." at bounding box center [275, 200] width 49 height 14
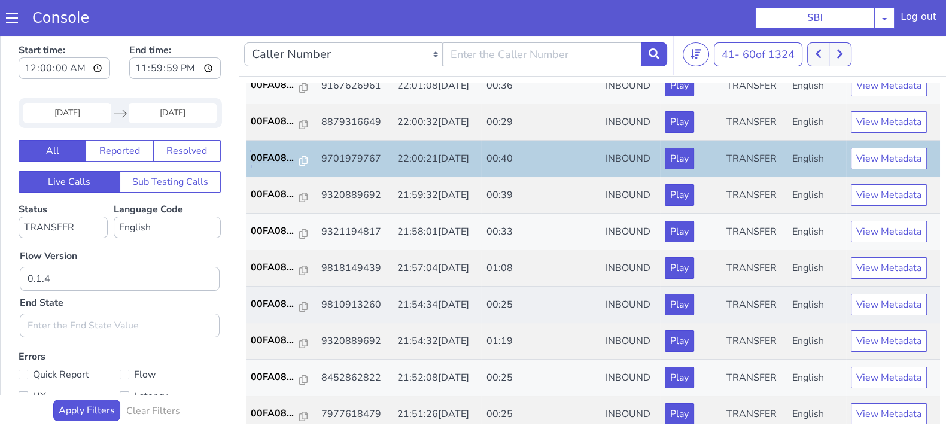
scroll to position [224, 0]
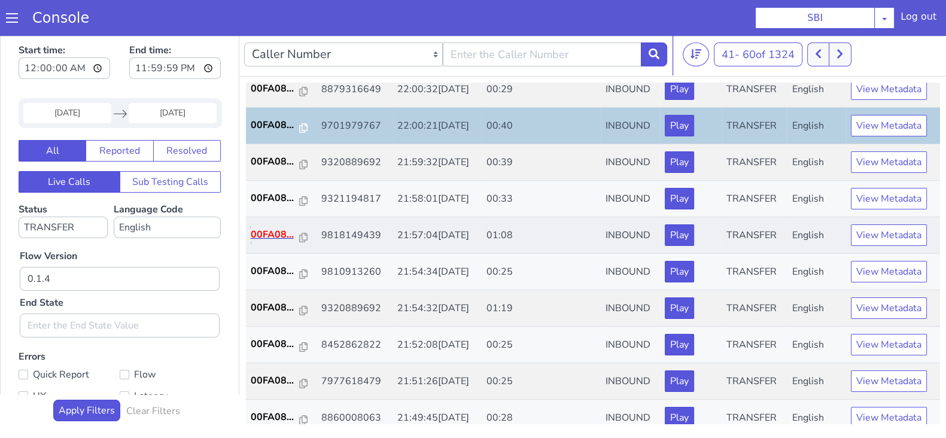
click at [263, 234] on p "00FA08..." at bounding box center [275, 234] width 49 height 14
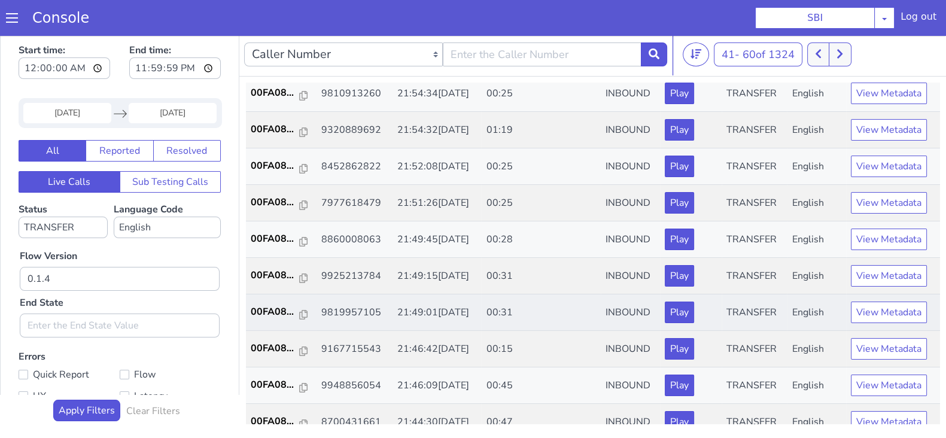
scroll to position [416, 0]
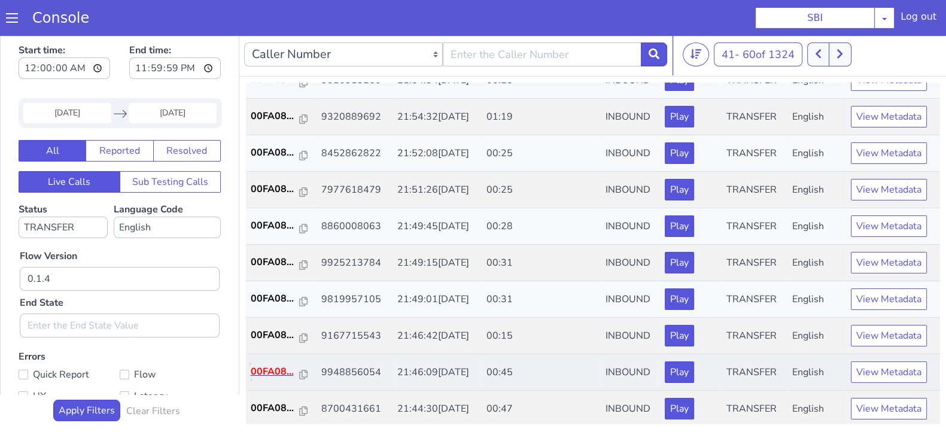
click at [267, 365] on p "00FA08..." at bounding box center [275, 371] width 49 height 14
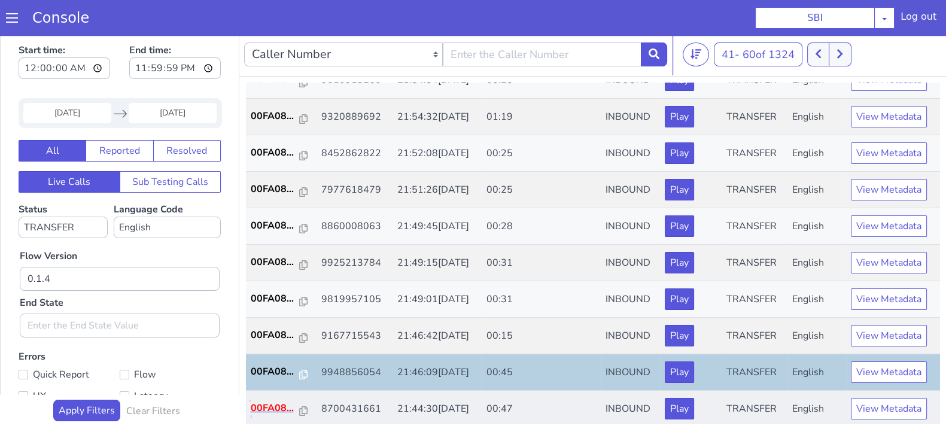
click at [271, 403] on p "00FA08..." at bounding box center [275, 408] width 49 height 14
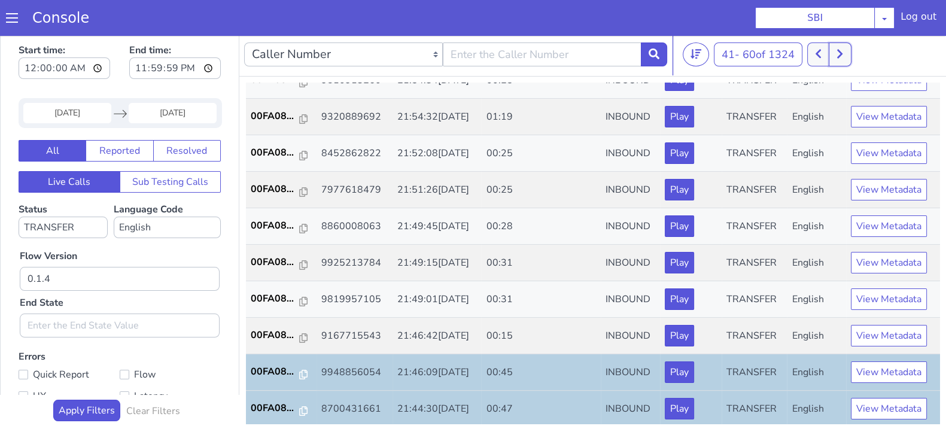
click at [849, 54] on button at bounding box center [840, 54] width 22 height 24
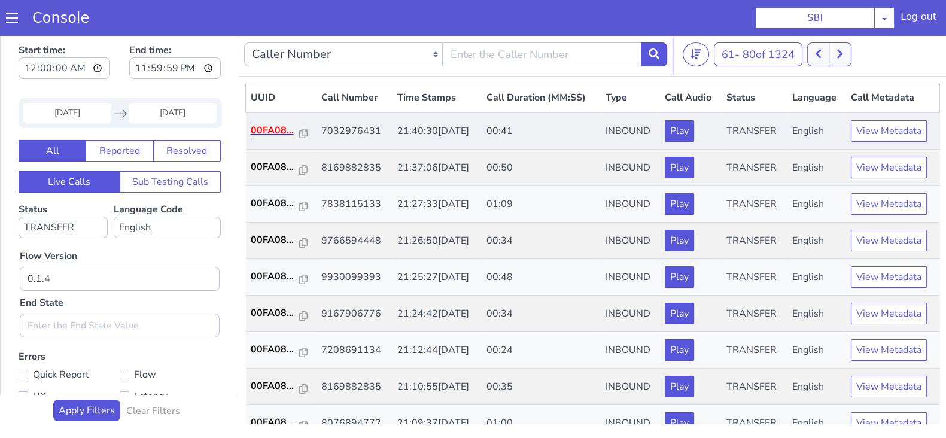
click at [281, 133] on p "00FA08..." at bounding box center [275, 130] width 49 height 14
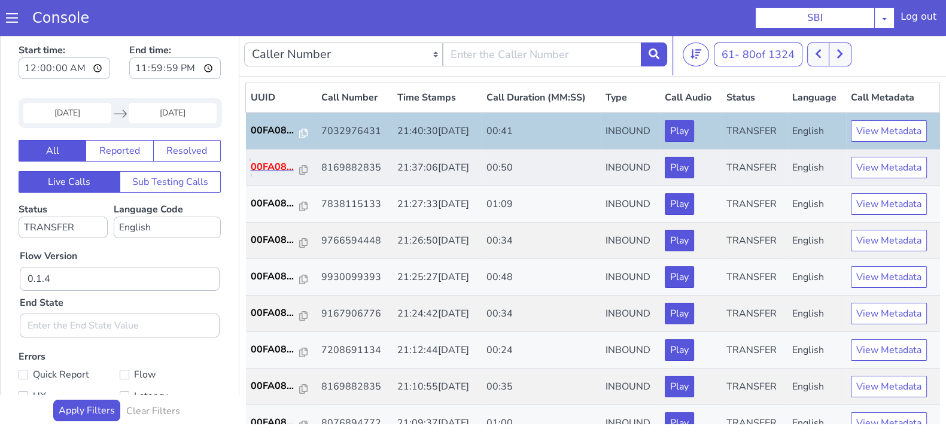
click at [272, 168] on p "00FA08..." at bounding box center [275, 167] width 49 height 14
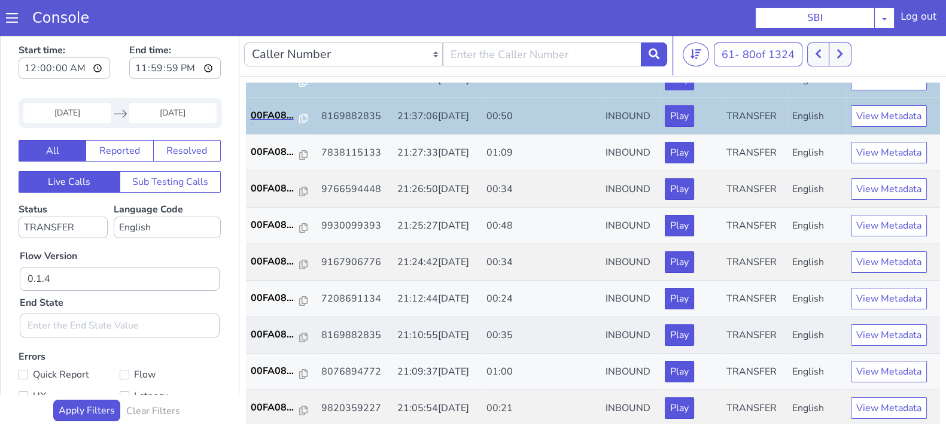
scroll to position [74, 0]
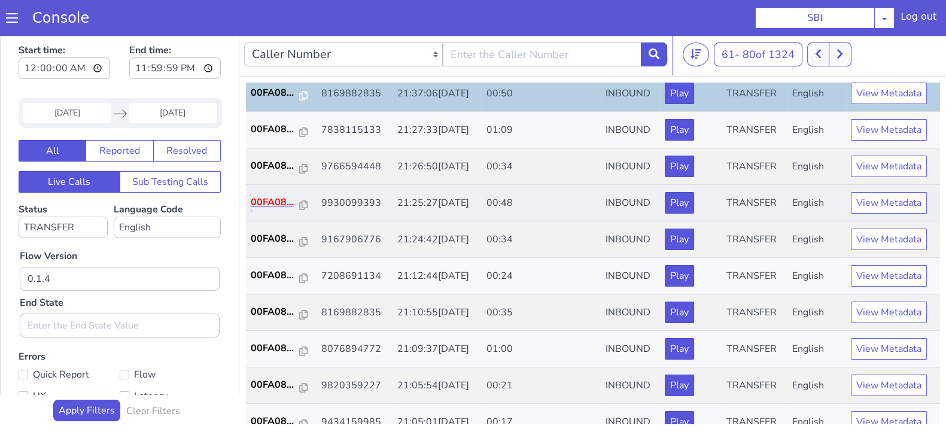
click at [270, 198] on p "00FA08..." at bounding box center [275, 202] width 49 height 14
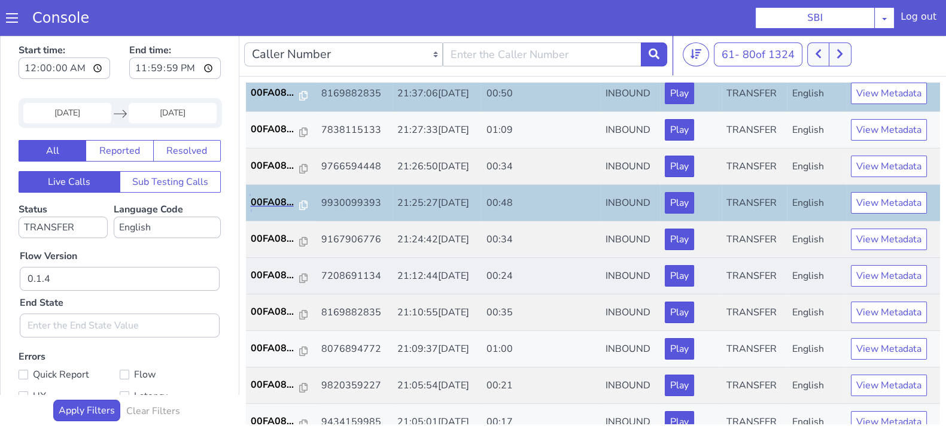
scroll to position [149, 0]
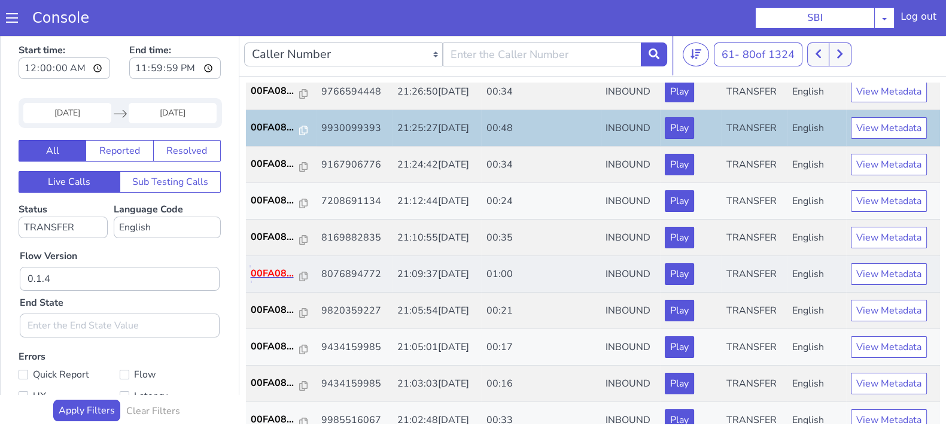
click at [271, 269] on p "00FA08..." at bounding box center [275, 273] width 49 height 14
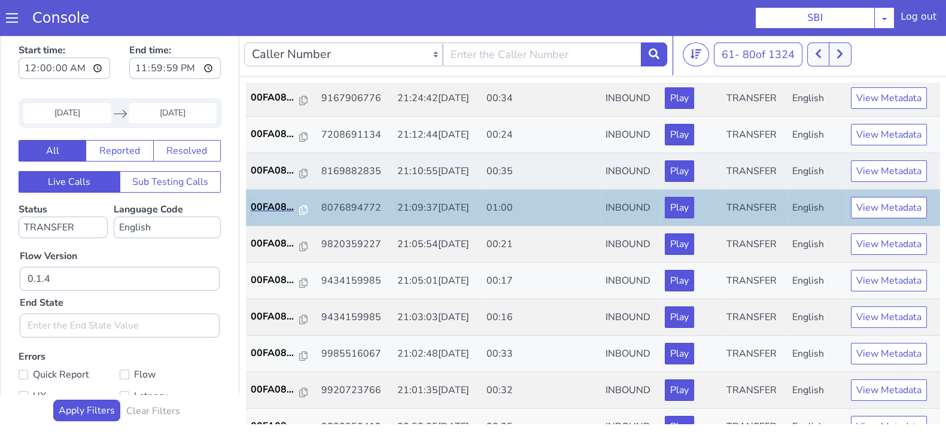
scroll to position [299, 0]
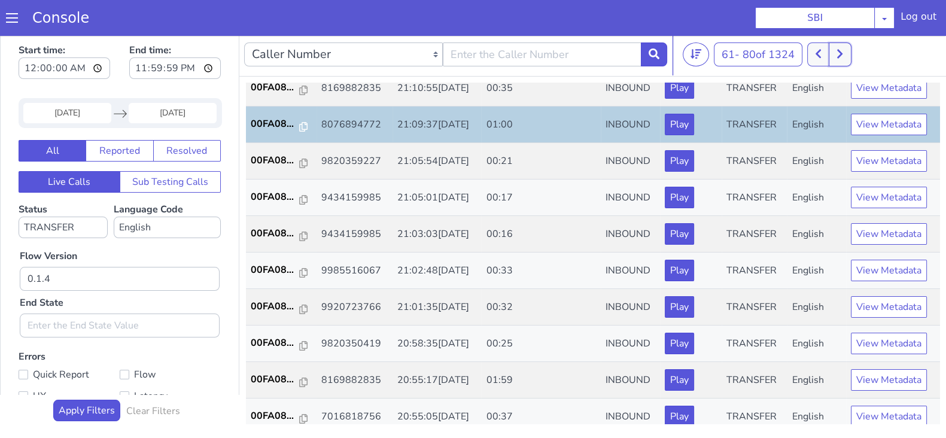
click at [845, 62] on button at bounding box center [840, 54] width 22 height 24
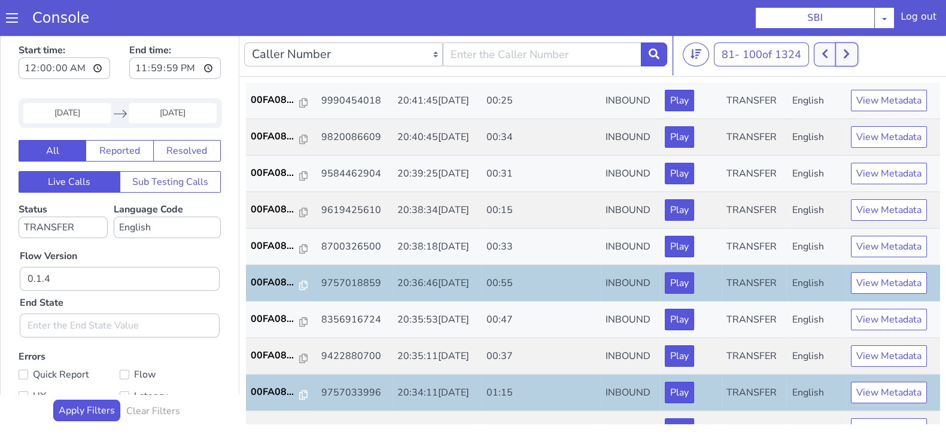
scroll to position [416, 0]
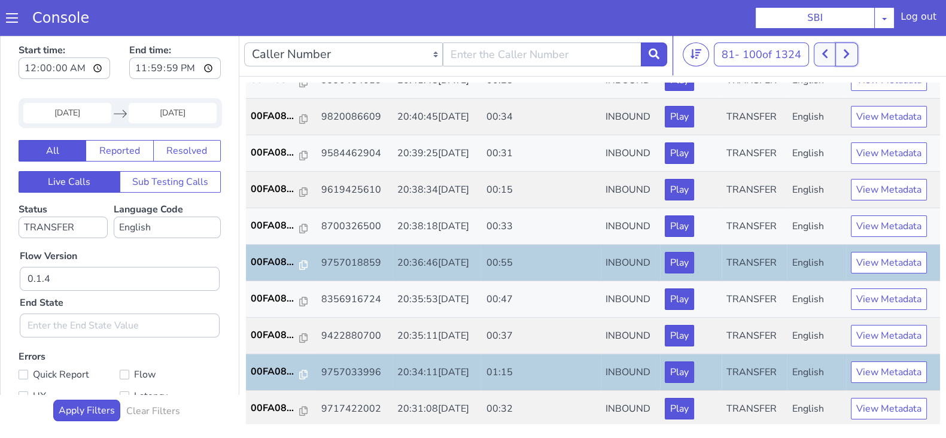
click at [849, 52] on icon at bounding box center [846, 54] width 5 height 9
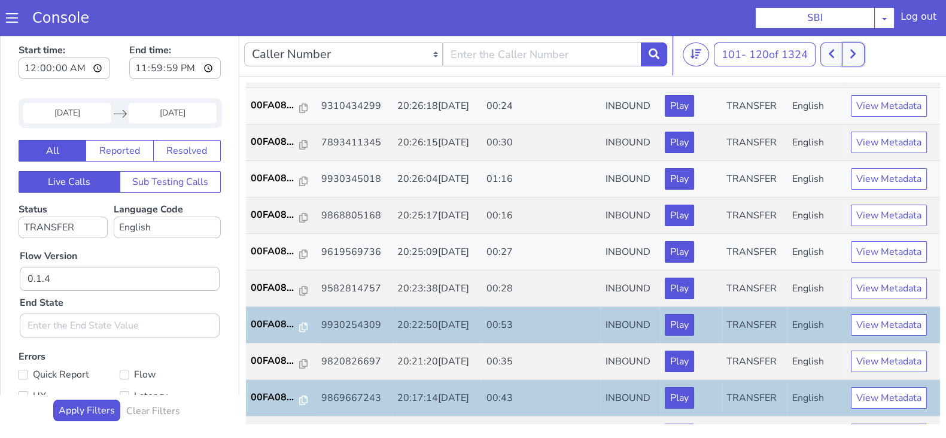
scroll to position [416, 0]
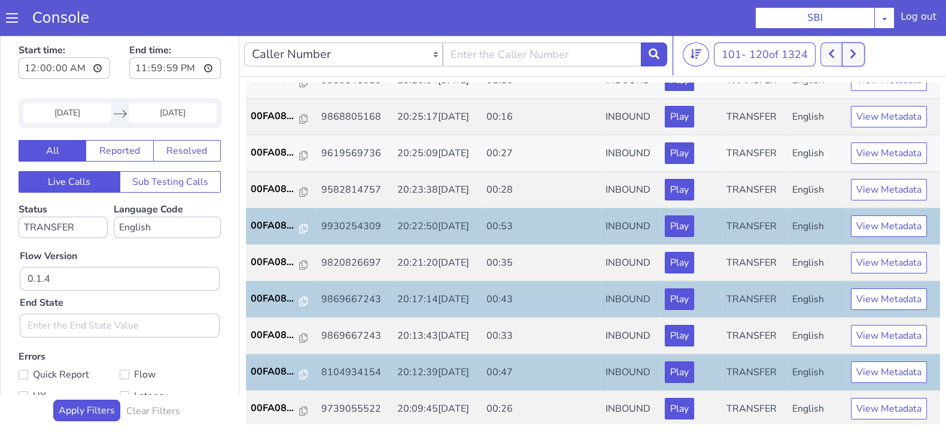
click at [851, 53] on button at bounding box center [853, 54] width 22 height 24
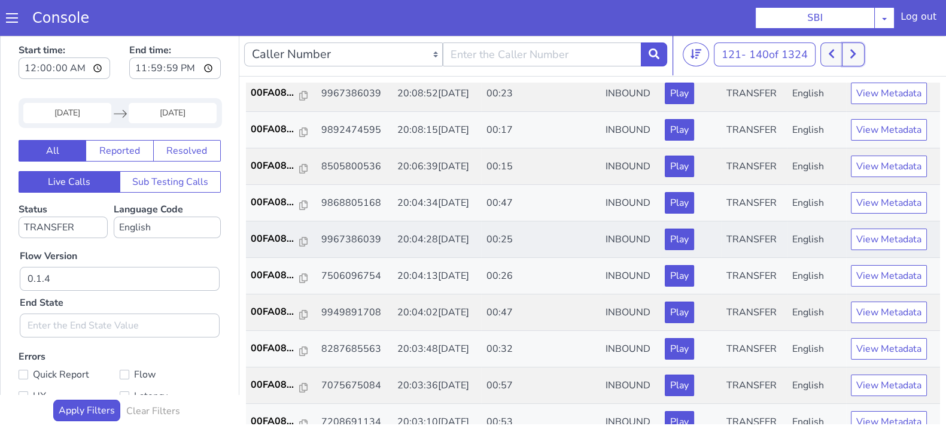
scroll to position [149, 0]
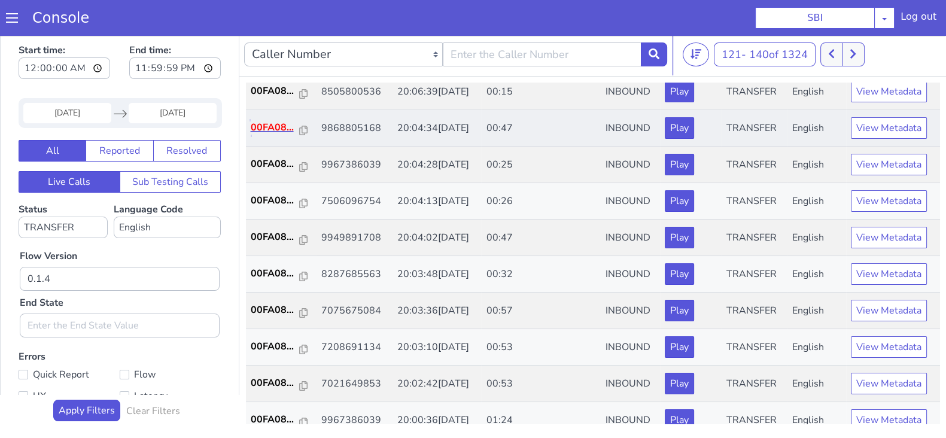
click at [274, 129] on p "00FA08..." at bounding box center [275, 127] width 49 height 14
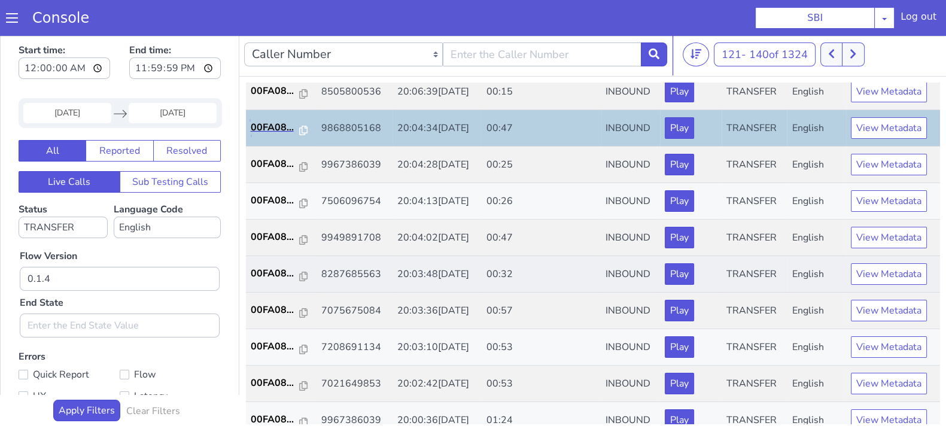
scroll to position [224, 0]
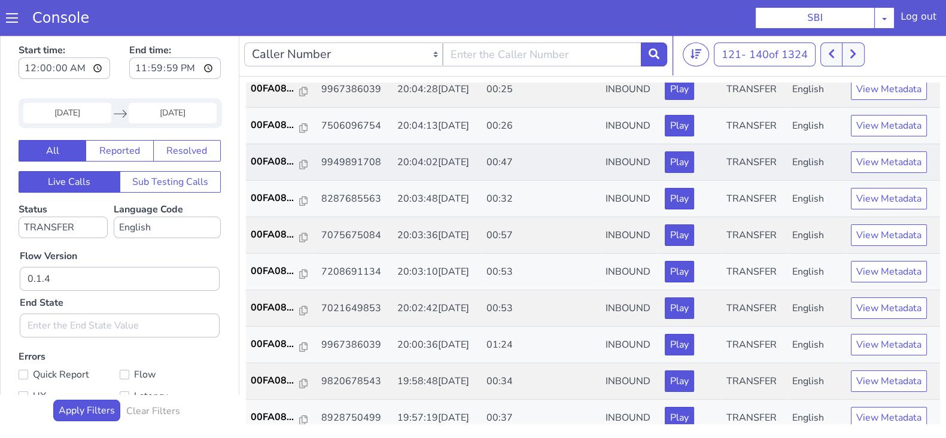
click at [268, 169] on td "00FA08..." at bounding box center [281, 162] width 71 height 36
click at [275, 154] on p "00FA08..." at bounding box center [275, 161] width 49 height 14
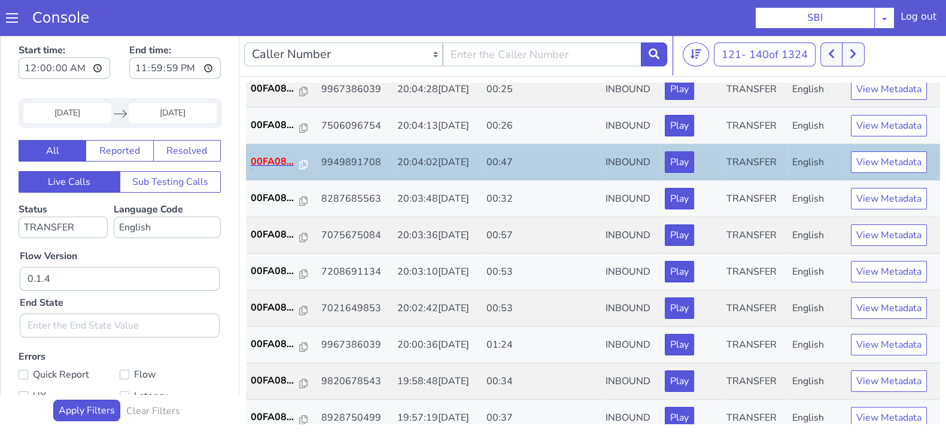
click at [280, 163] on p "00FA08..." at bounding box center [275, 161] width 49 height 14
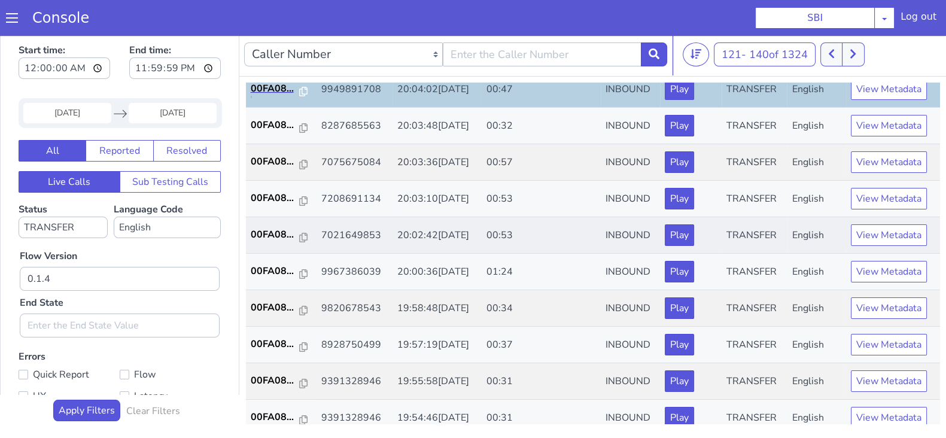
scroll to position [299, 0]
click at [267, 157] on p "00FA08..." at bounding box center [275, 160] width 49 height 14
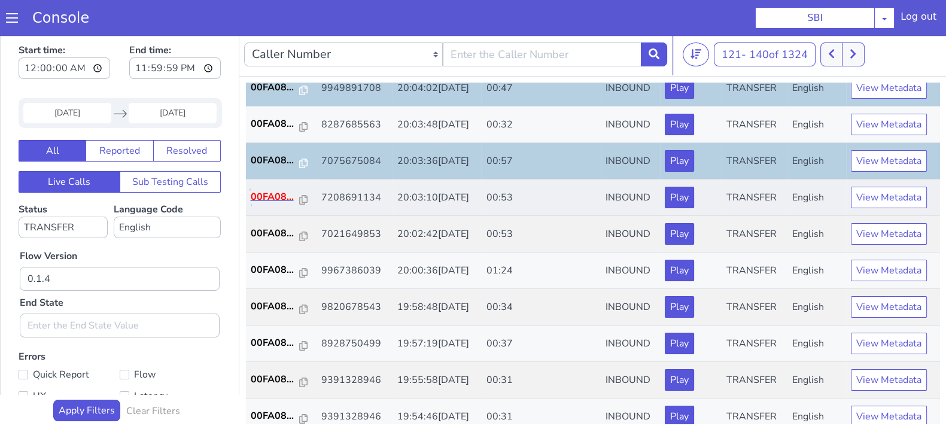
click at [271, 190] on p "00FA08..." at bounding box center [275, 197] width 49 height 14
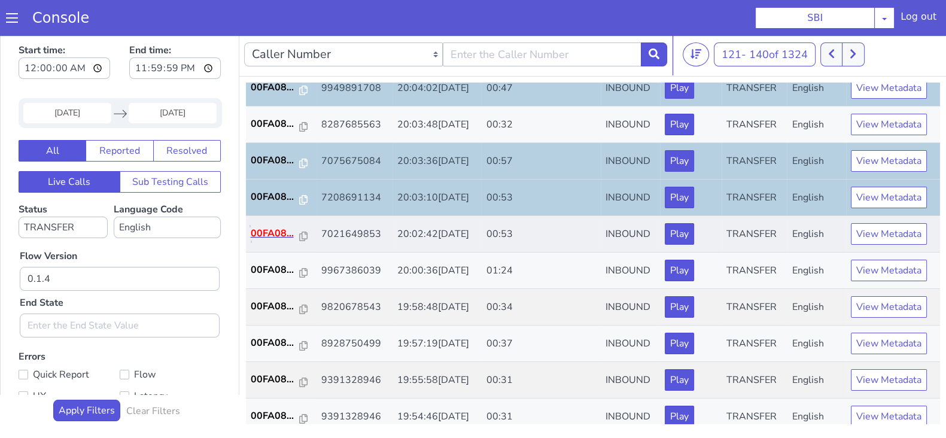
click at [272, 230] on p "00FA08..." at bounding box center [275, 233] width 49 height 14
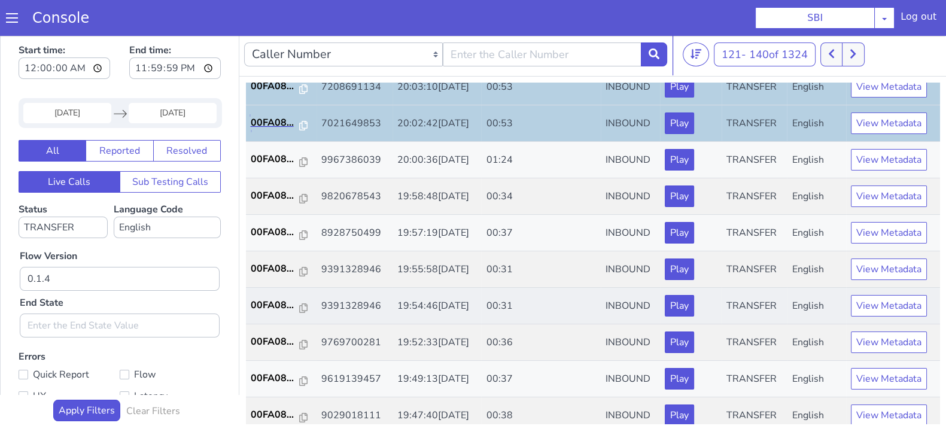
scroll to position [416, 0]
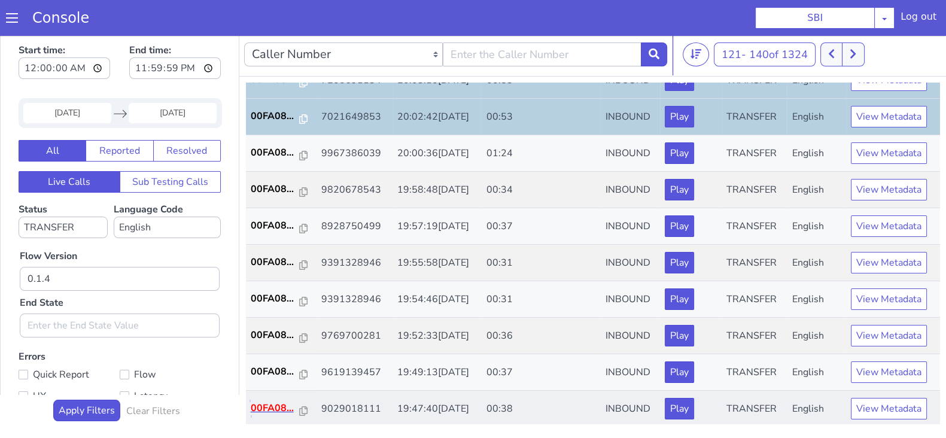
click at [277, 404] on p "00FA08..." at bounding box center [275, 408] width 49 height 14
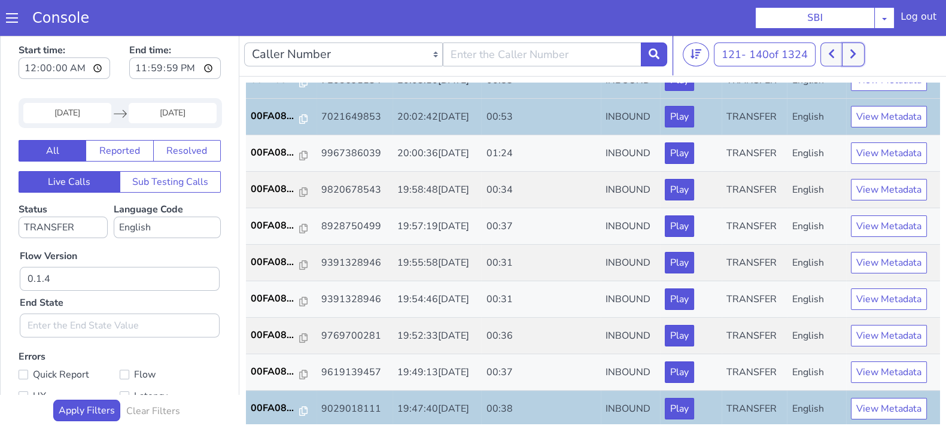
click at [860, 51] on button at bounding box center [853, 54] width 22 height 24
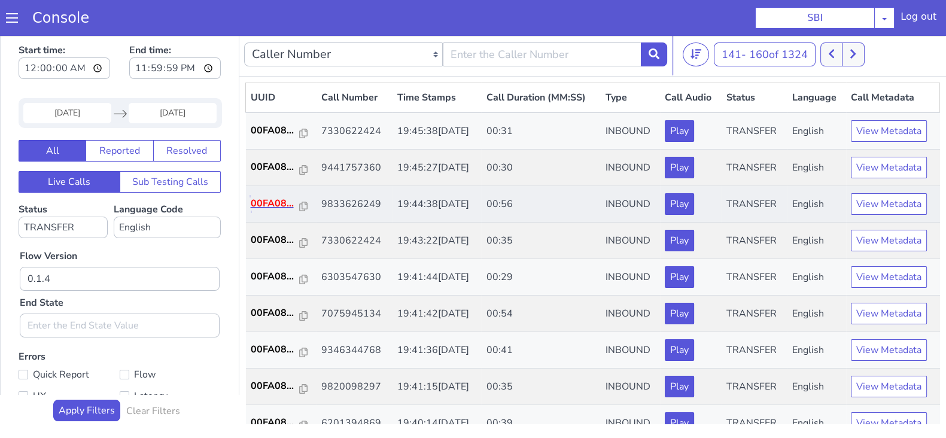
click at [275, 198] on p "00FA08..." at bounding box center [275, 203] width 49 height 14
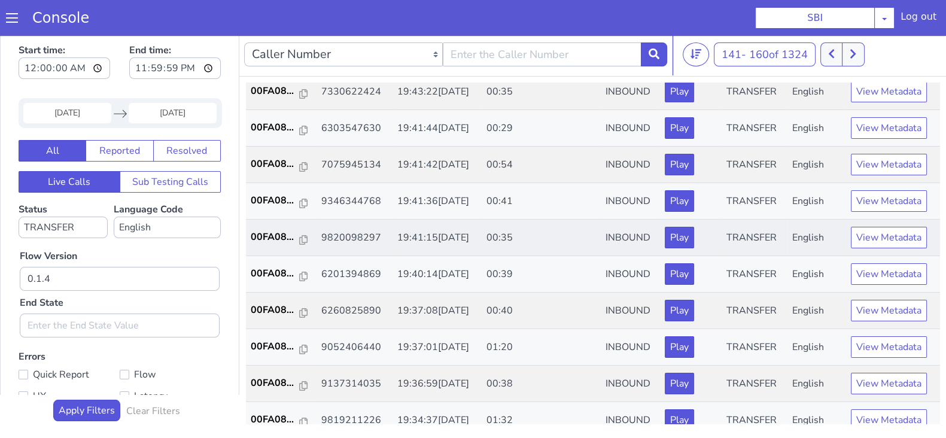
scroll to position [149, 0]
click at [270, 160] on p "00FA08..." at bounding box center [275, 164] width 49 height 14
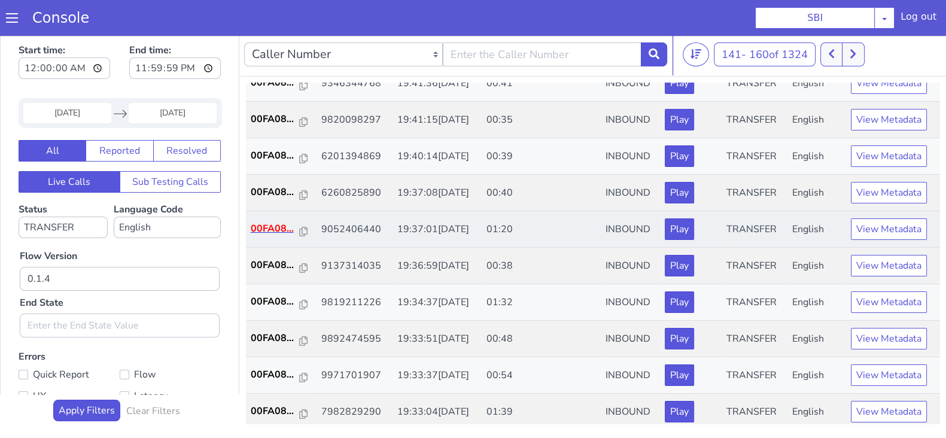
scroll to position [299, 0]
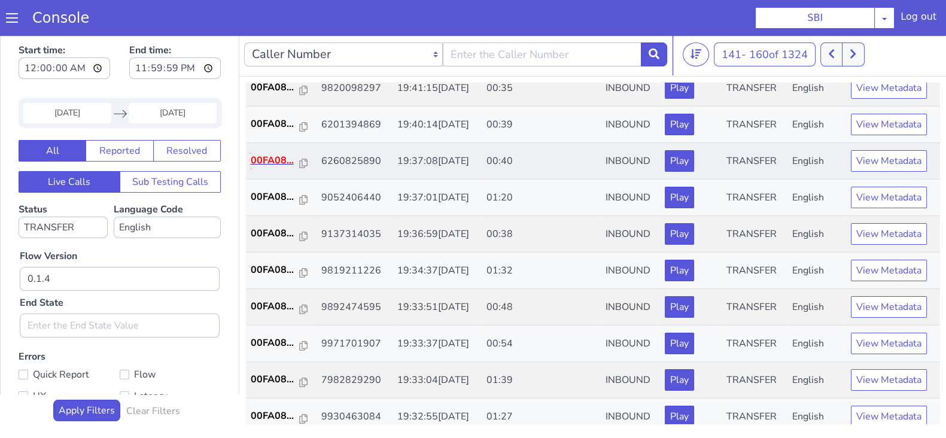
click at [263, 162] on p "00FA08..." at bounding box center [275, 160] width 49 height 14
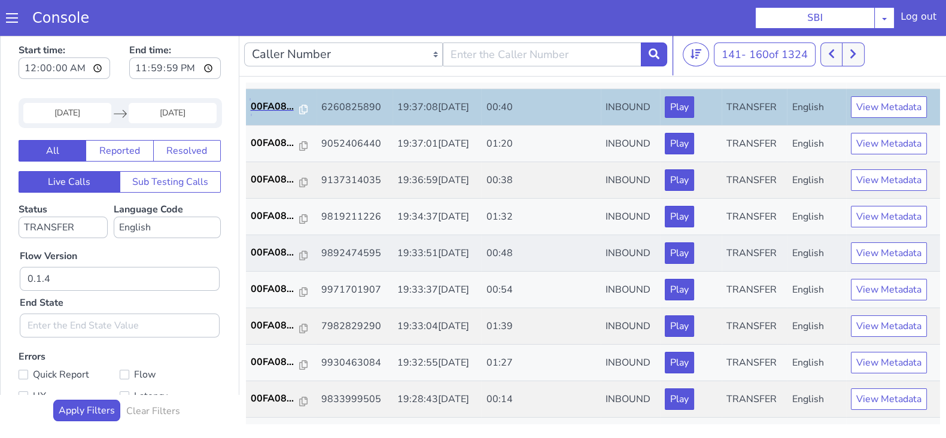
scroll to position [374, 0]
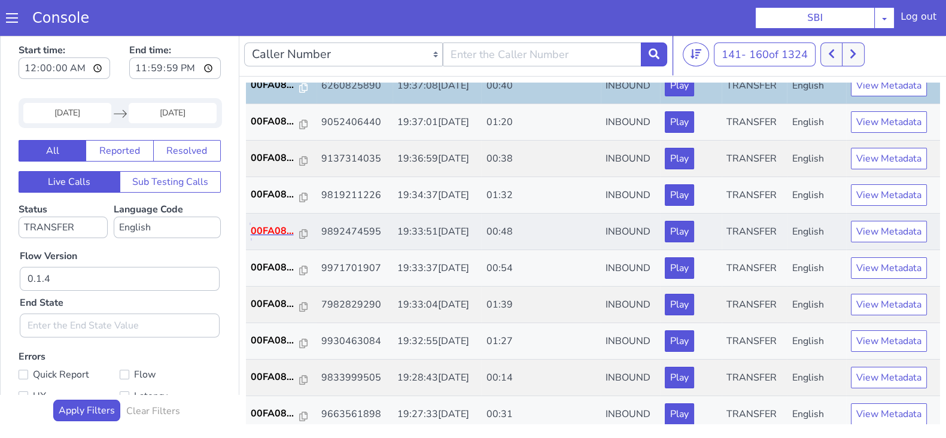
click at [272, 226] on p "00FA08..." at bounding box center [275, 231] width 49 height 14
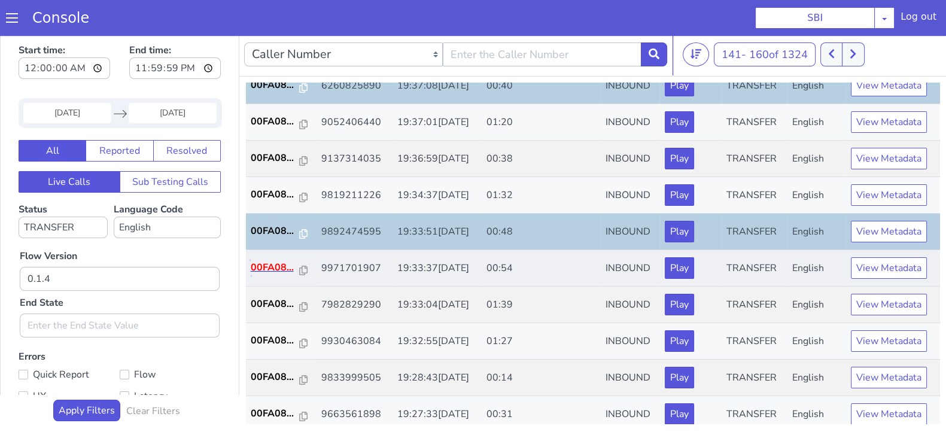
click at [269, 263] on p "00FA08..." at bounding box center [275, 267] width 49 height 14
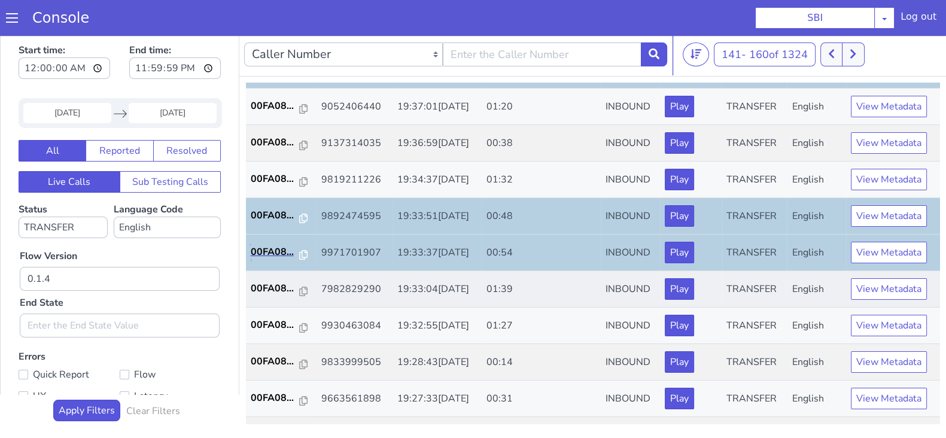
scroll to position [416, 0]
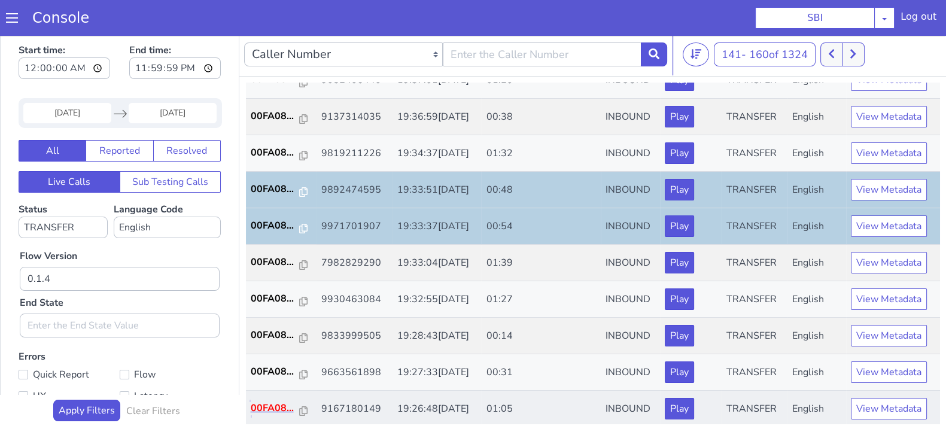
click at [272, 408] on p "00FA08..." at bounding box center [275, 408] width 49 height 14
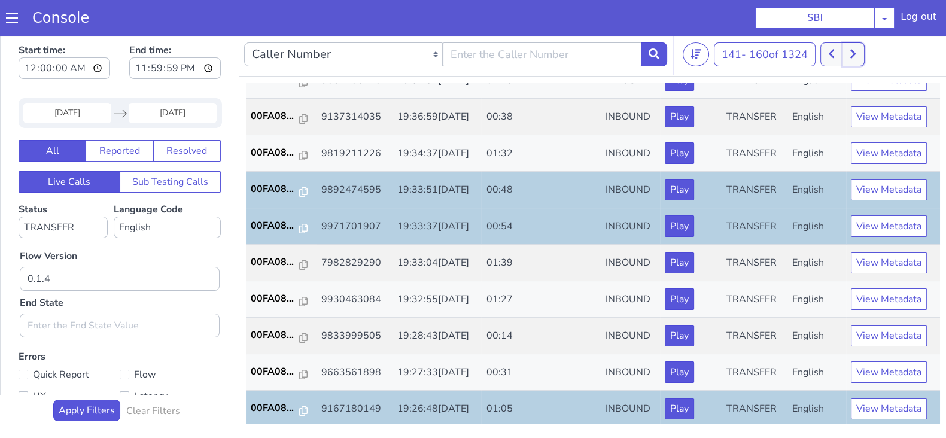
click at [860, 58] on button at bounding box center [853, 54] width 22 height 24
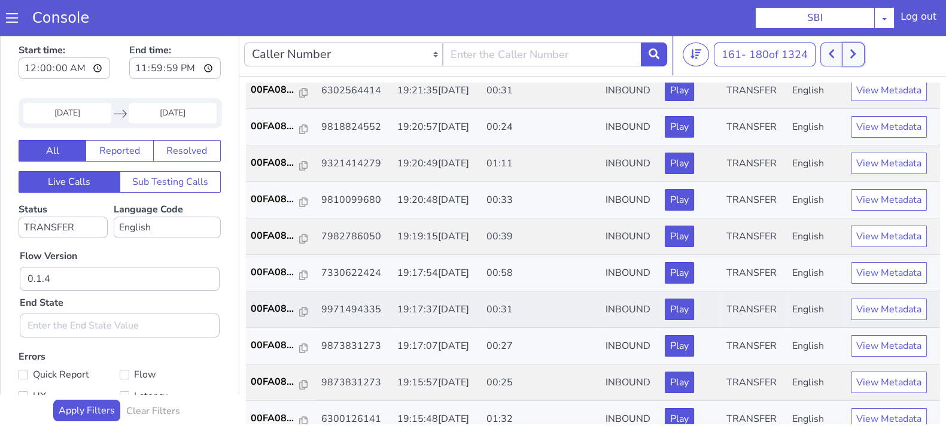
scroll to position [224, 0]
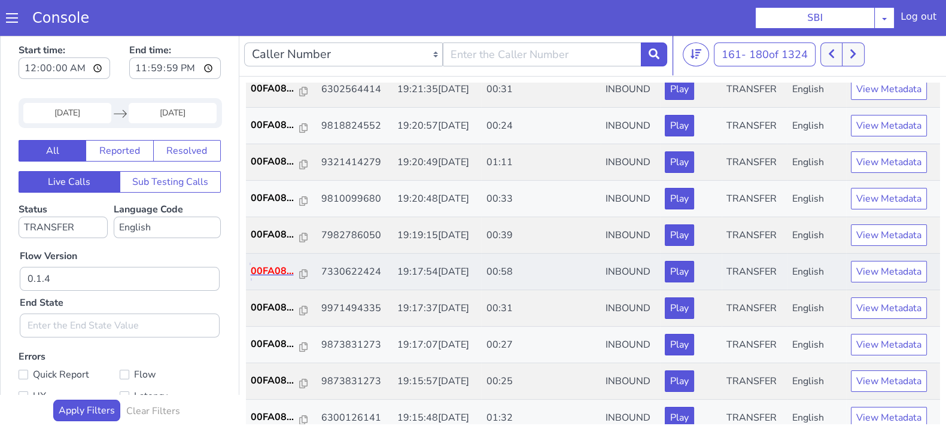
click at [264, 269] on p "00FA08..." at bounding box center [275, 271] width 49 height 14
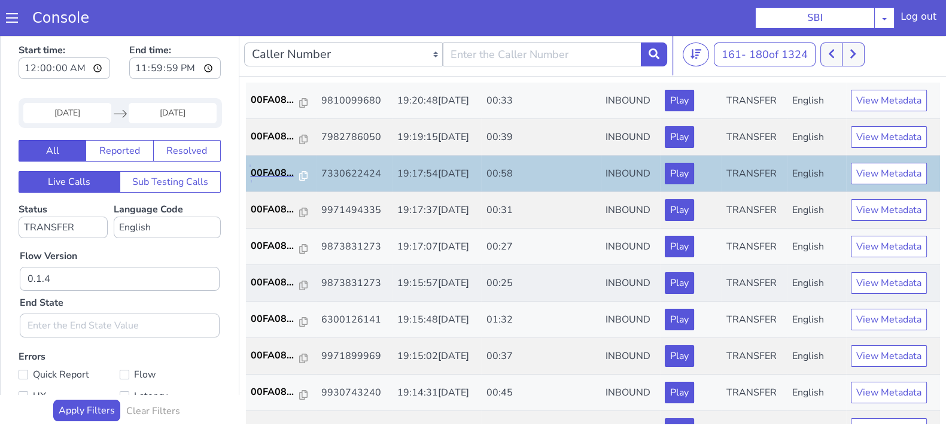
scroll to position [416, 0]
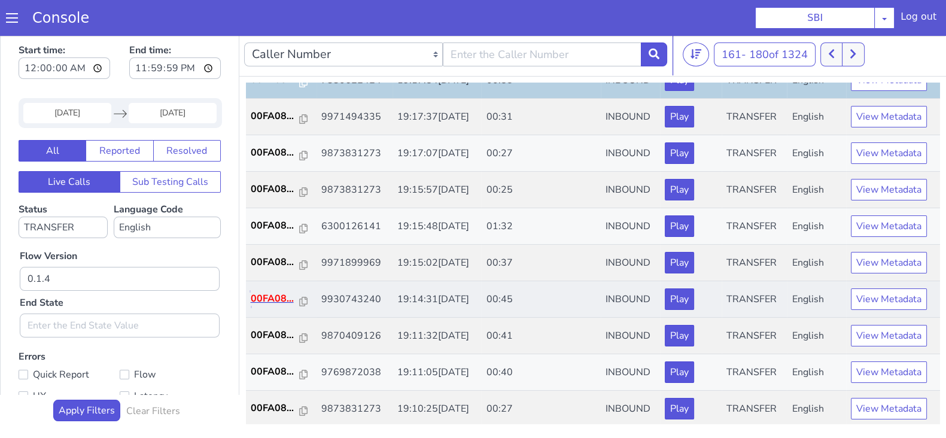
click at [264, 293] on p "00FA08..." at bounding box center [275, 298] width 49 height 14
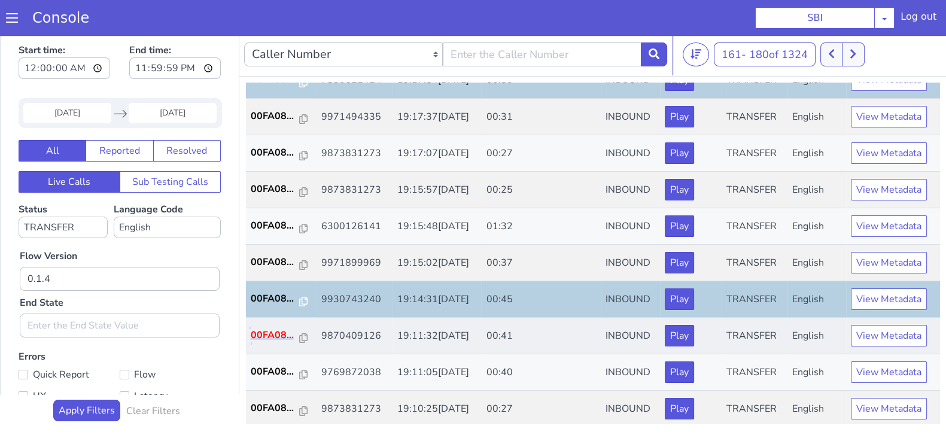
click at [279, 328] on p "00FA08..." at bounding box center [275, 335] width 49 height 14
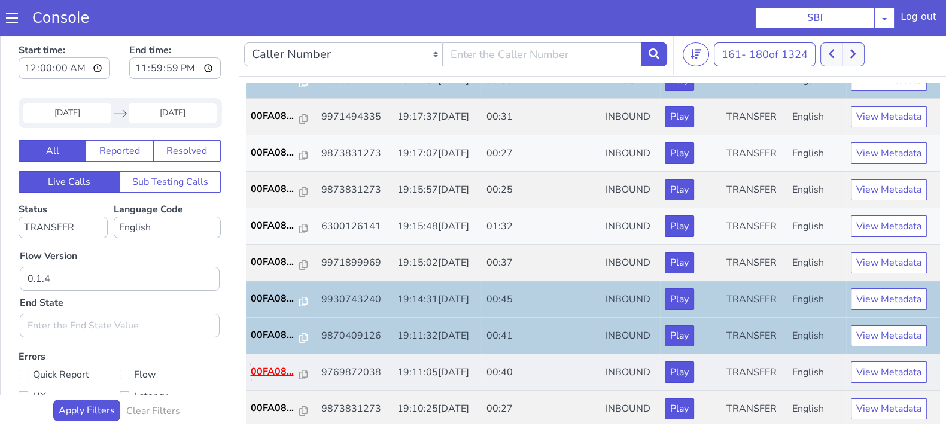
click at [278, 364] on p "00FA08..." at bounding box center [275, 371] width 49 height 14
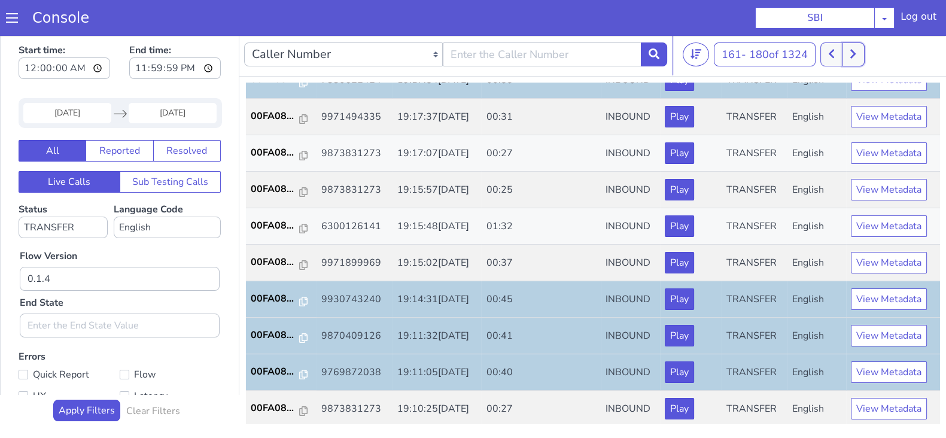
click at [860, 52] on button at bounding box center [853, 54] width 22 height 24
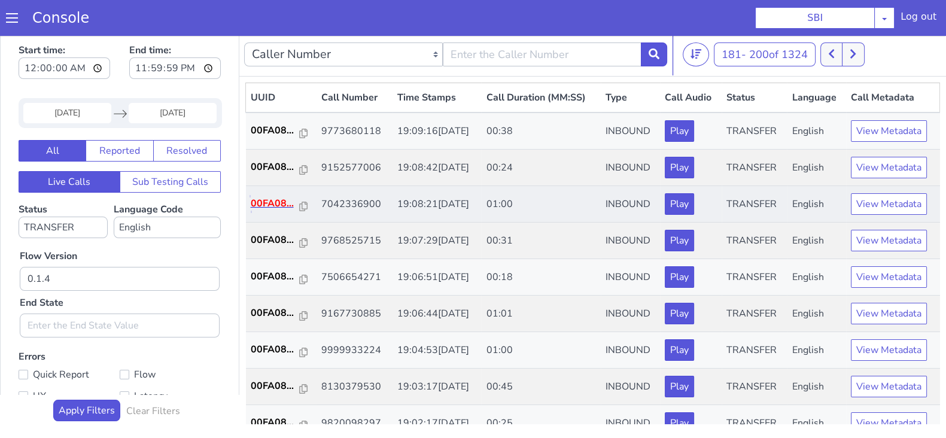
click at [276, 201] on p "00FA08..." at bounding box center [275, 203] width 49 height 14
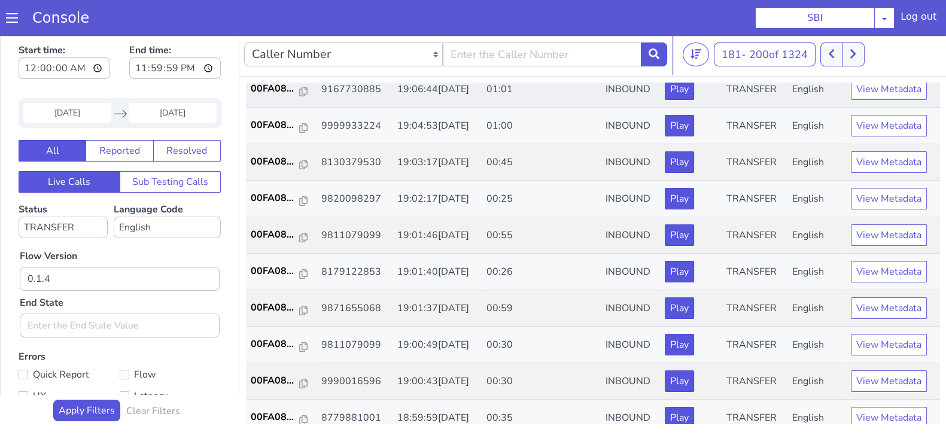
scroll to position [149, 0]
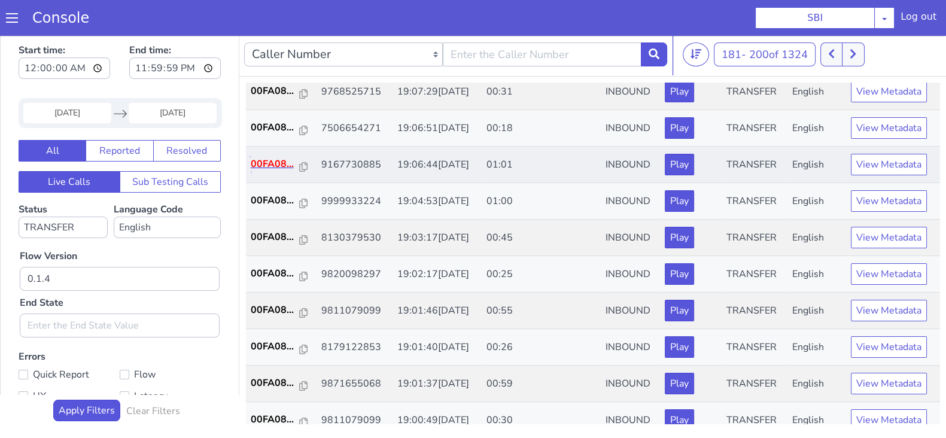
click at [277, 160] on p "00FA08..." at bounding box center [275, 164] width 49 height 14
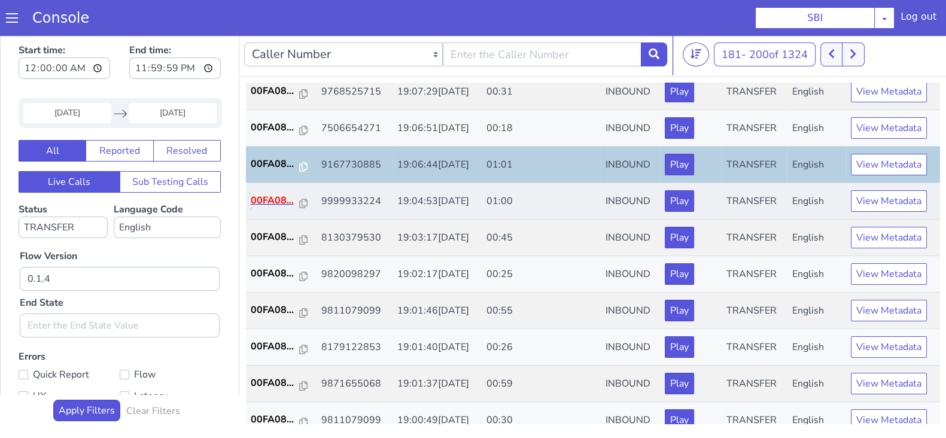
click at [274, 193] on p "00FA08..." at bounding box center [275, 200] width 49 height 14
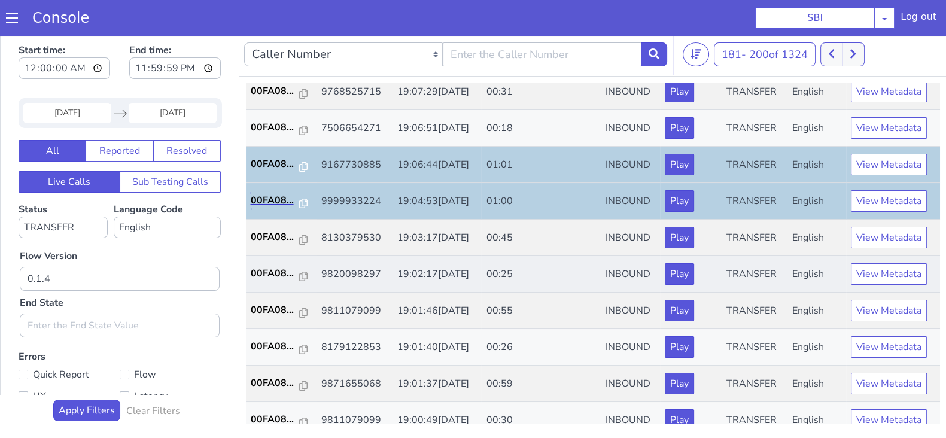
scroll to position [224, 0]
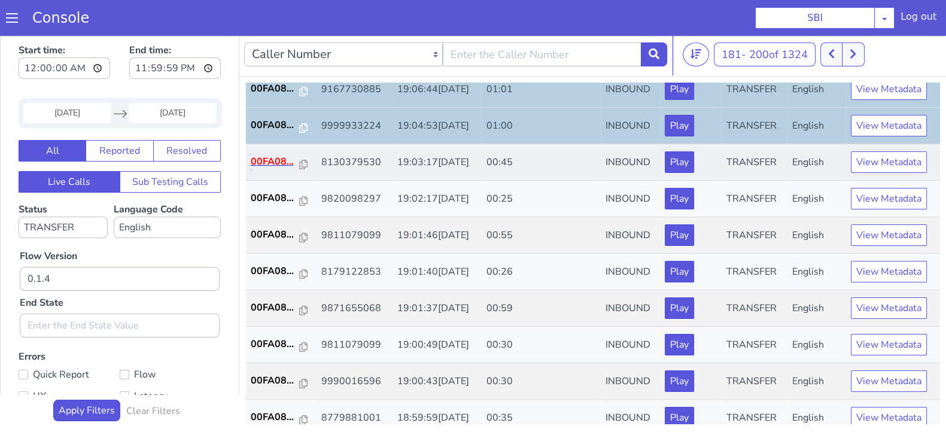
click at [281, 159] on p "00FA08..." at bounding box center [275, 161] width 49 height 14
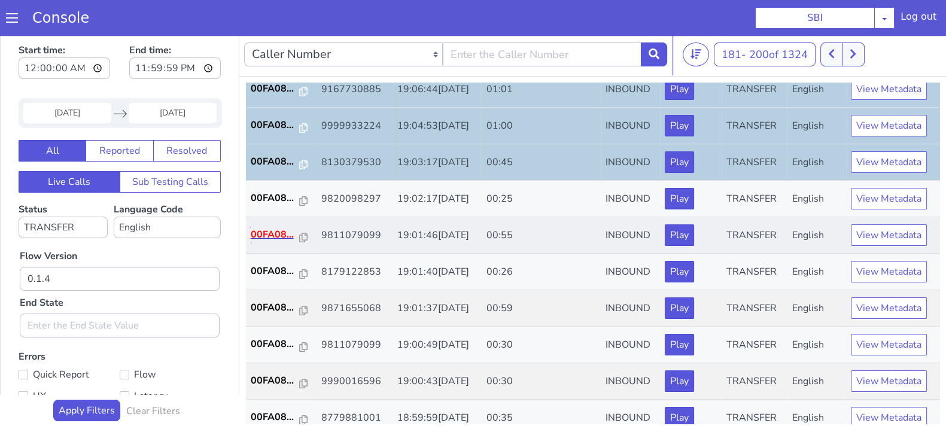
click at [281, 235] on p "00FA08..." at bounding box center [275, 234] width 49 height 14
